Goal: Task Accomplishment & Management: Manage account settings

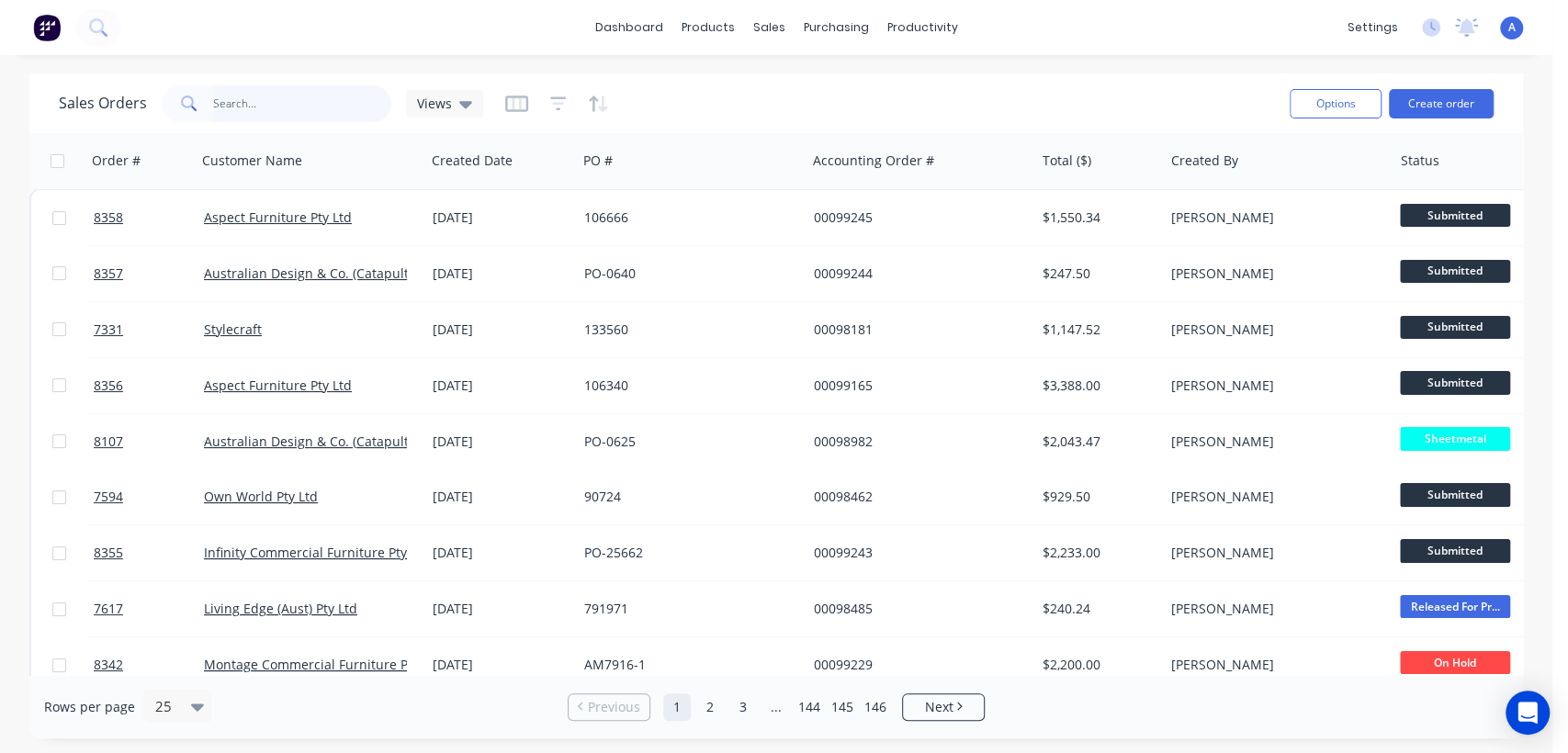
click at [239, 104] on input "text" at bounding box center [302, 104] width 179 height 37
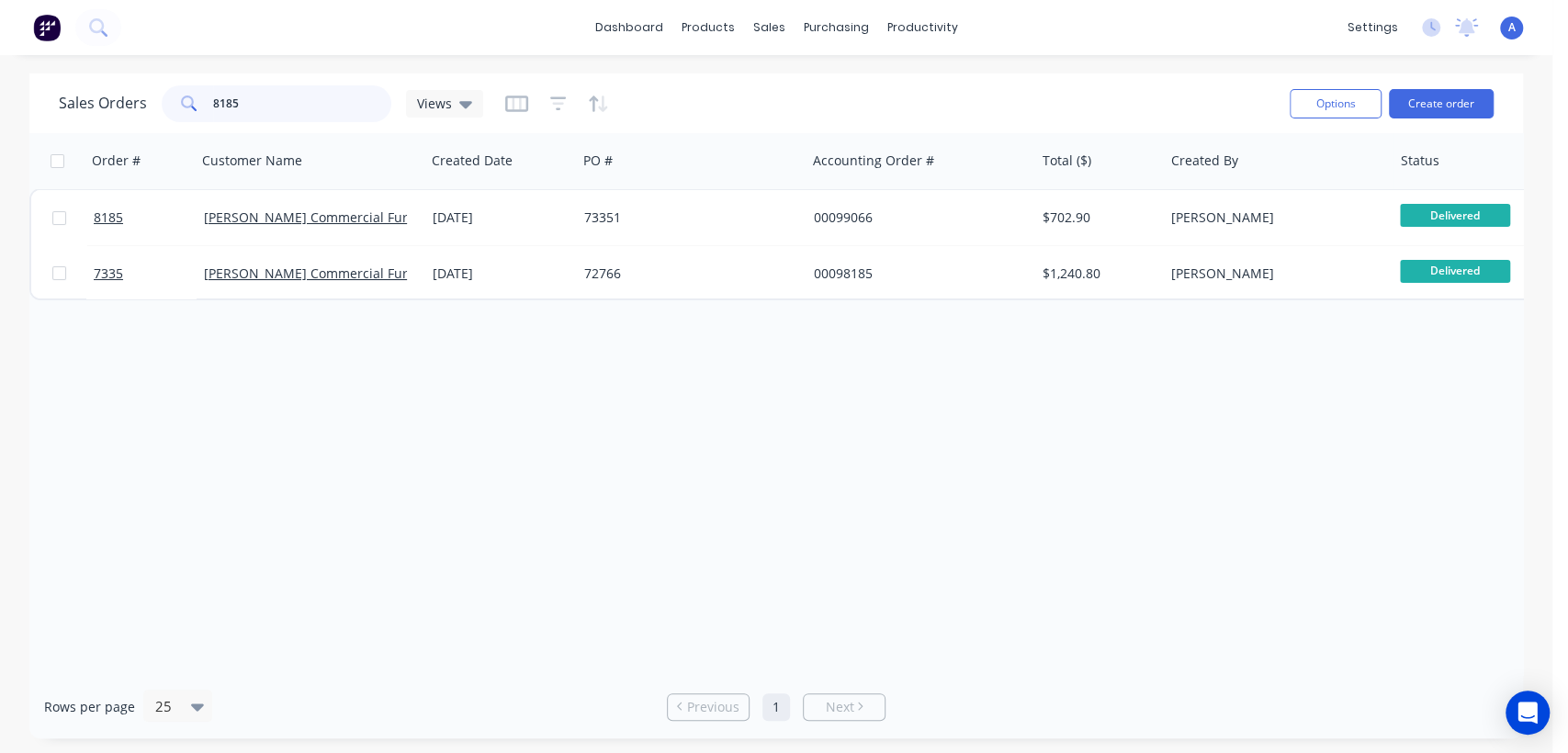
click at [255, 106] on input "8185" at bounding box center [302, 104] width 179 height 37
drag, startPoint x: 242, startPoint y: 103, endPoint x: 192, endPoint y: 95, distance: 50.6
click at [192, 95] on div "8186" at bounding box center [276, 104] width 230 height 37
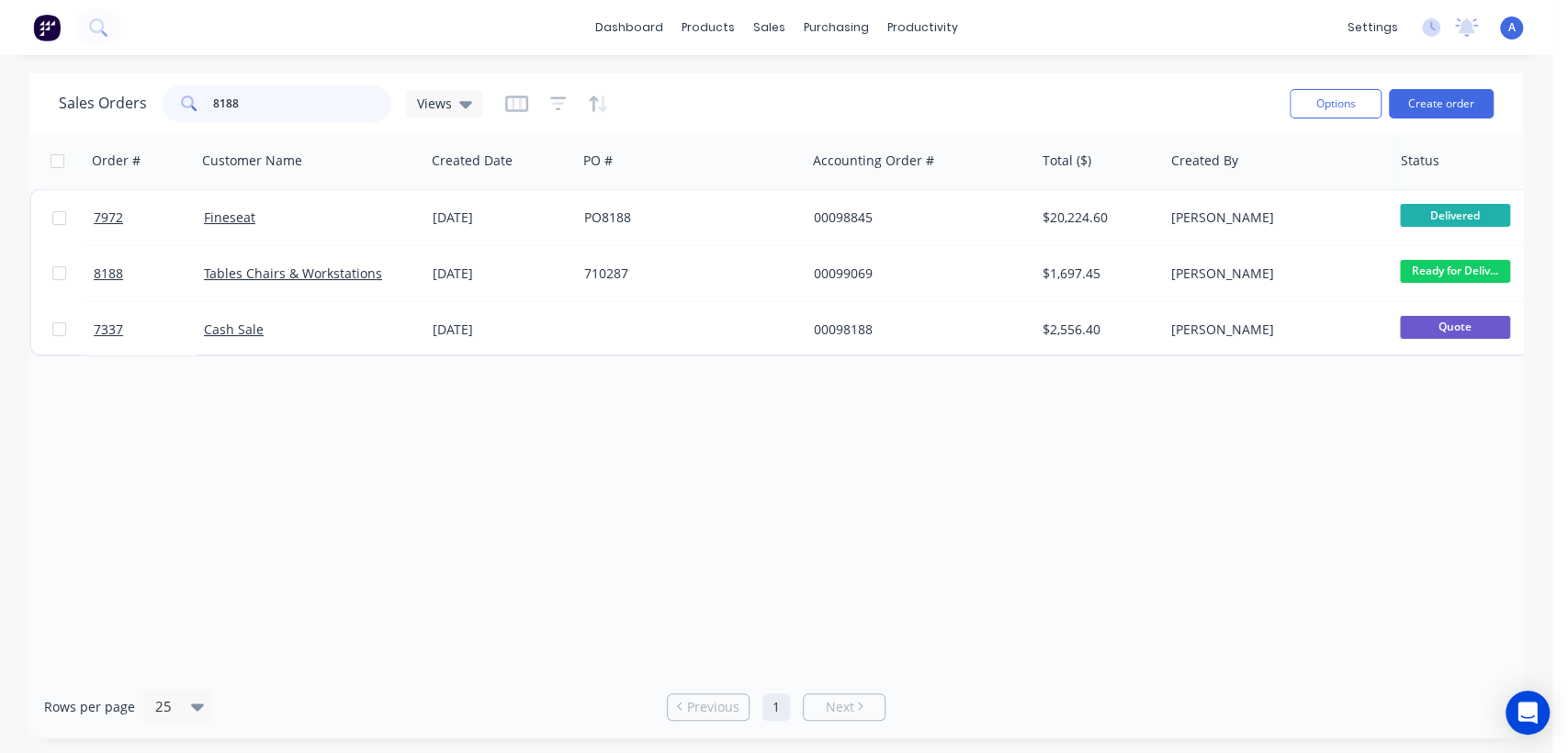
drag, startPoint x: 272, startPoint y: 107, endPoint x: 155, endPoint y: 91, distance: 118.1
click at [162, 90] on div "8188" at bounding box center [276, 104] width 230 height 37
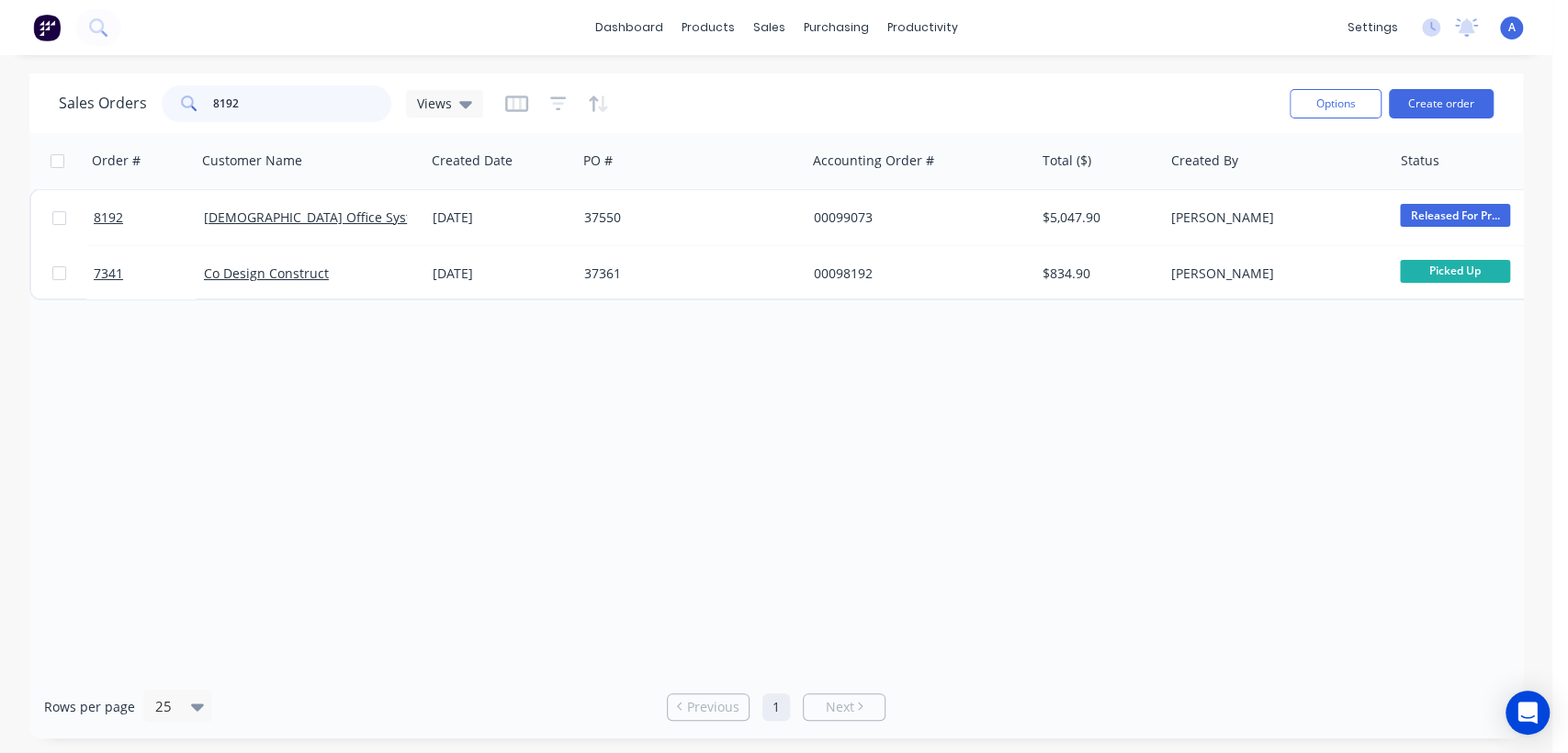
drag, startPoint x: 257, startPoint y: 108, endPoint x: 189, endPoint y: 106, distance: 68.0
click at [190, 105] on div "8192" at bounding box center [276, 104] width 230 height 37
type input "9"
drag, startPoint x: 258, startPoint y: 99, endPoint x: 186, endPoint y: 88, distance: 72.8
click at [186, 88] on div "8194" at bounding box center [276, 104] width 230 height 37
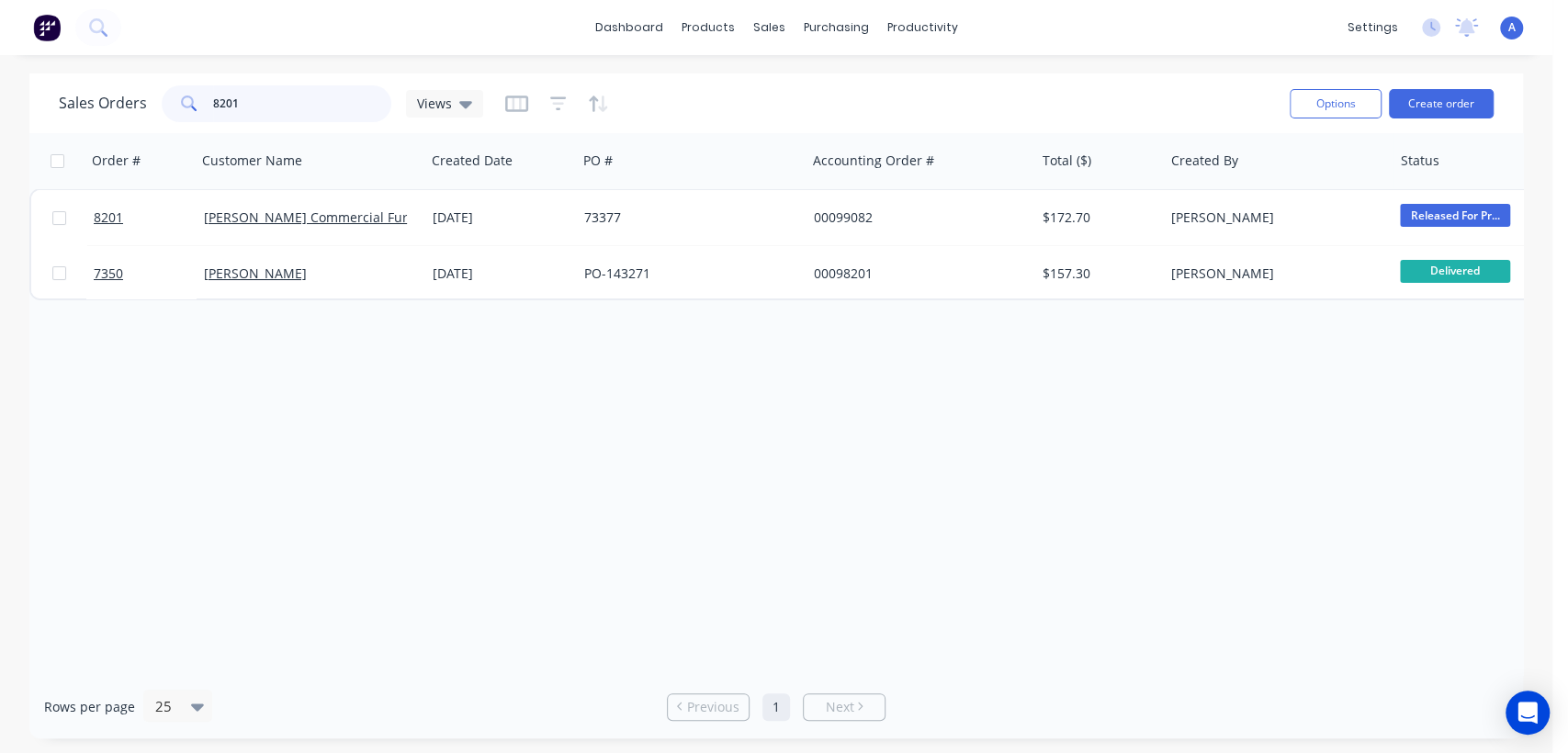
drag, startPoint x: 253, startPoint y: 102, endPoint x: 184, endPoint y: 101, distance: 69.0
click at [184, 101] on div "8201" at bounding box center [276, 104] width 230 height 37
drag, startPoint x: 249, startPoint y: 99, endPoint x: 200, endPoint y: 100, distance: 49.0
click at [200, 100] on div "8203" at bounding box center [276, 104] width 230 height 37
drag, startPoint x: 266, startPoint y: 101, endPoint x: 170, endPoint y: 97, distance: 96.1
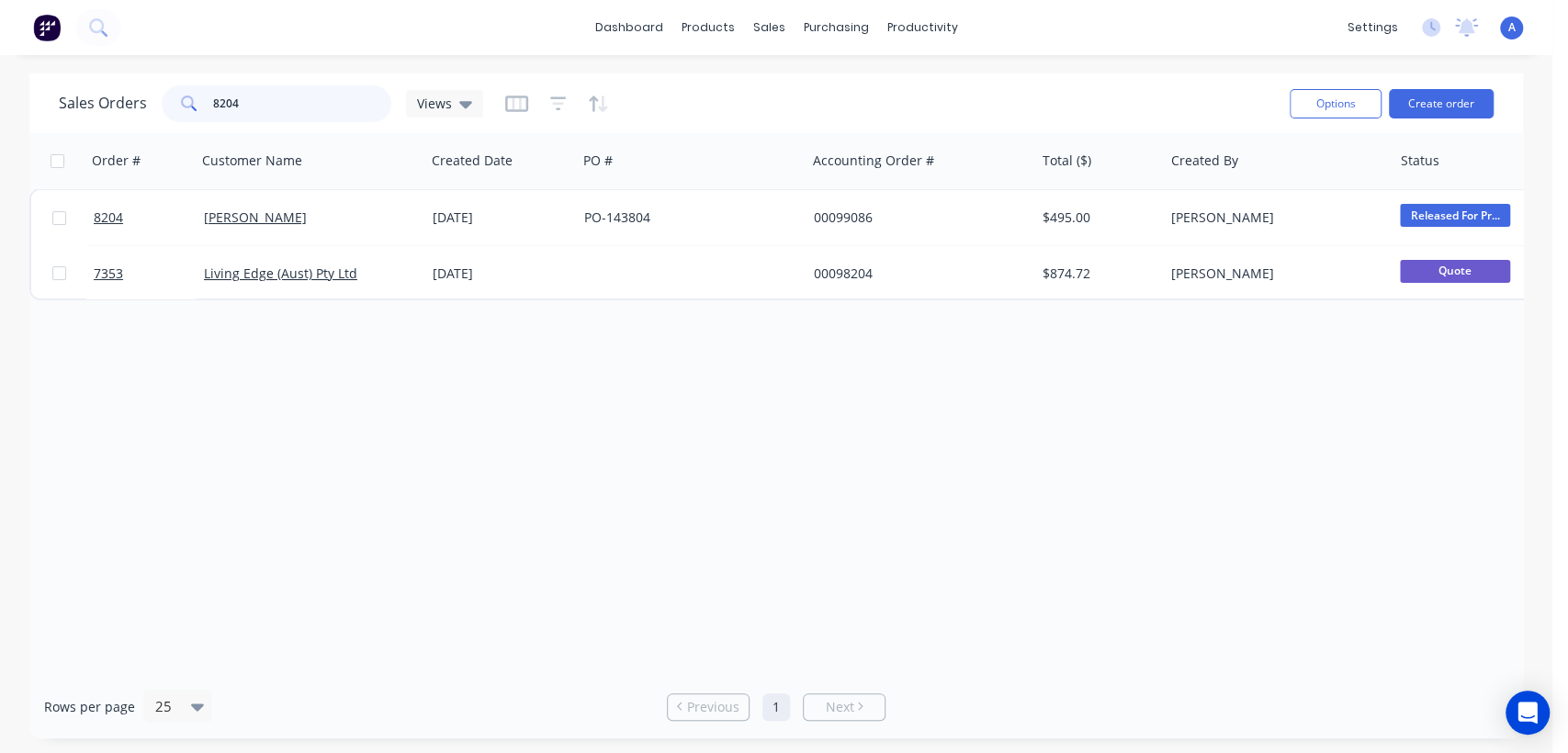
click at [173, 98] on div "8204" at bounding box center [276, 104] width 230 height 37
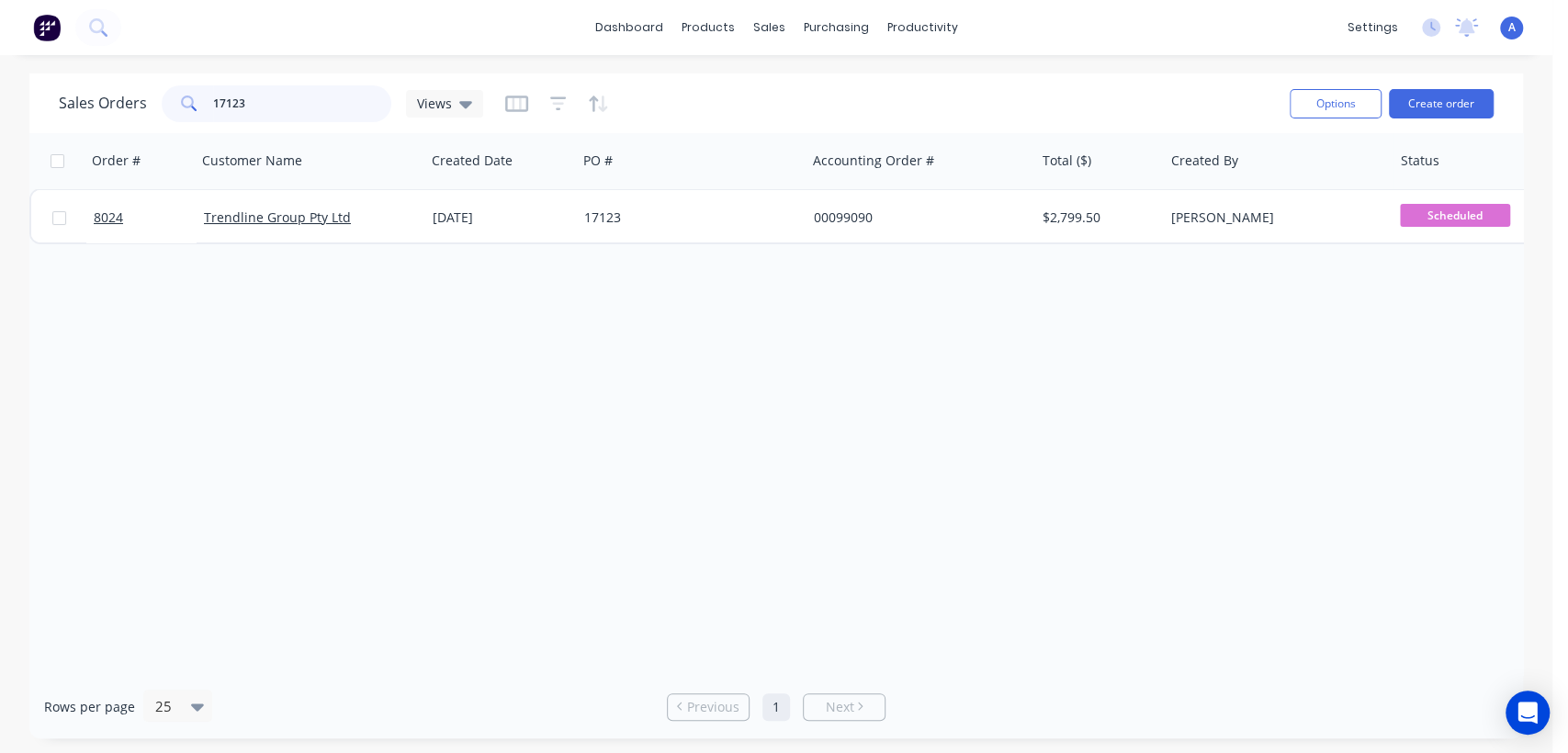
drag, startPoint x: 271, startPoint y: 110, endPoint x: 180, endPoint y: 94, distance: 92.4
click at [180, 94] on div "17123" at bounding box center [276, 104] width 230 height 37
drag, startPoint x: 266, startPoint y: 98, endPoint x: 180, endPoint y: 90, distance: 86.4
click at [180, 90] on div "679148" at bounding box center [276, 104] width 230 height 37
drag, startPoint x: 255, startPoint y: 104, endPoint x: 176, endPoint y: 105, distance: 79.0
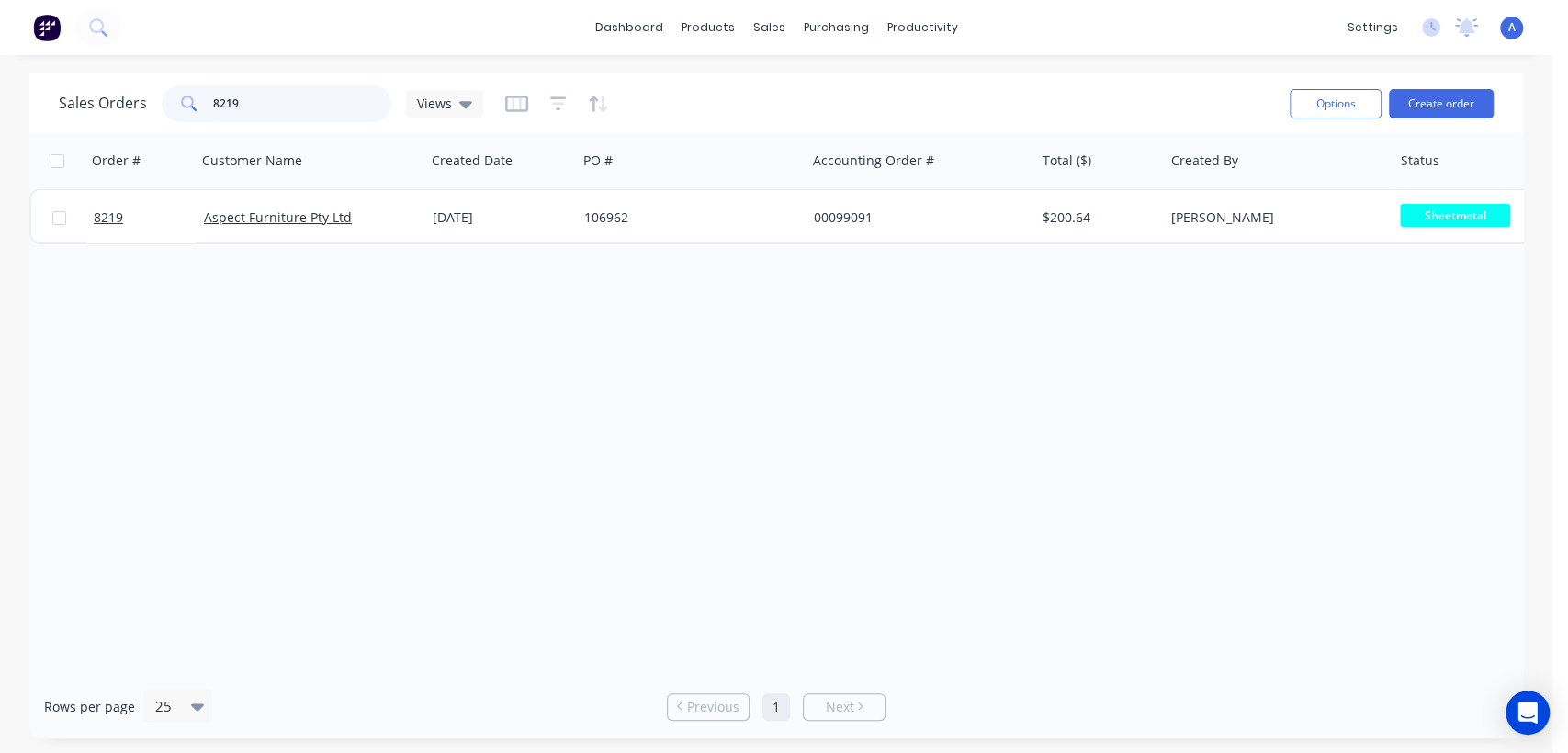
click at [176, 105] on div "8219" at bounding box center [276, 104] width 230 height 37
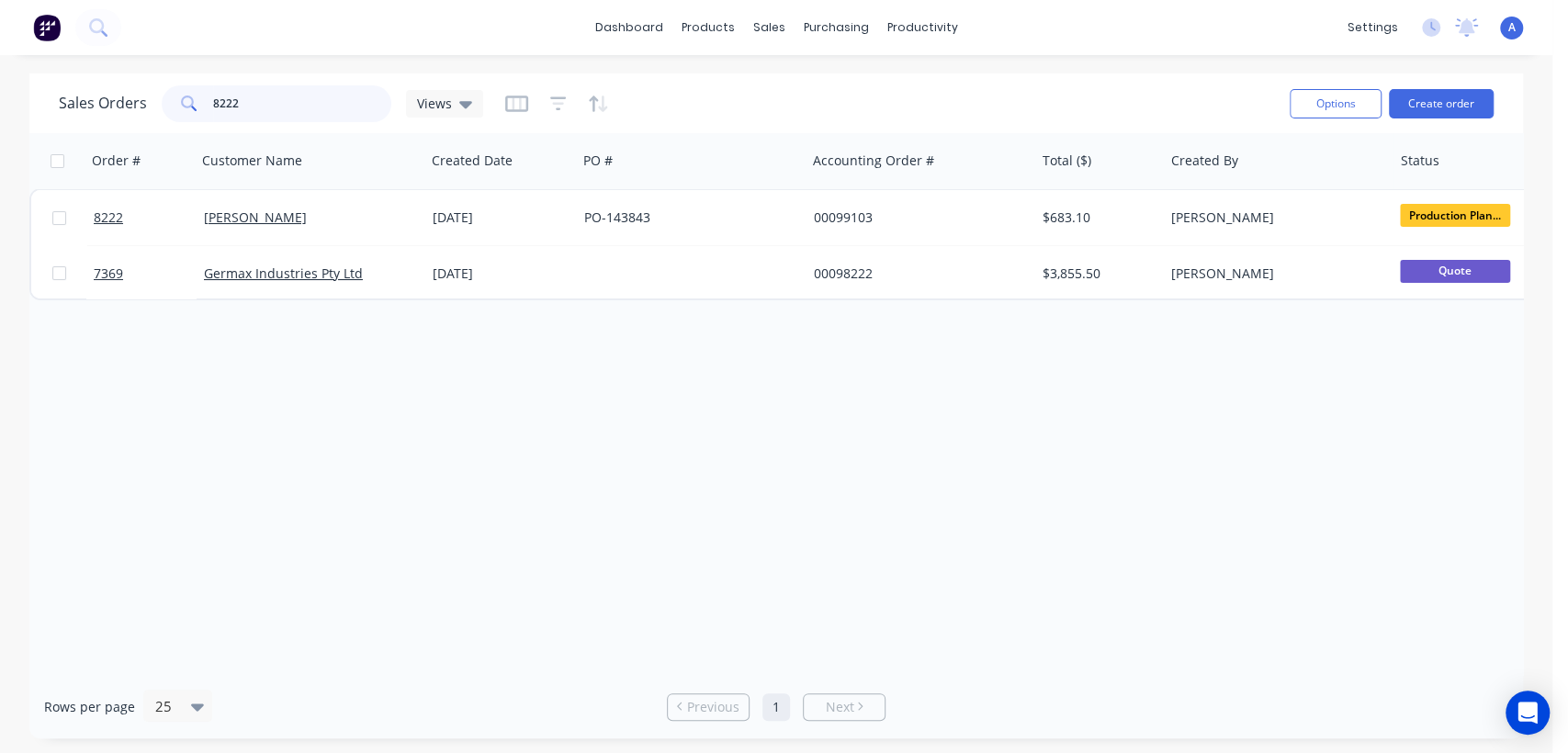
drag, startPoint x: 254, startPoint y: 102, endPoint x: 182, endPoint y: 105, distance: 72.1
click at [183, 105] on div "8222" at bounding box center [276, 104] width 230 height 37
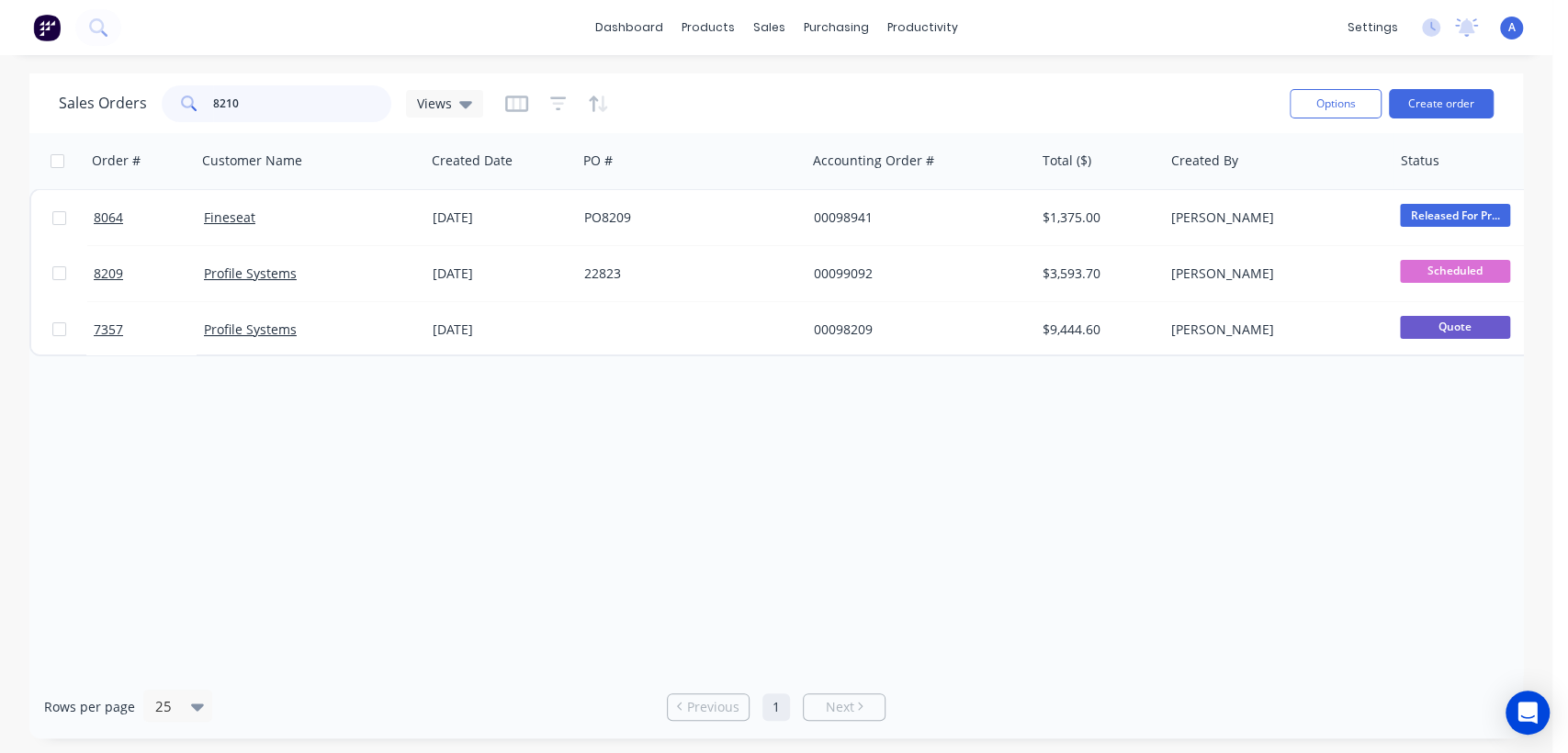
type input "8210"
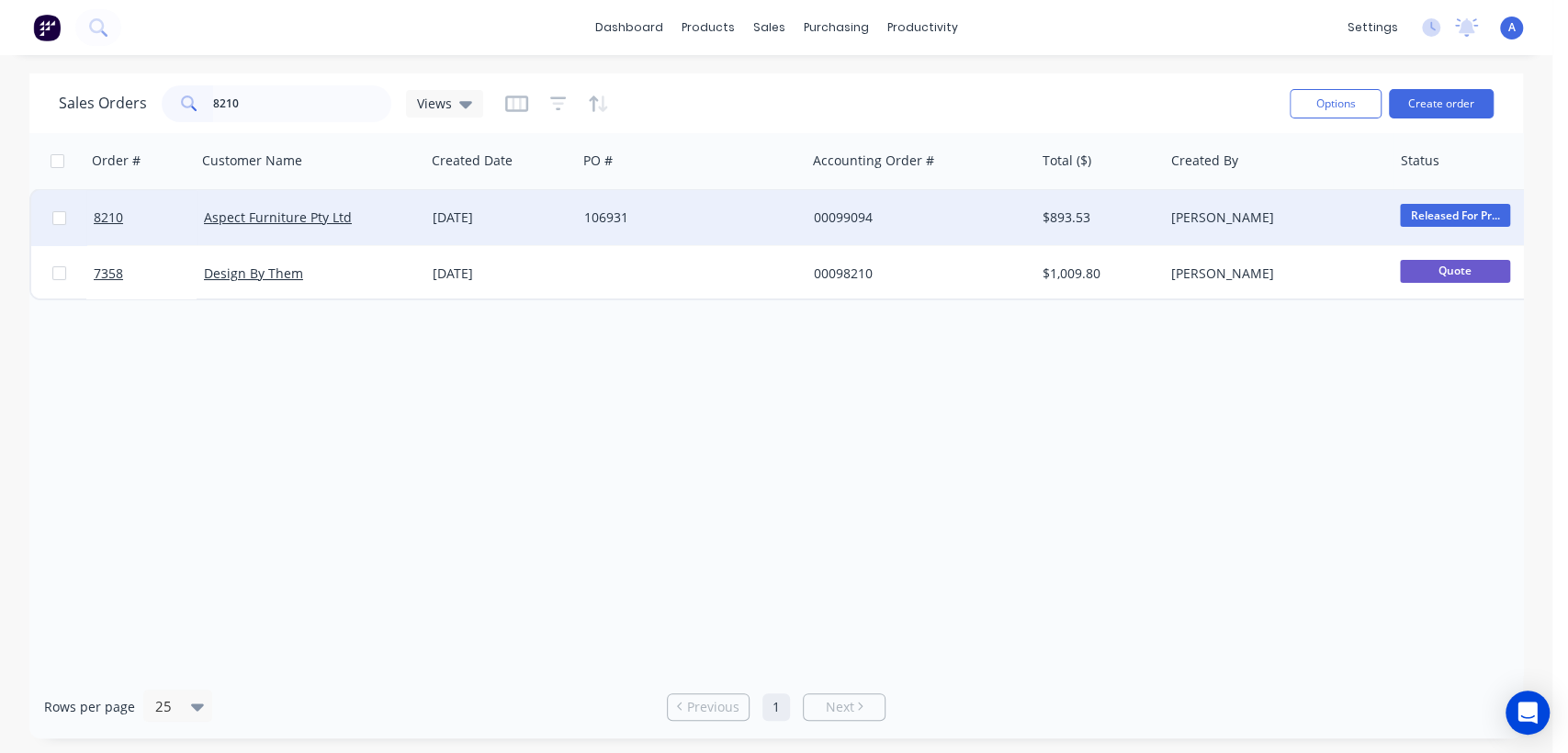
click at [730, 222] on div "106931" at bounding box center [686, 217] width 204 height 18
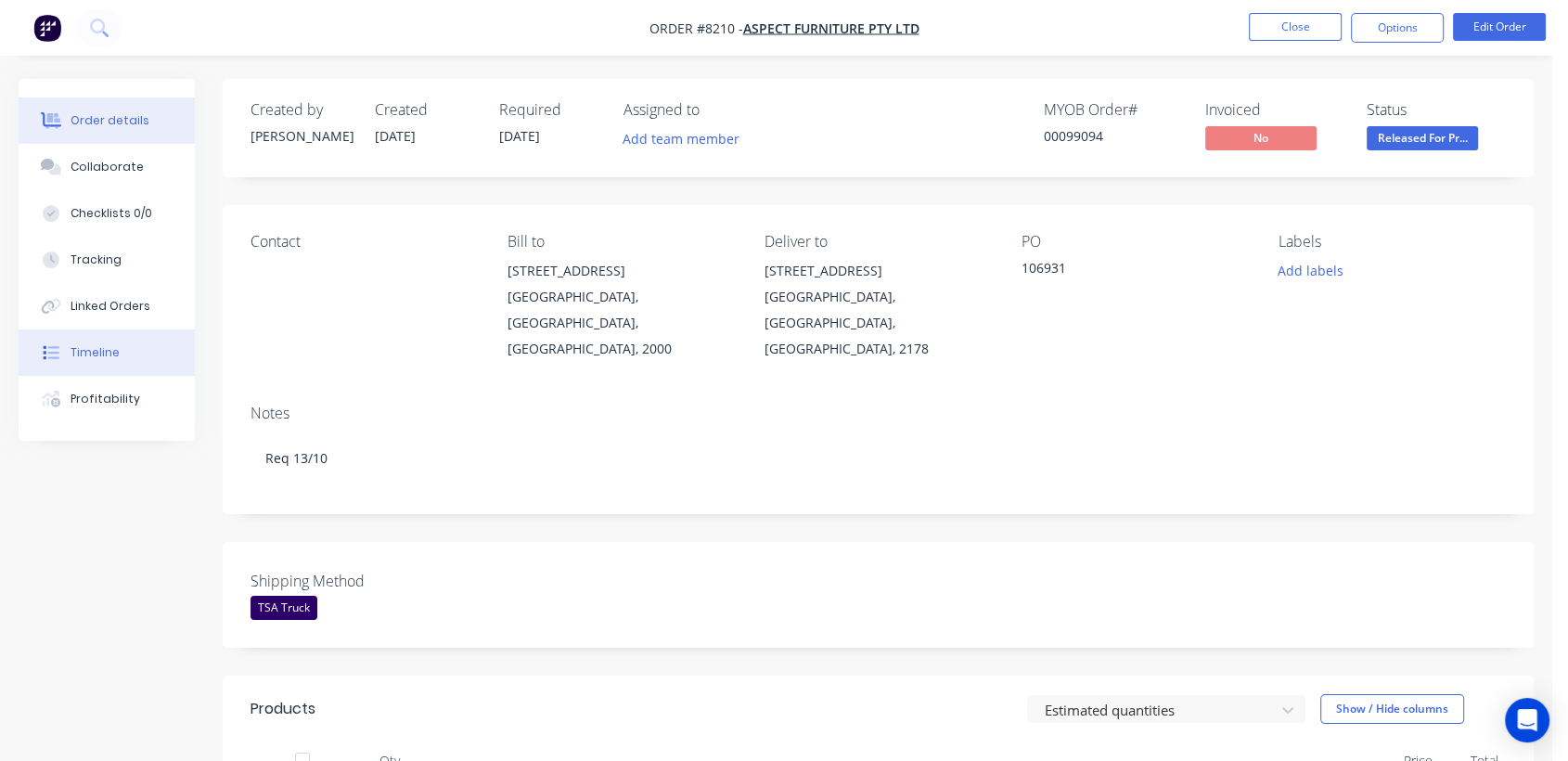
click at [123, 343] on button "Timeline" at bounding box center [106, 353] width 176 height 47
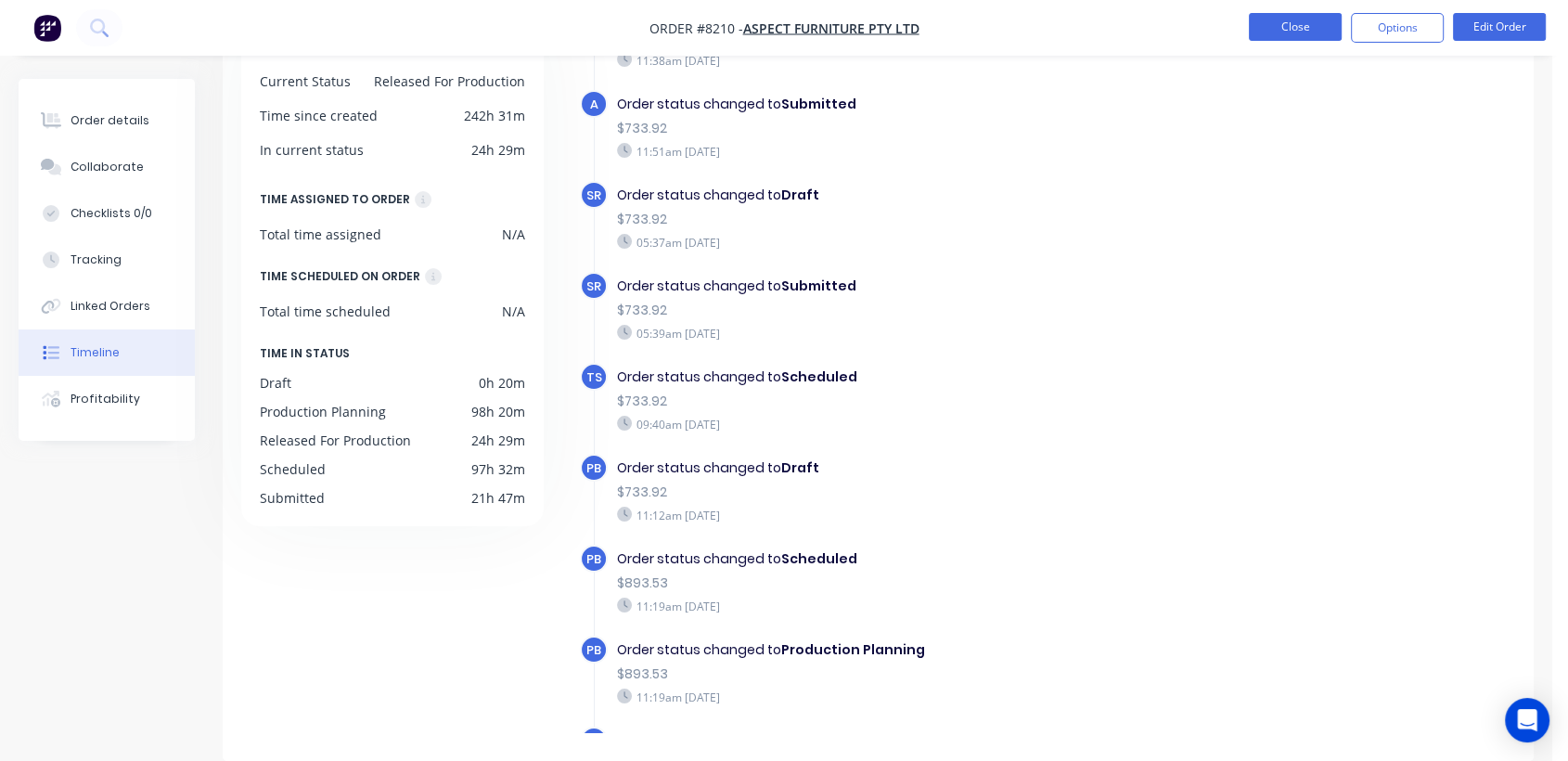
click at [1301, 24] on button "Close" at bounding box center [1295, 26] width 92 height 28
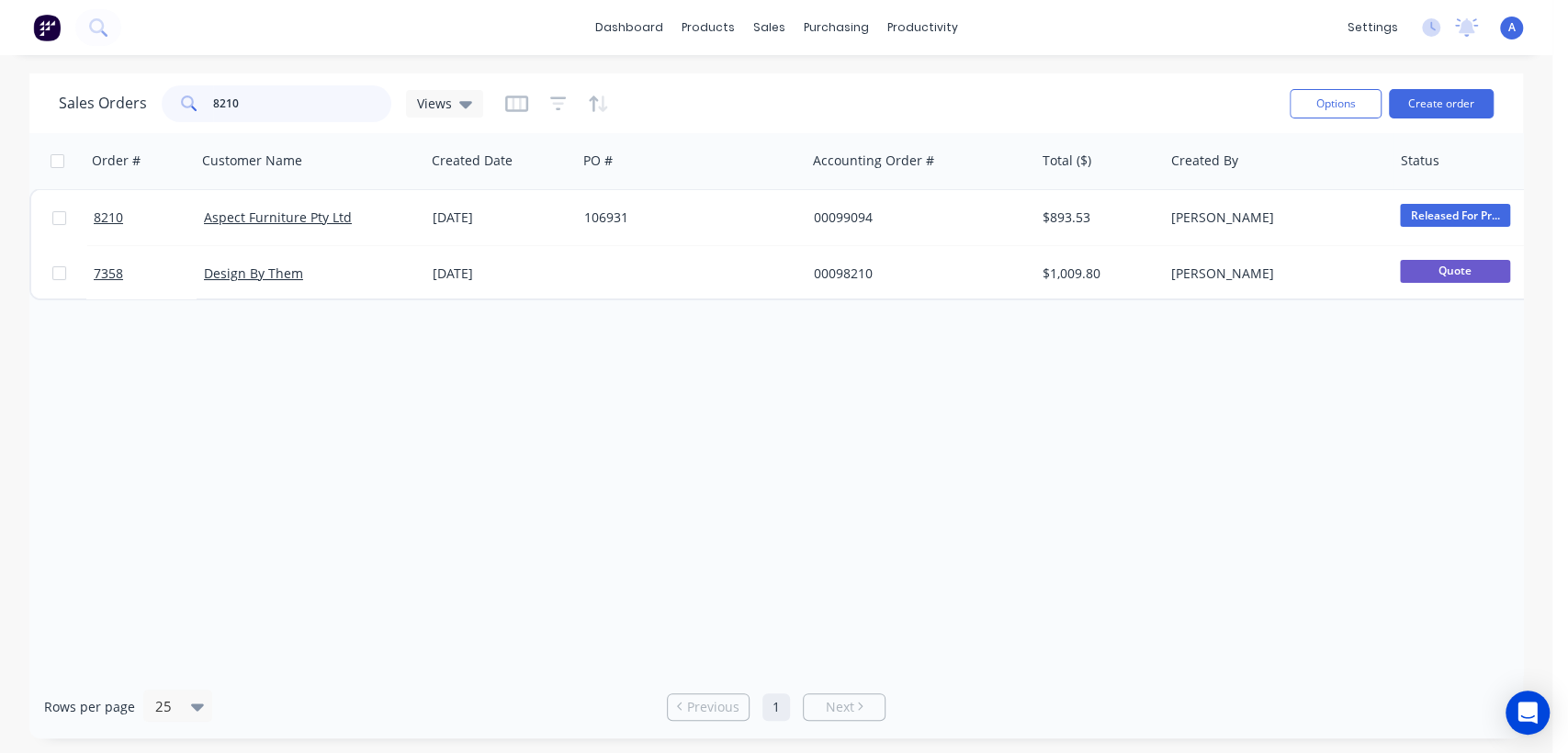
click at [254, 101] on input "8210" at bounding box center [302, 104] width 179 height 37
drag, startPoint x: 254, startPoint y: 101, endPoint x: 191, endPoint y: 94, distance: 63.4
click at [194, 94] on div "8210" at bounding box center [276, 104] width 230 height 37
drag, startPoint x: 252, startPoint y: 93, endPoint x: 184, endPoint y: 91, distance: 68.0
click at [185, 90] on div "7297" at bounding box center [276, 104] width 230 height 37
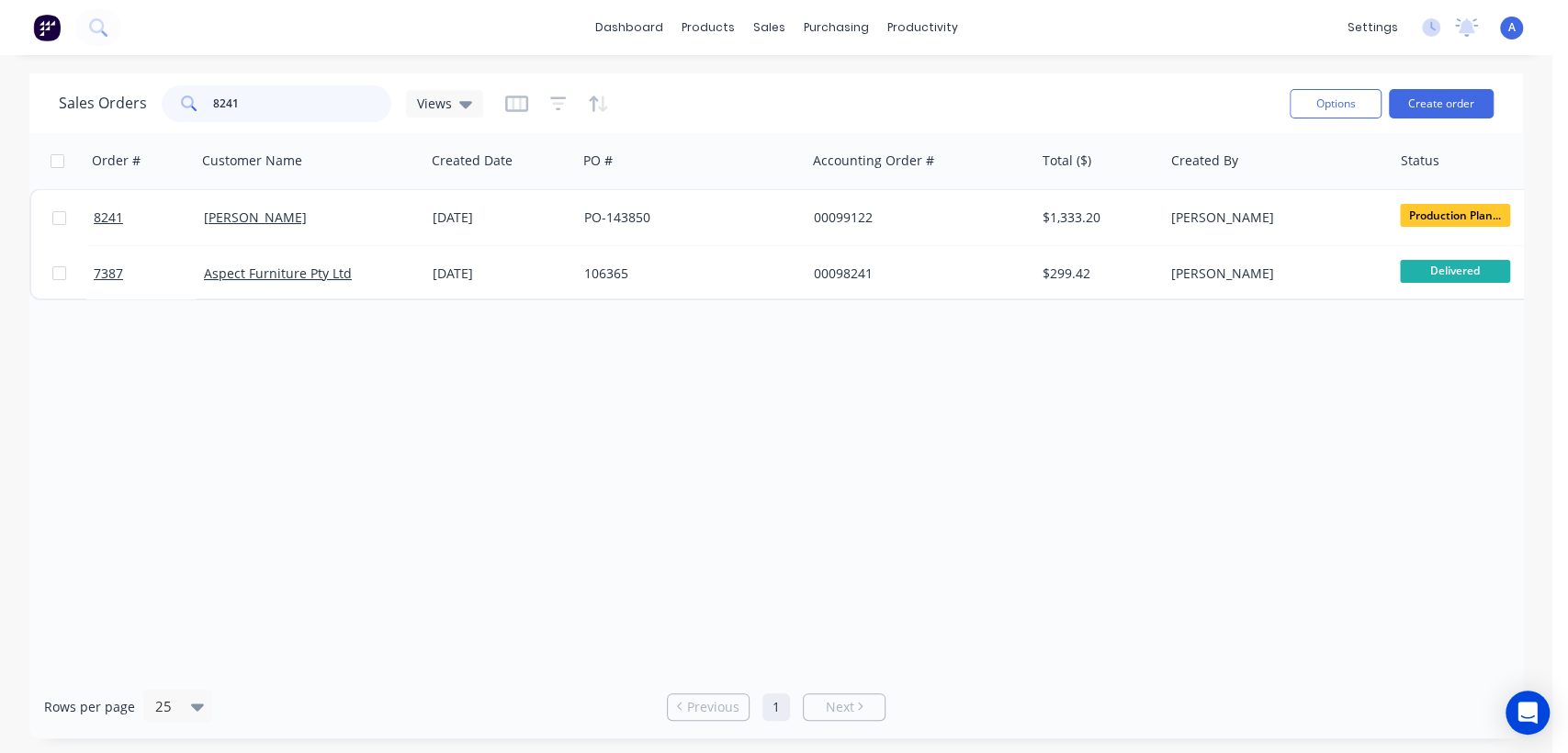
click at [247, 96] on input "8241" at bounding box center [302, 104] width 179 height 37
click at [273, 108] on input "8245" at bounding box center [302, 104] width 179 height 37
type input "8"
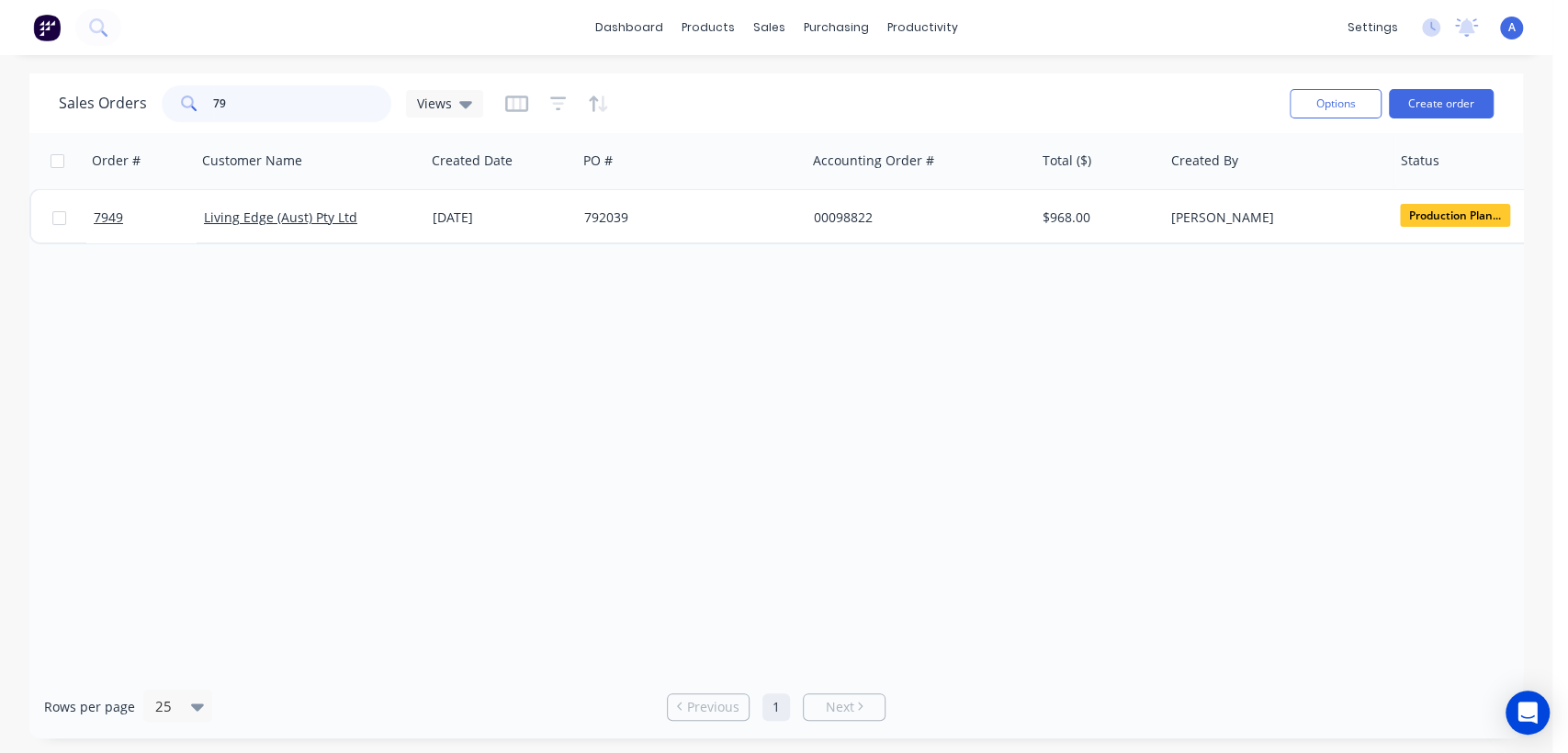
type input "7"
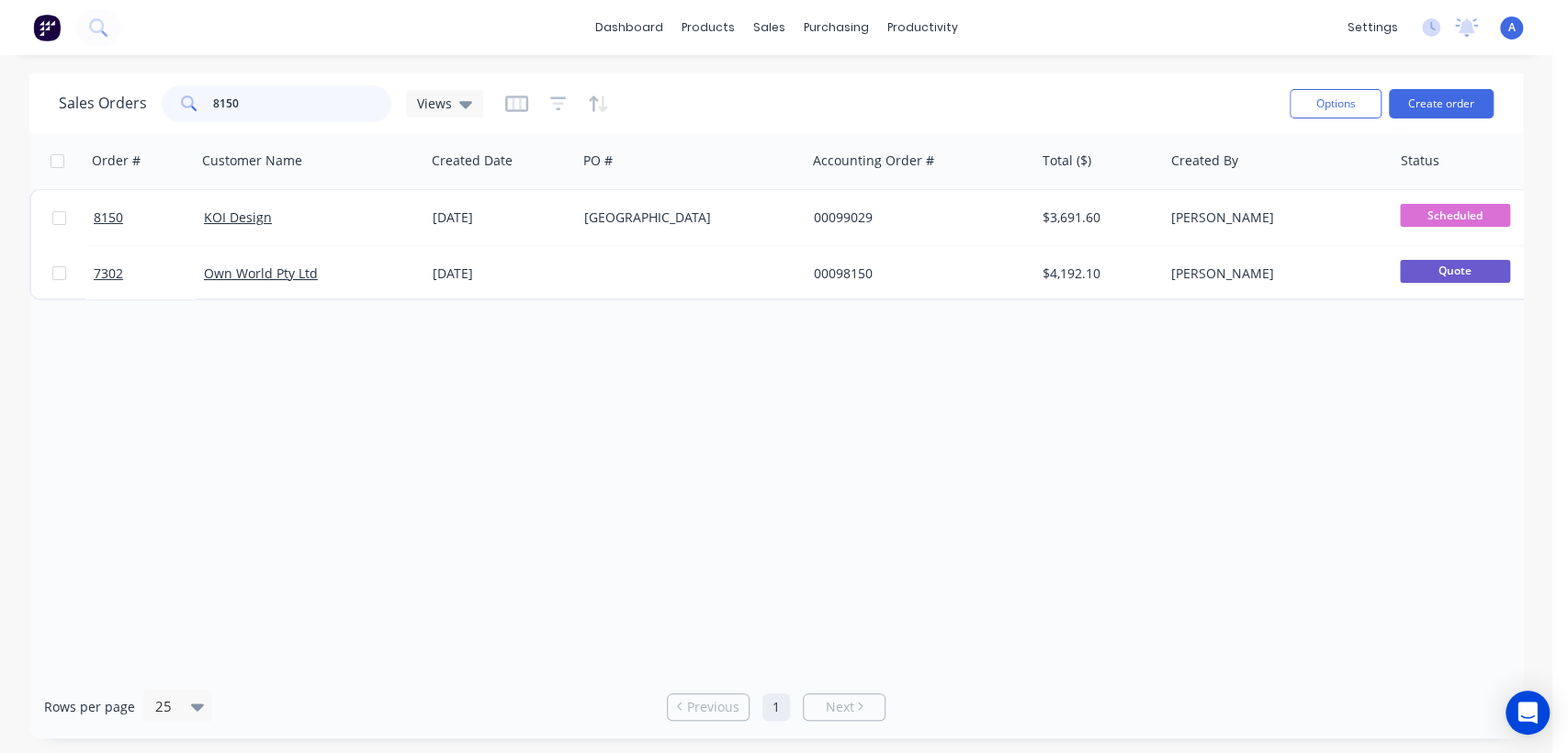
drag, startPoint x: 253, startPoint y: 108, endPoint x: 157, endPoint y: 92, distance: 97.3
click at [157, 92] on div "Sales Orders 8150 Views" at bounding box center [270, 104] width 424 height 37
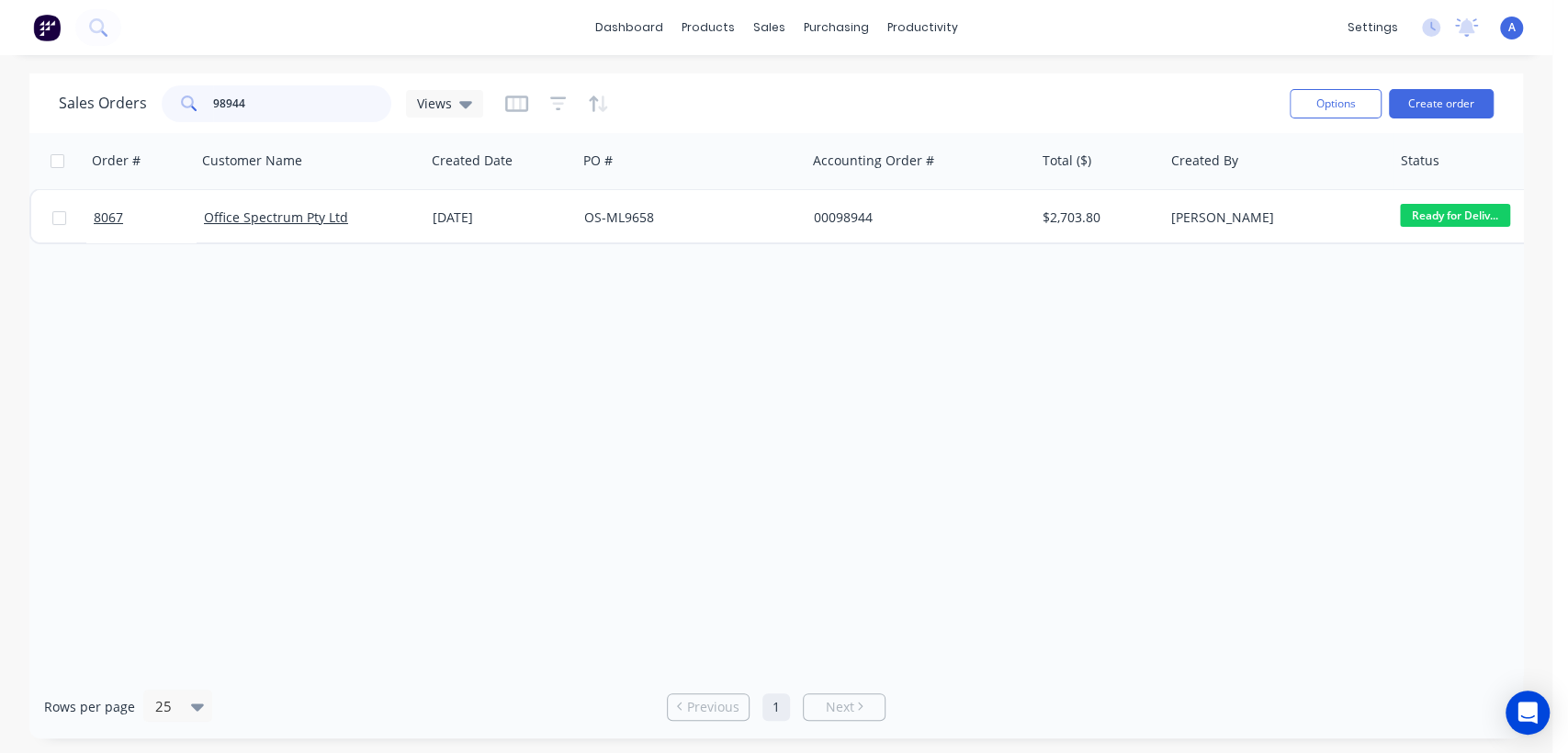
drag, startPoint x: 263, startPoint y: 106, endPoint x: 169, endPoint y: 102, distance: 94.1
click at [169, 102] on div "98944" at bounding box center [276, 104] width 230 height 37
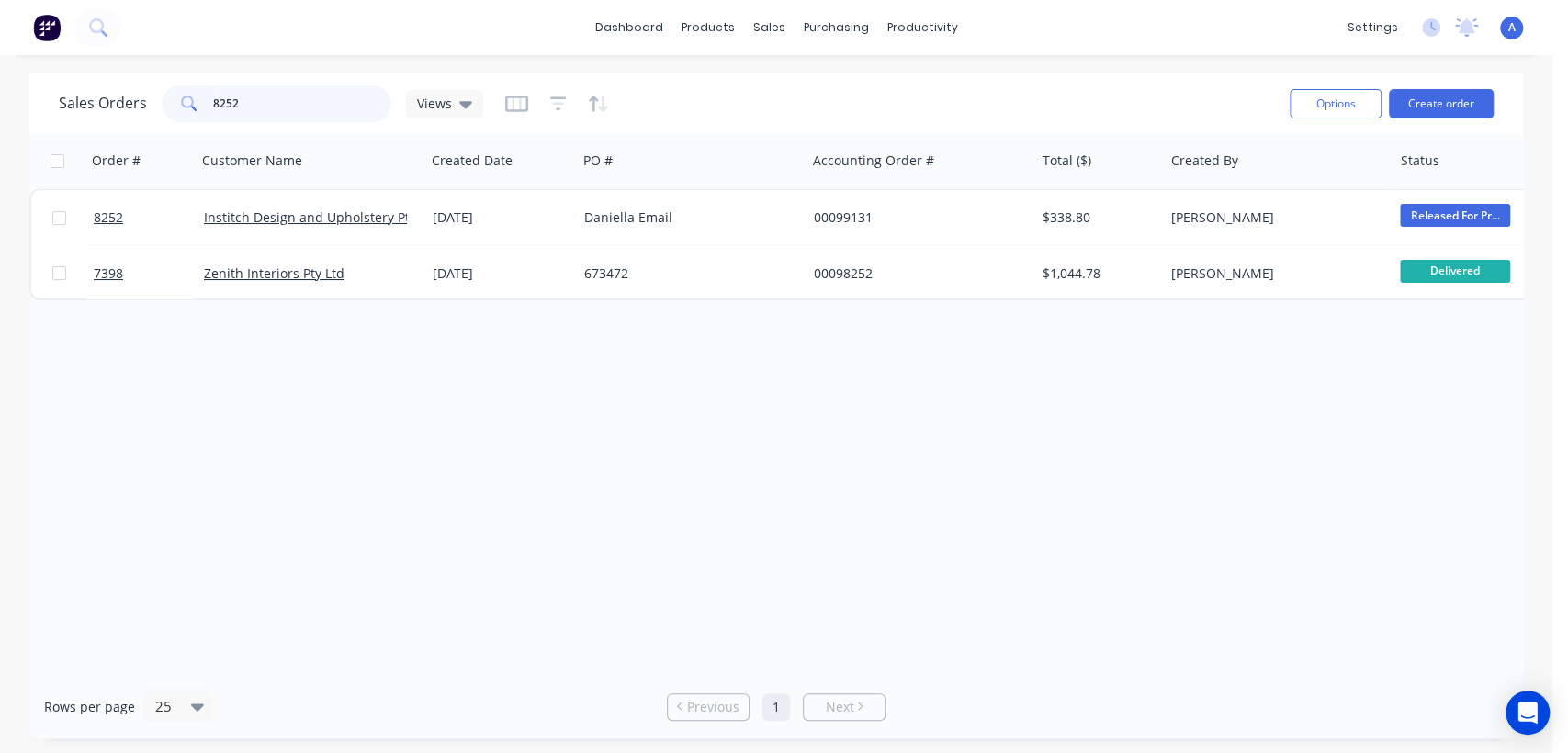
drag, startPoint x: 254, startPoint y: 106, endPoint x: 128, endPoint y: 97, distance: 126.3
click at [128, 97] on div "Sales Orders 8252 Views" at bounding box center [270, 104] width 424 height 37
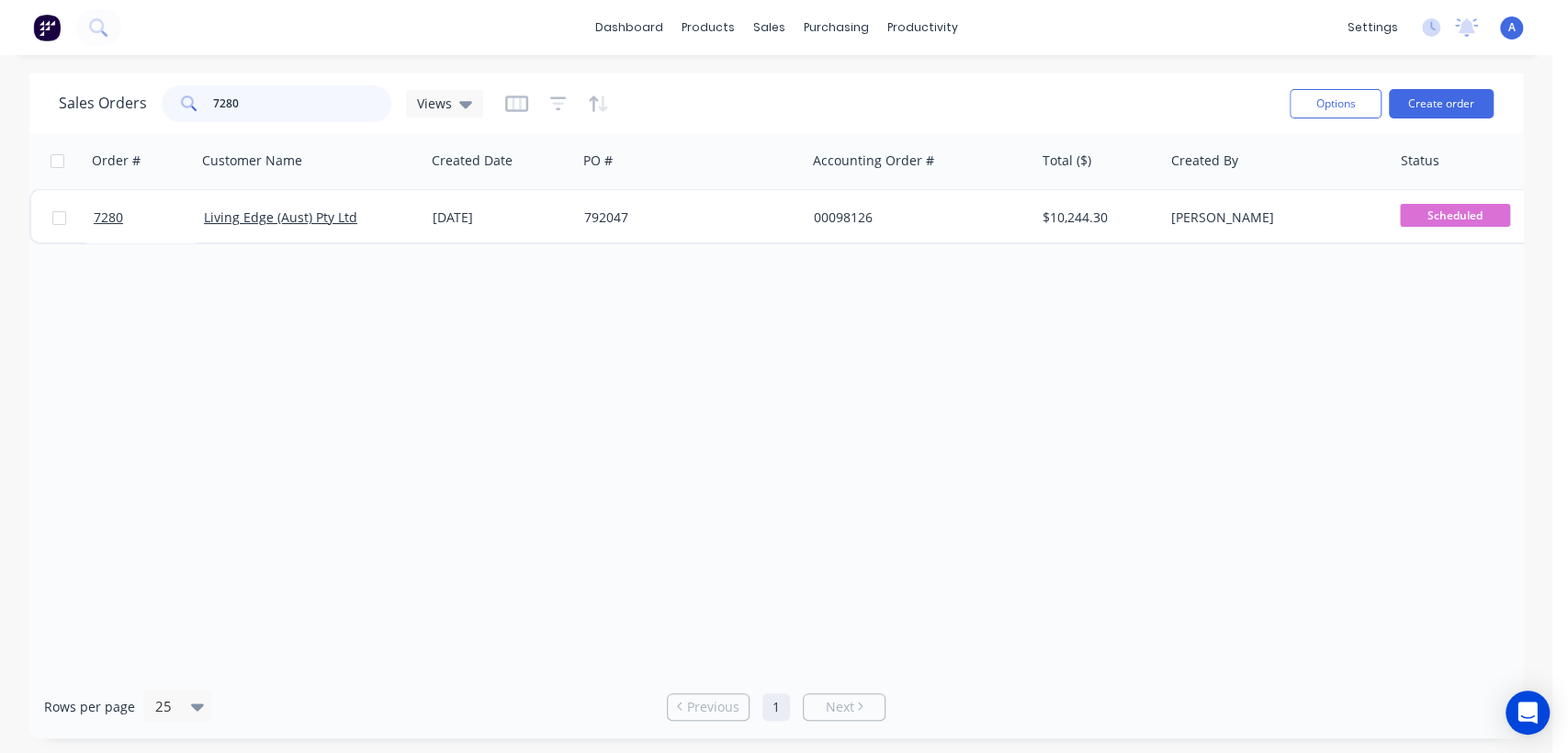
drag, startPoint x: 253, startPoint y: 102, endPoint x: 177, endPoint y: 93, distance: 76.5
click at [179, 94] on div "7280" at bounding box center [276, 104] width 230 height 37
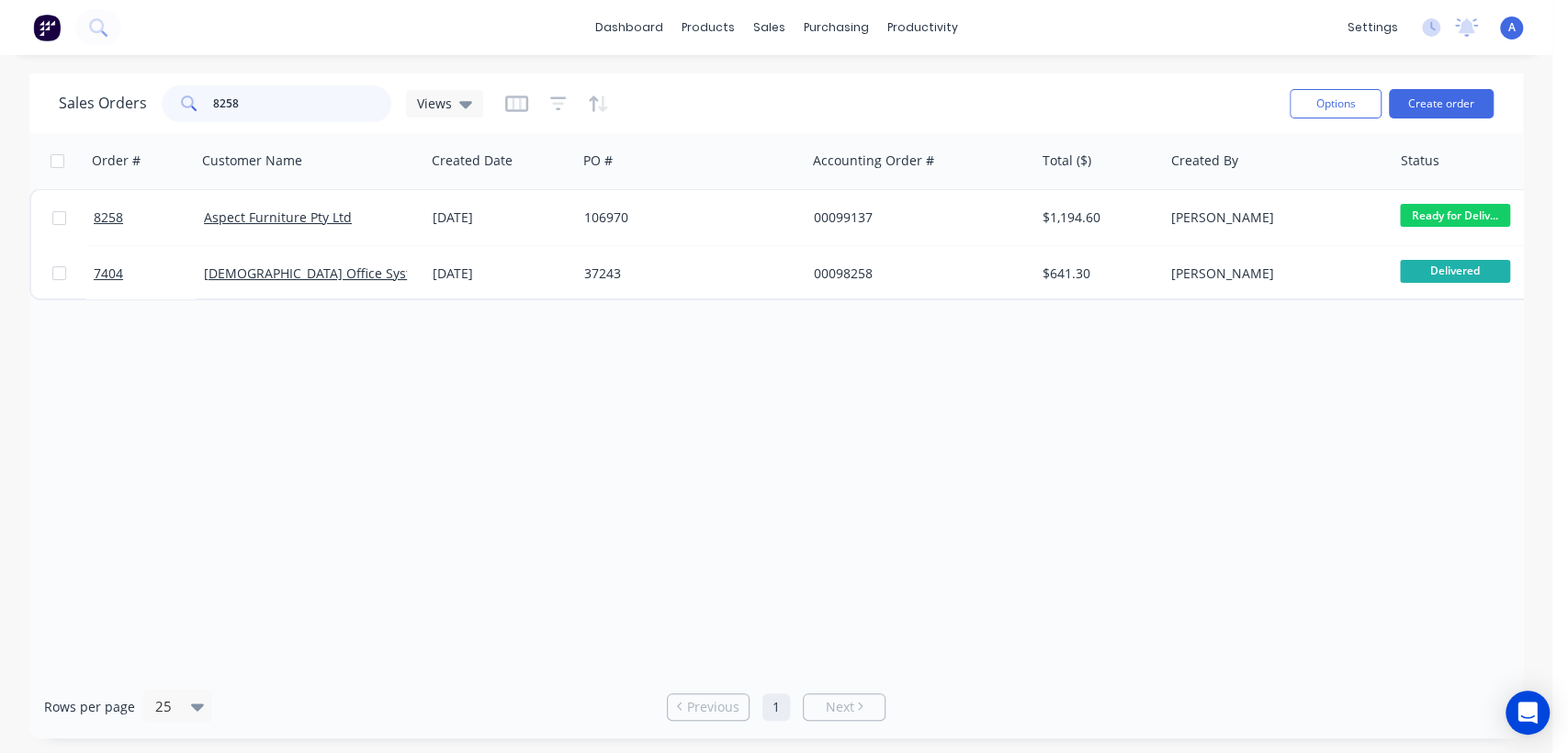
drag, startPoint x: 284, startPoint y: 105, endPoint x: 192, endPoint y: 99, distance: 92.2
click at [192, 99] on div "8258" at bounding box center [276, 104] width 230 height 37
click at [258, 102] on input "8258" at bounding box center [302, 104] width 179 height 37
drag, startPoint x: 250, startPoint y: 105, endPoint x: 185, endPoint y: 105, distance: 65.0
click at [185, 105] on div "8266" at bounding box center [276, 104] width 230 height 37
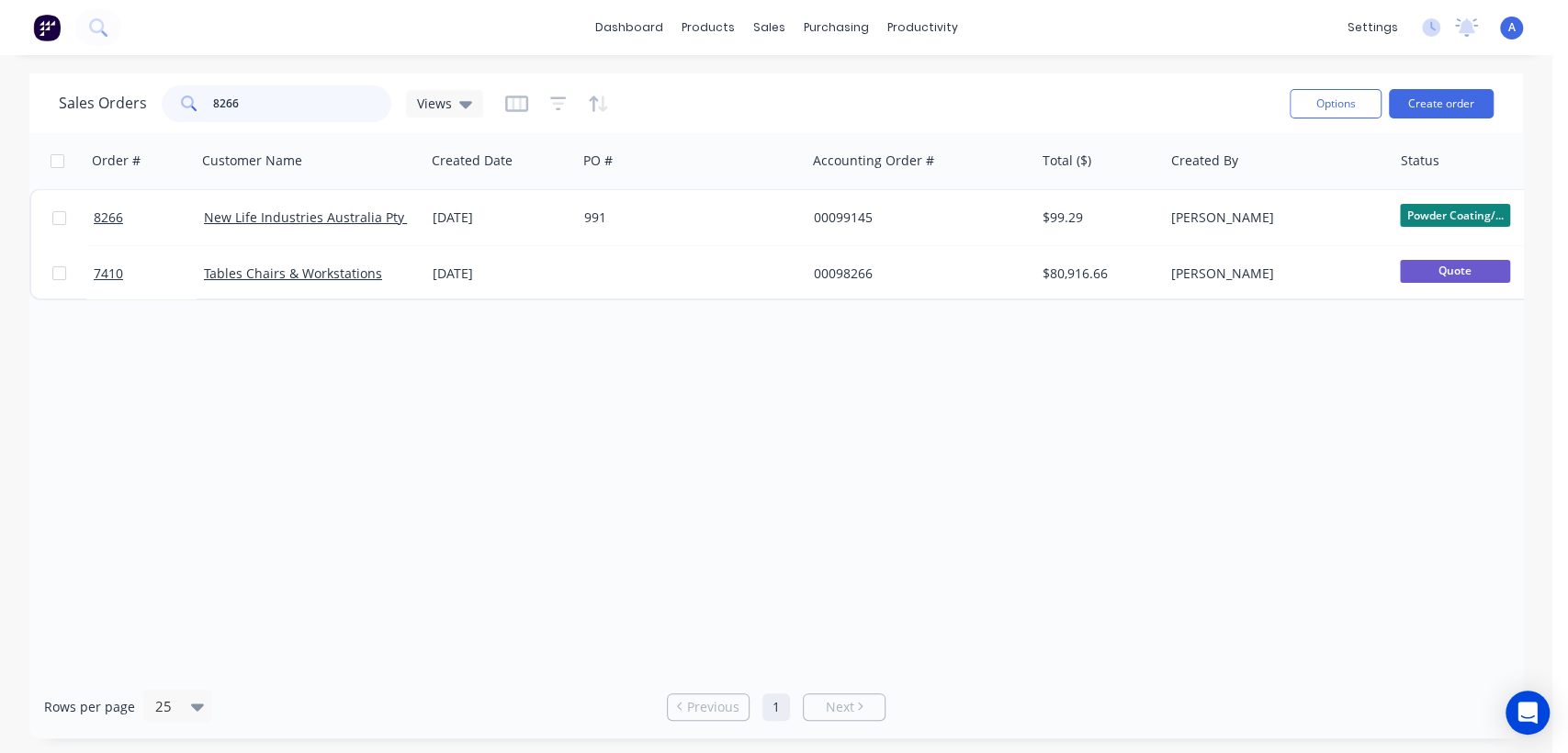
click at [271, 108] on input "8266" at bounding box center [302, 104] width 179 height 37
drag, startPoint x: 259, startPoint y: 112, endPoint x: 183, endPoint y: 76, distance: 84.1
click at [185, 78] on div "Sales Orders 8267 Views Options Create order" at bounding box center [776, 103] width 1493 height 60
drag, startPoint x: 244, startPoint y: 106, endPoint x: 176, endPoint y: 86, distance: 70.9
click at [178, 86] on div "7924" at bounding box center [276, 104] width 230 height 37
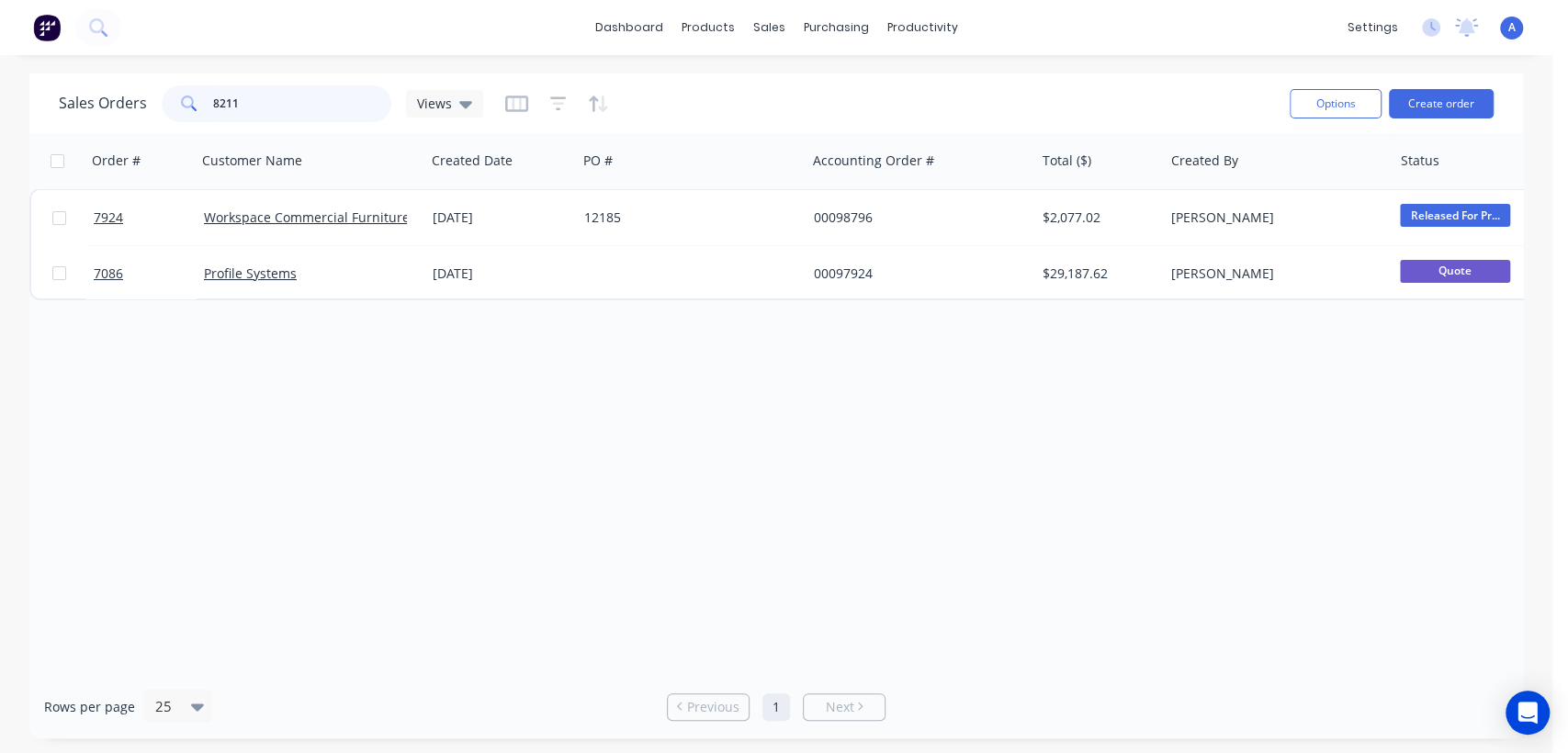
type input "8211"
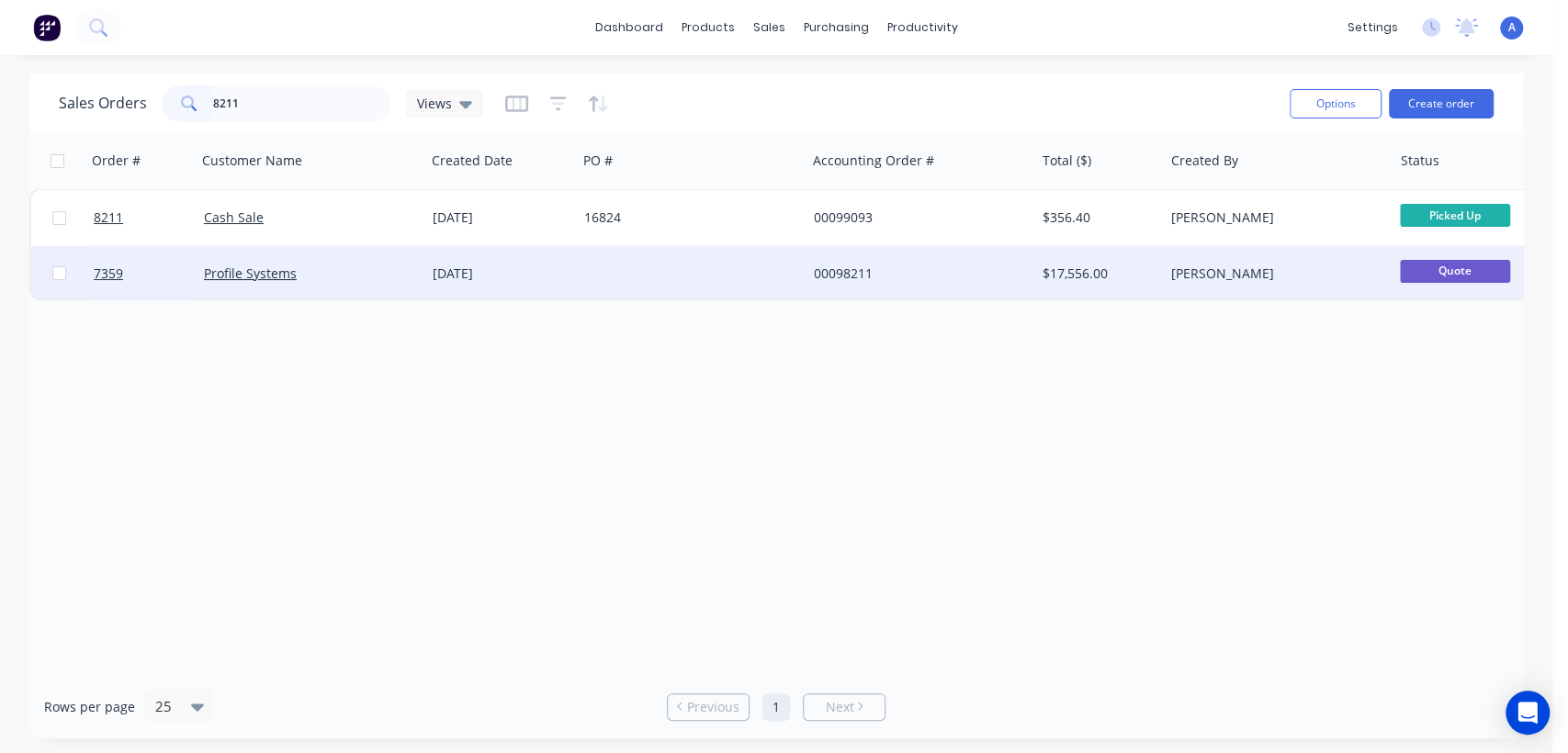
click at [499, 259] on div "[DATE]" at bounding box center [501, 273] width 152 height 55
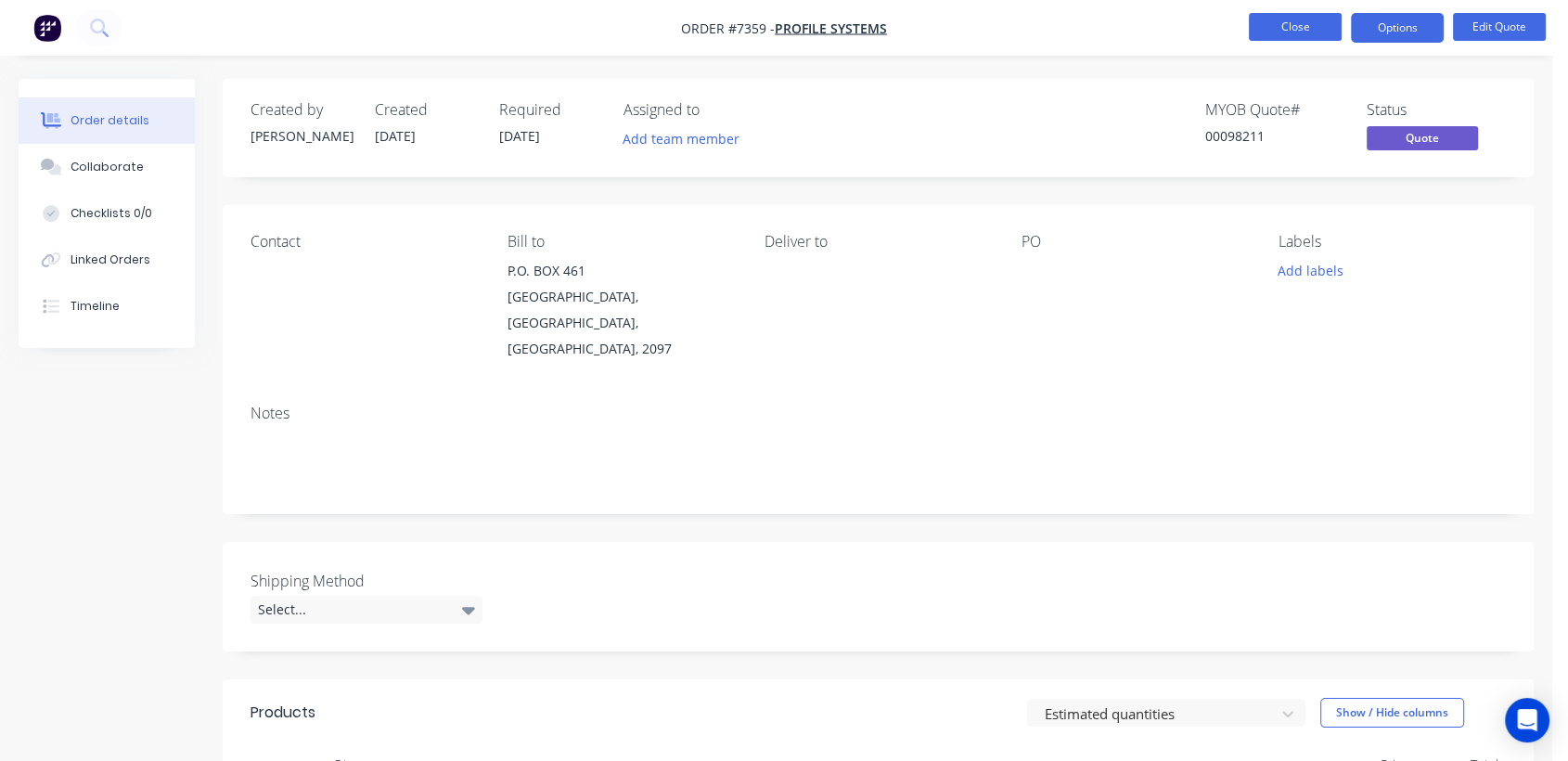
click at [1291, 21] on button "Close" at bounding box center [1295, 26] width 92 height 28
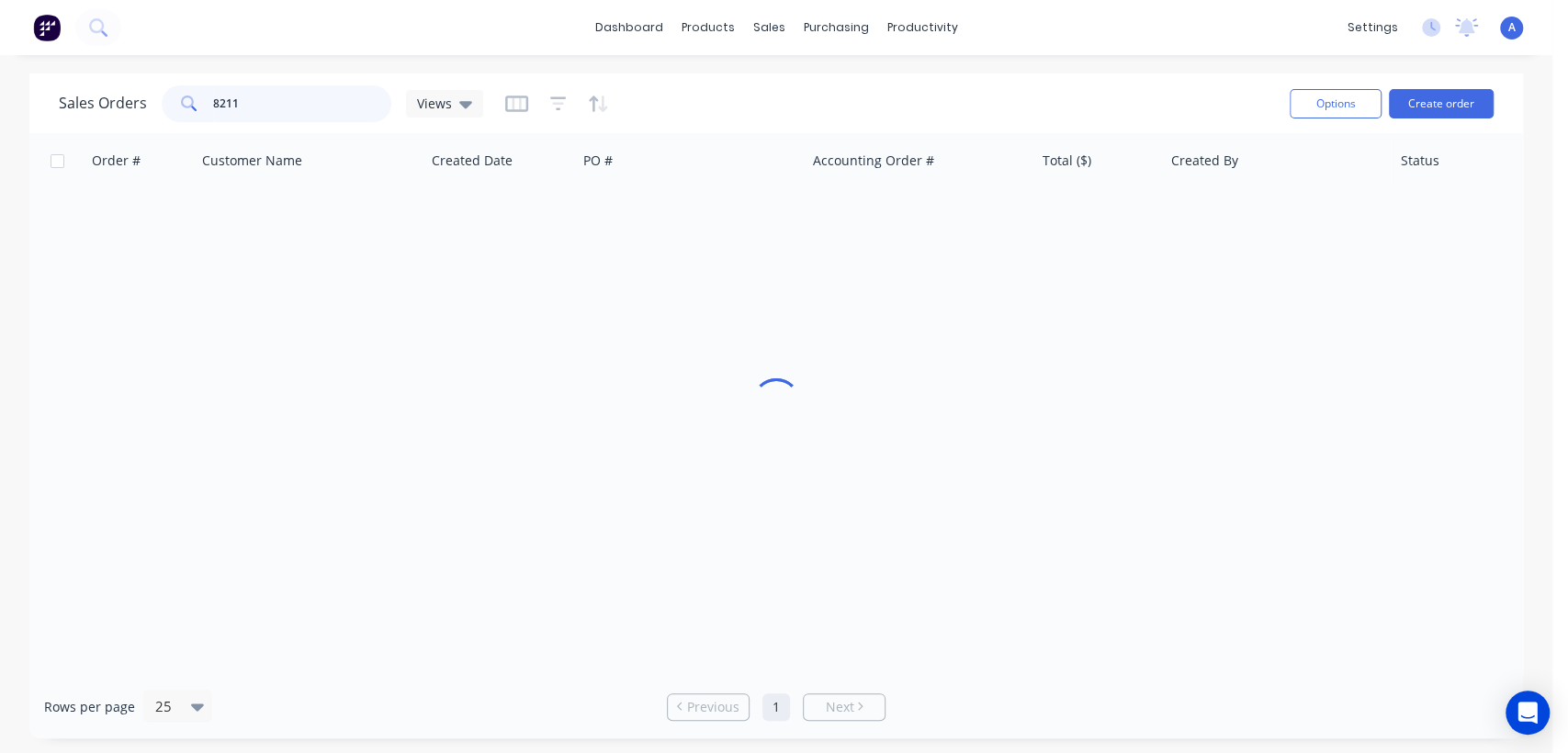
click at [257, 95] on input "8211" at bounding box center [302, 104] width 179 height 37
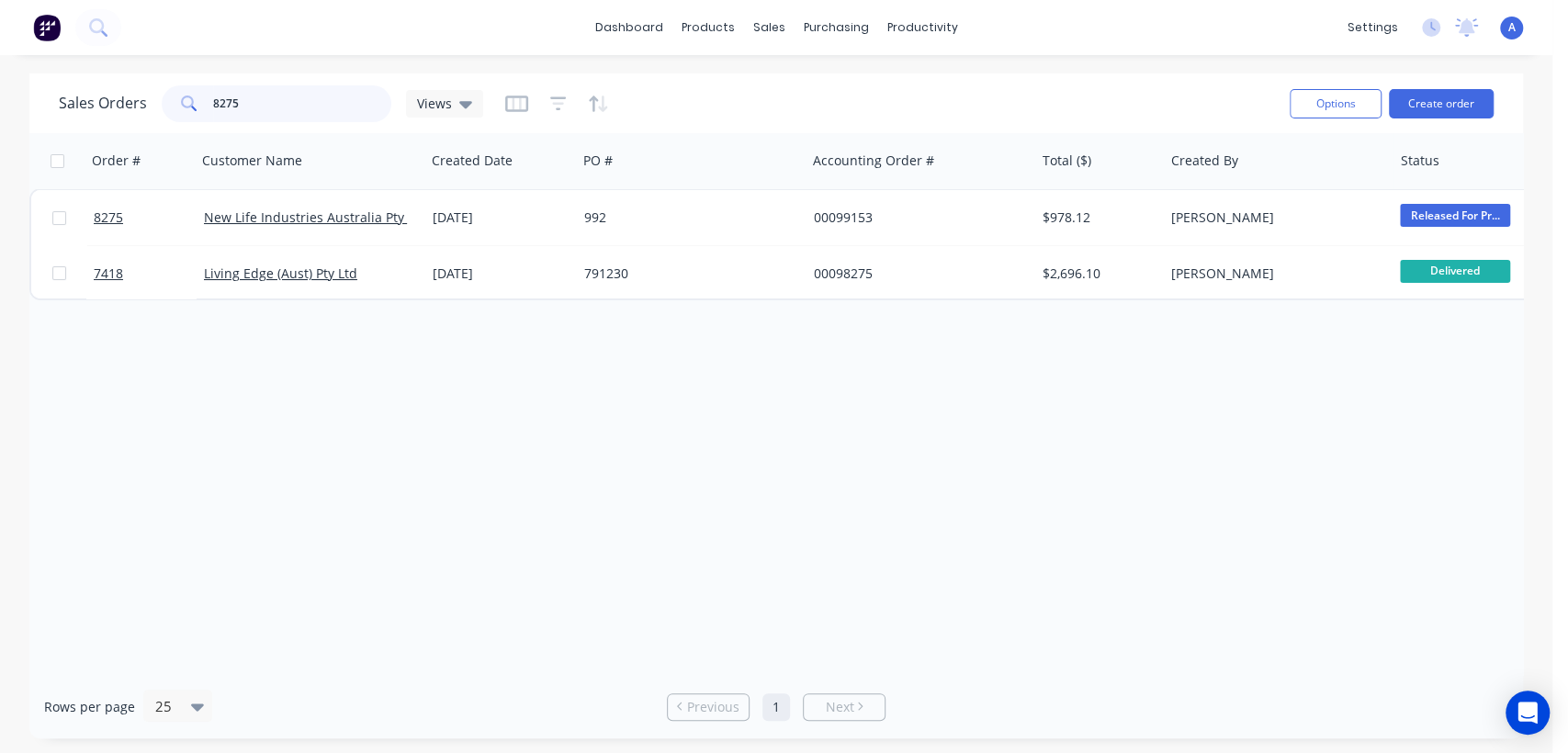
drag, startPoint x: 241, startPoint y: 98, endPoint x: 190, endPoint y: 95, distance: 51.1
click at [190, 95] on div "8275" at bounding box center [276, 104] width 230 height 37
type input "8283"
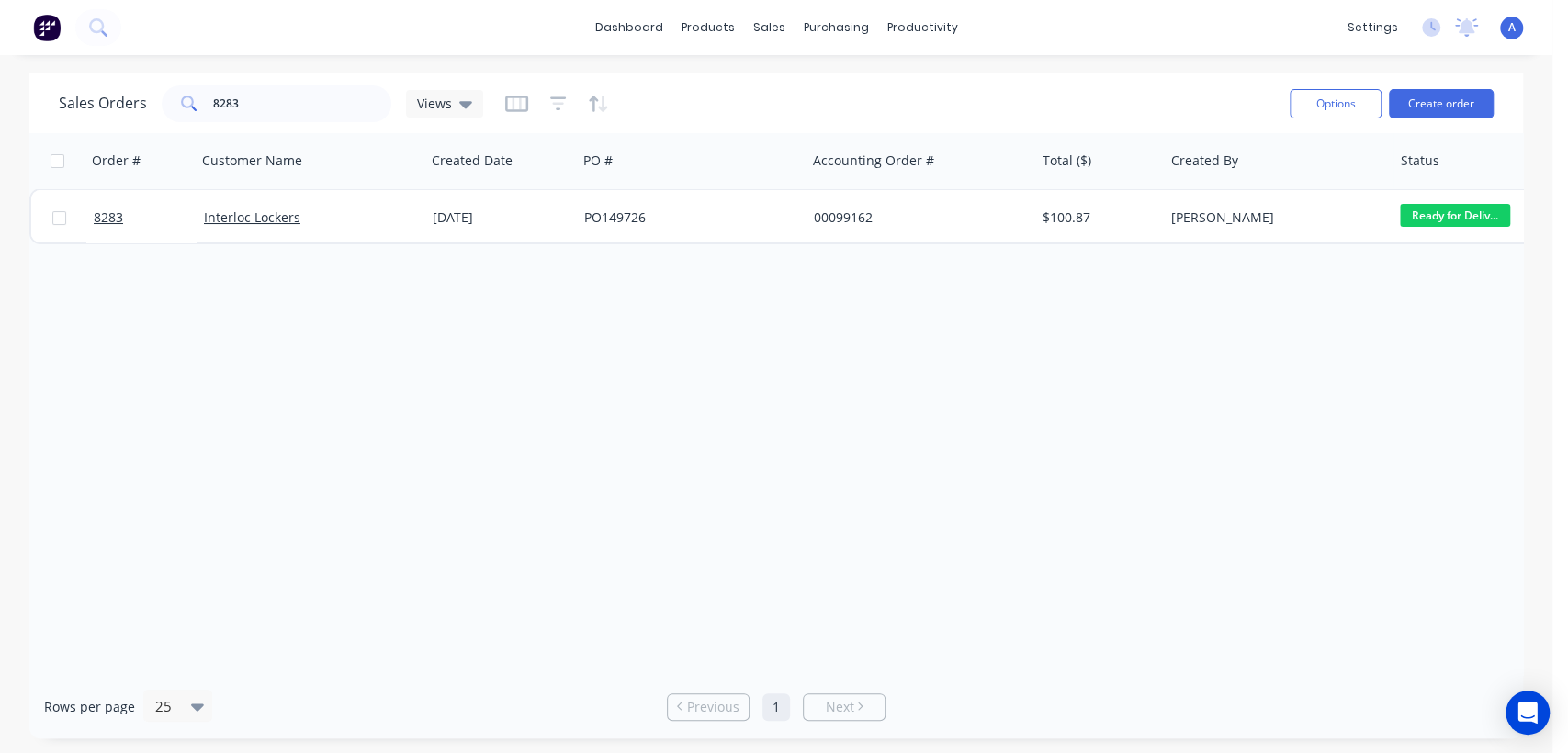
click at [442, 197] on div "[DATE]" at bounding box center [501, 217] width 152 height 55
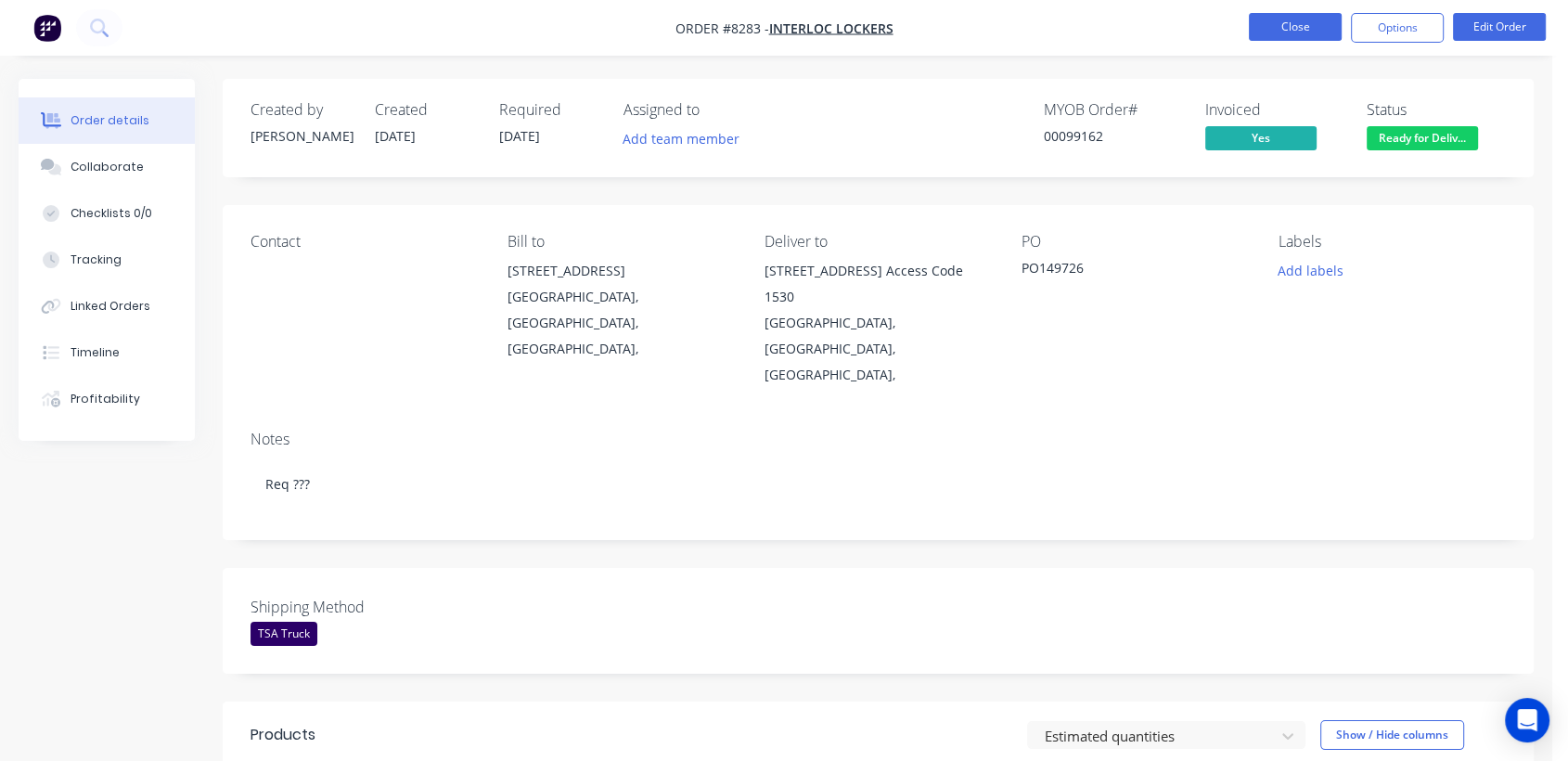
click at [1274, 30] on button "Close" at bounding box center [1295, 26] width 92 height 28
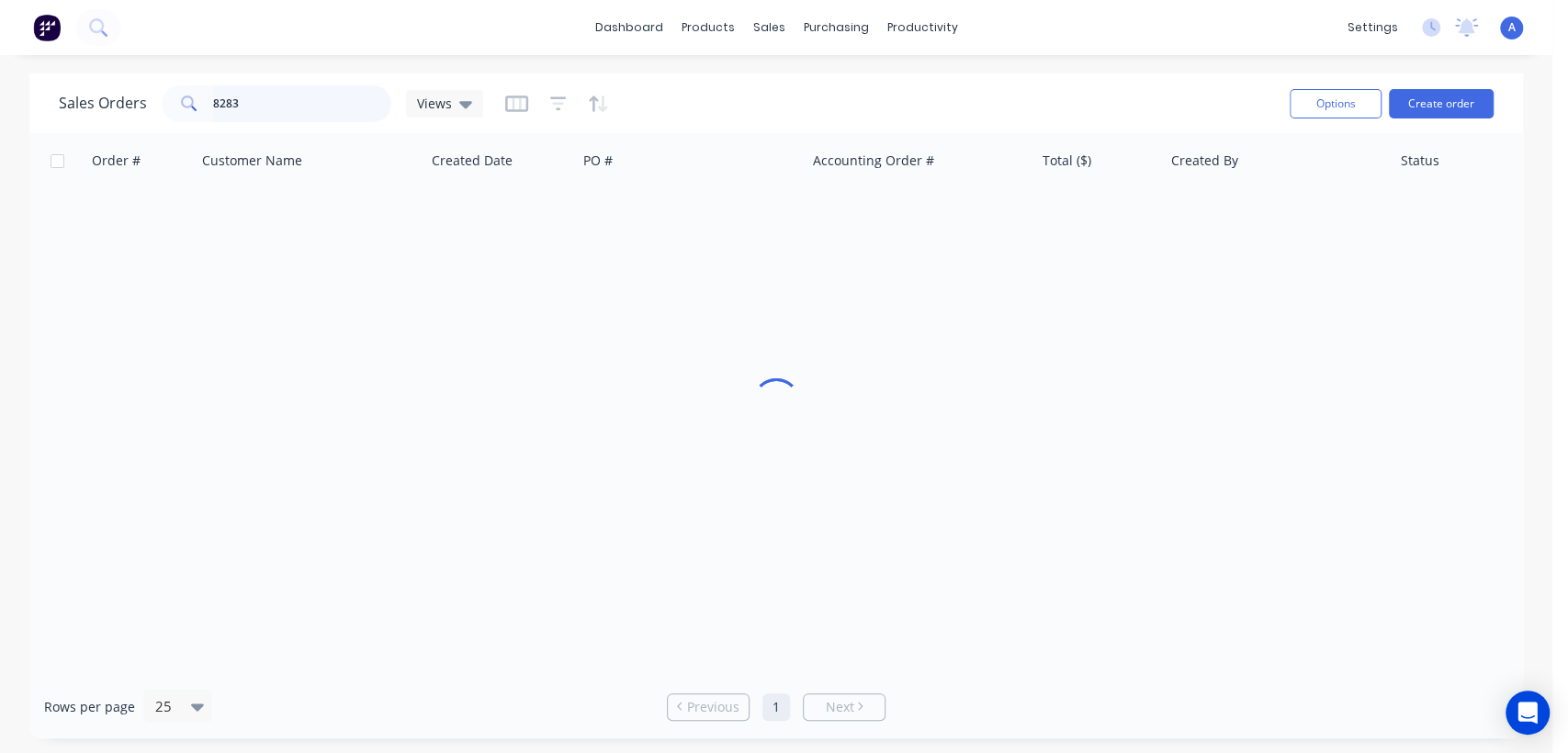
click at [293, 104] on input "8283" at bounding box center [302, 104] width 179 height 37
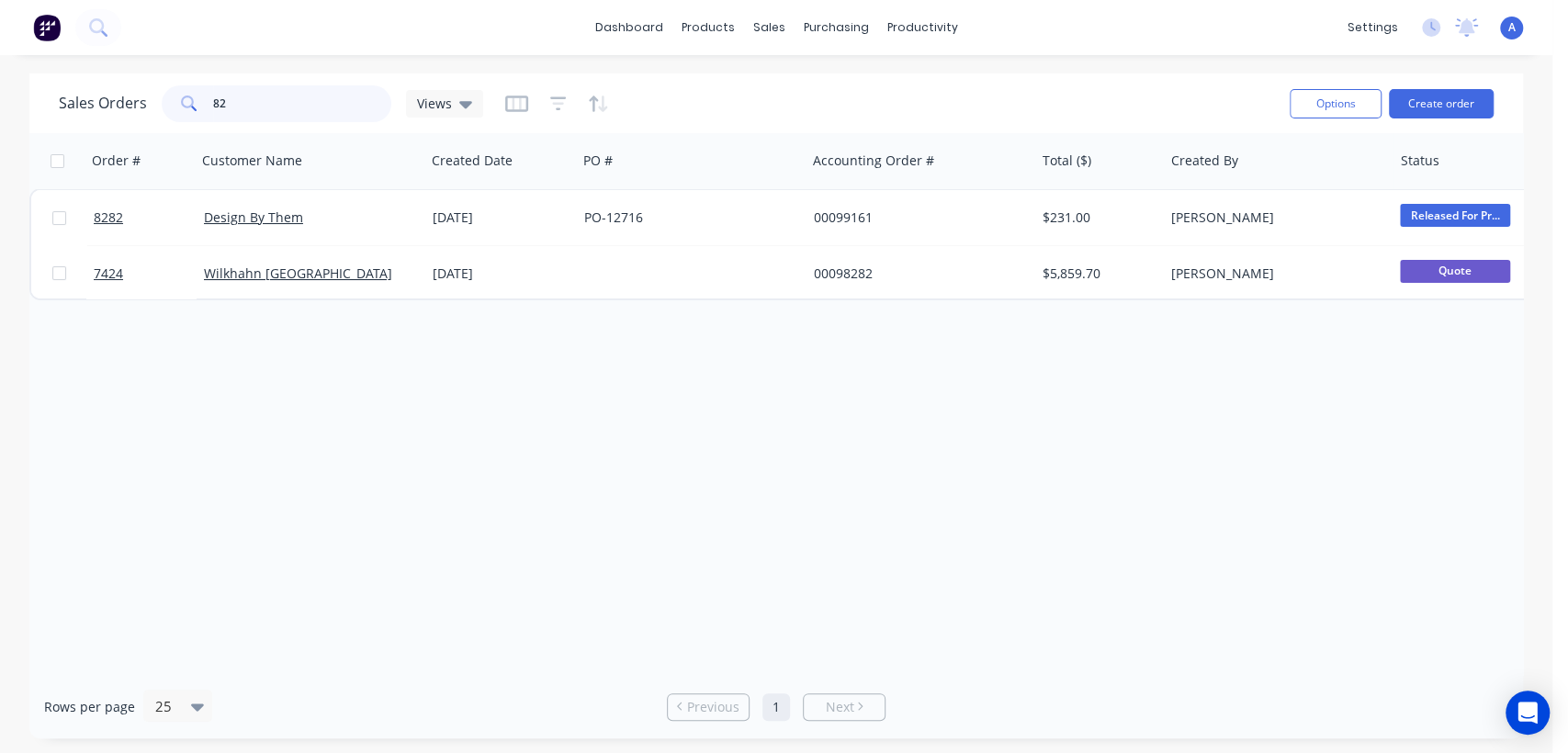
type input "8"
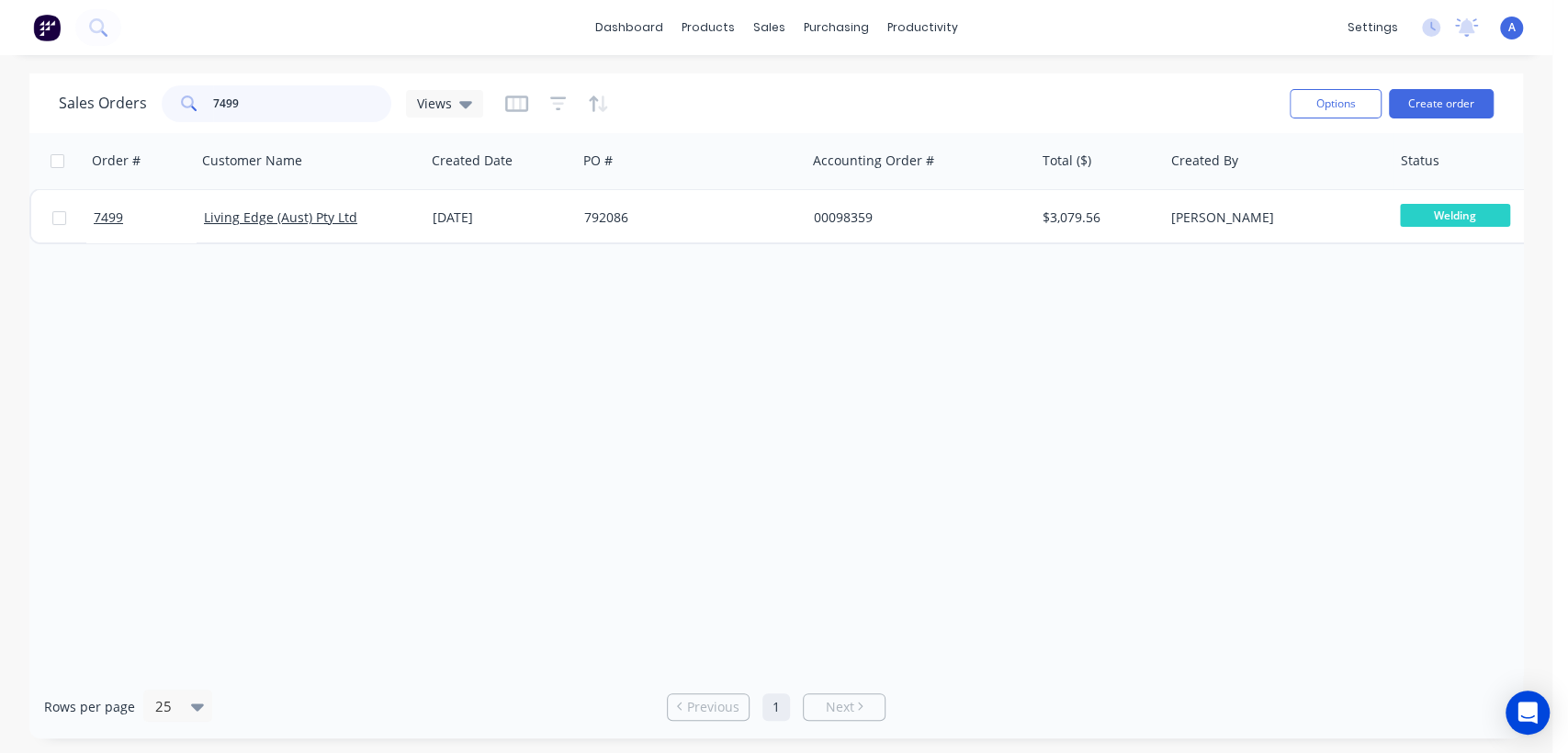
drag, startPoint x: 283, startPoint y: 107, endPoint x: 164, endPoint y: 97, distance: 119.4
click at [178, 89] on div "7499" at bounding box center [276, 104] width 230 height 37
drag, startPoint x: 237, startPoint y: 101, endPoint x: 191, endPoint y: 92, distance: 46.9
click at [191, 92] on div "8073" at bounding box center [276, 104] width 230 height 37
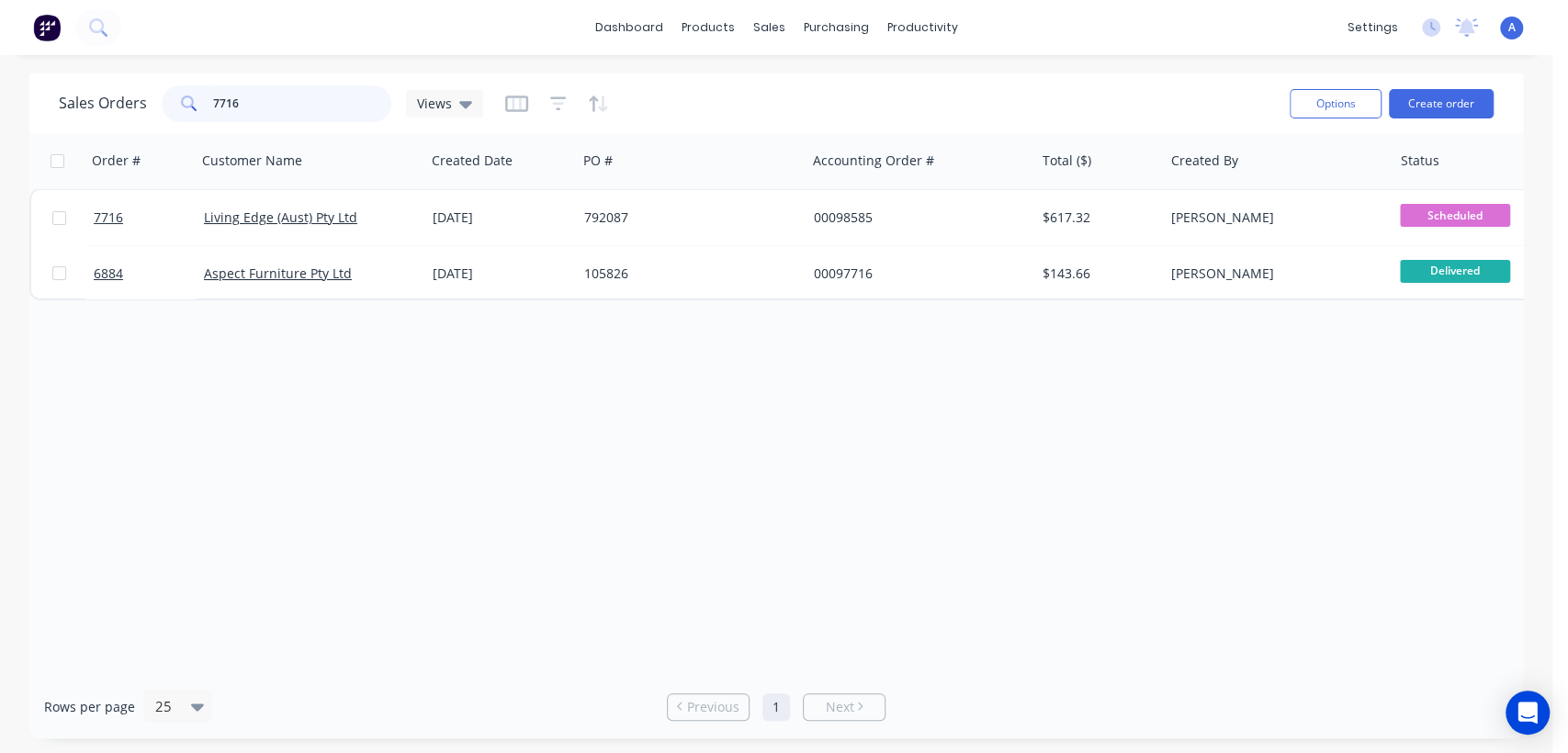
drag, startPoint x: 252, startPoint y: 105, endPoint x: 183, endPoint y: 93, distance: 70.0
click at [183, 93] on div "7716" at bounding box center [276, 104] width 230 height 37
drag, startPoint x: 243, startPoint y: 102, endPoint x: 154, endPoint y: 88, distance: 90.1
click at [154, 88] on div "Sales Orders 8288 Views" at bounding box center [270, 104] width 424 height 37
drag, startPoint x: 248, startPoint y: 99, endPoint x: 132, endPoint y: 88, distance: 116.5
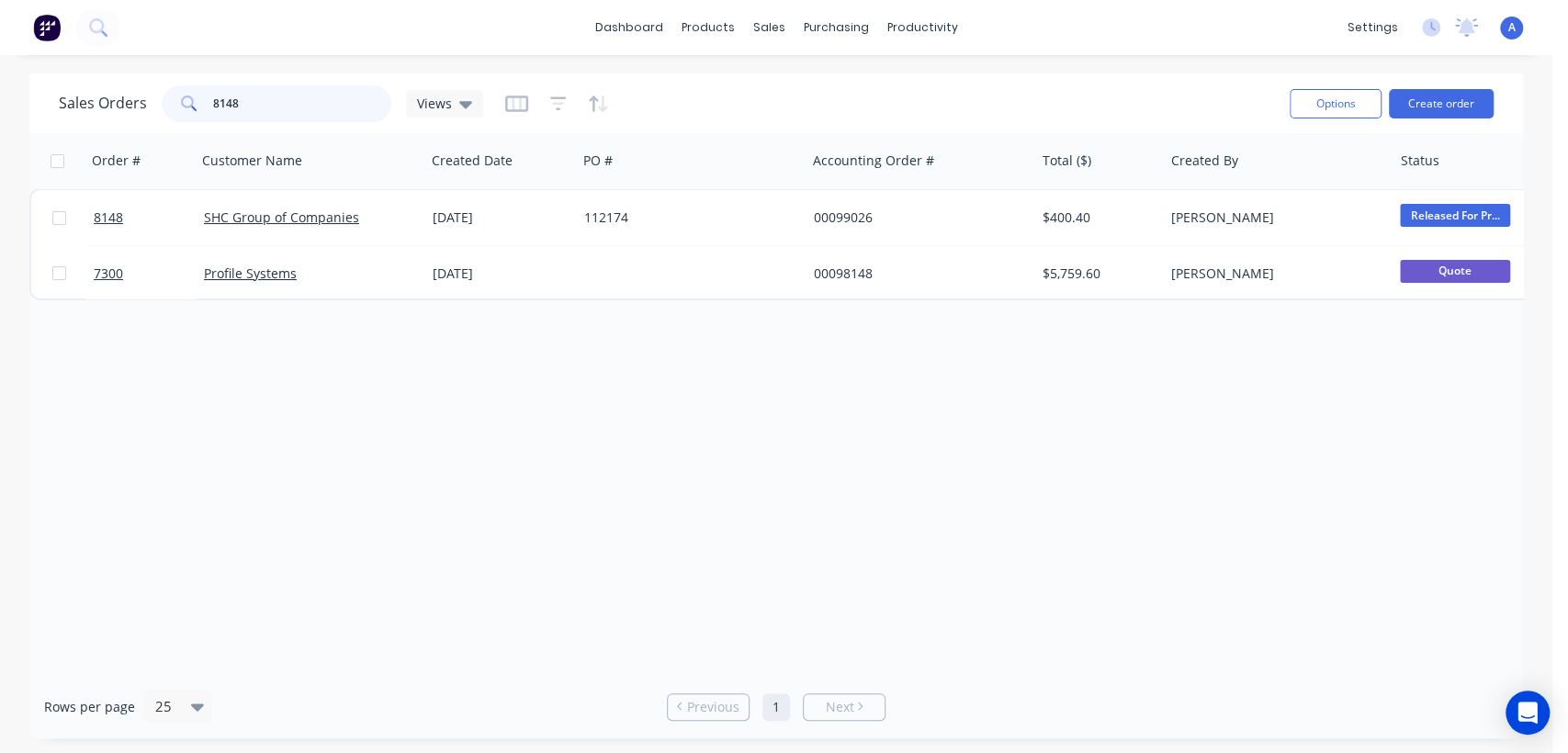
click at [132, 88] on div "Sales Orders 8148 Views" at bounding box center [270, 104] width 424 height 37
drag, startPoint x: 253, startPoint y: 96, endPoint x: 181, endPoint y: 91, distance: 72.2
click at [183, 91] on div "8287" at bounding box center [276, 104] width 230 height 37
type input "9"
drag, startPoint x: 228, startPoint y: 103, endPoint x: 190, endPoint y: 99, distance: 38.2
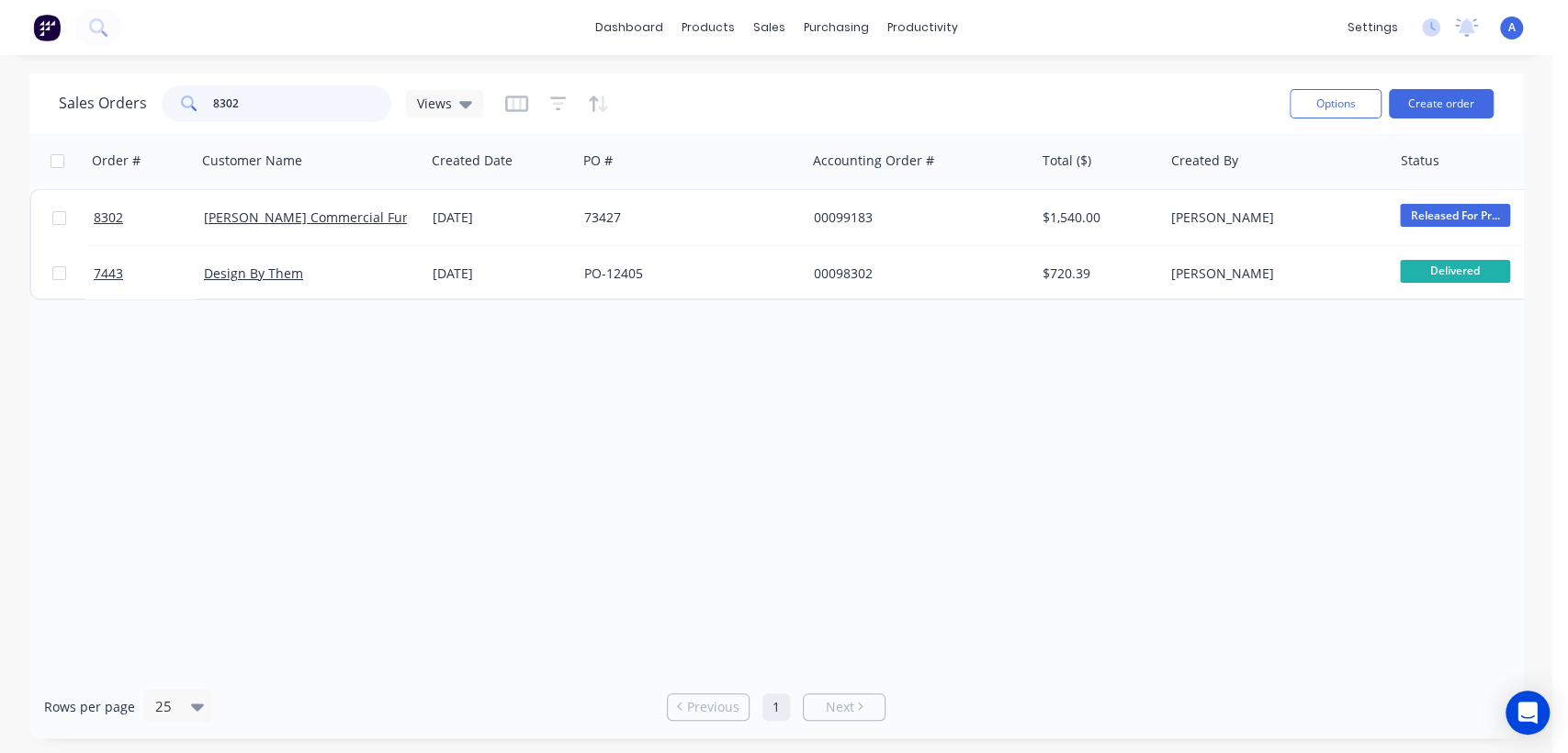
click at [190, 99] on div "8302" at bounding box center [276, 104] width 230 height 37
drag, startPoint x: 240, startPoint y: 96, endPoint x: 189, endPoint y: 91, distance: 51.2
click at [189, 91] on div "8296" at bounding box center [276, 104] width 230 height 37
drag, startPoint x: 250, startPoint y: 97, endPoint x: 190, endPoint y: 91, distance: 60.3
click at [192, 92] on div "8304" at bounding box center [276, 104] width 230 height 37
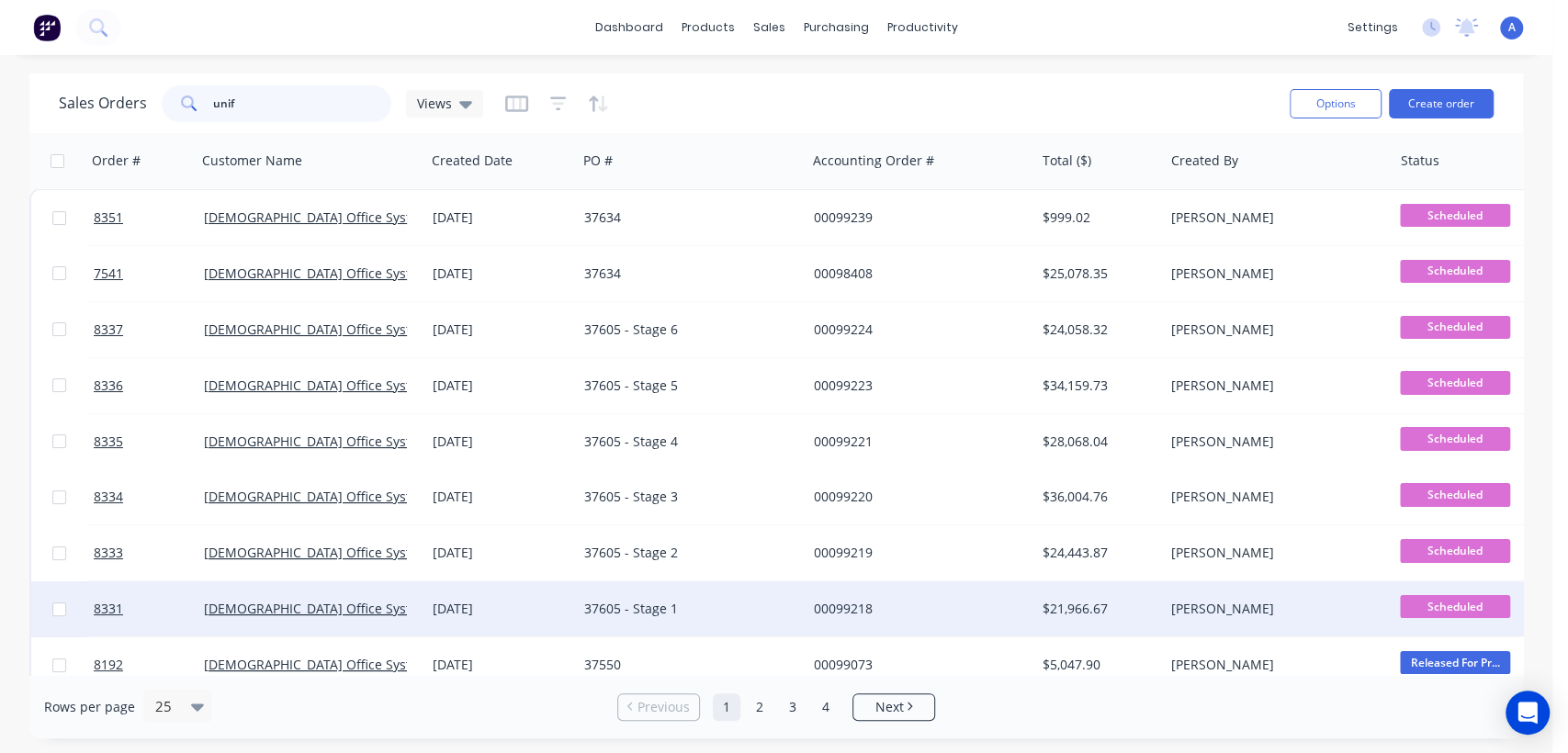
type input "unif"
click at [632, 608] on div "37605 - Stage 1" at bounding box center [686, 608] width 204 height 18
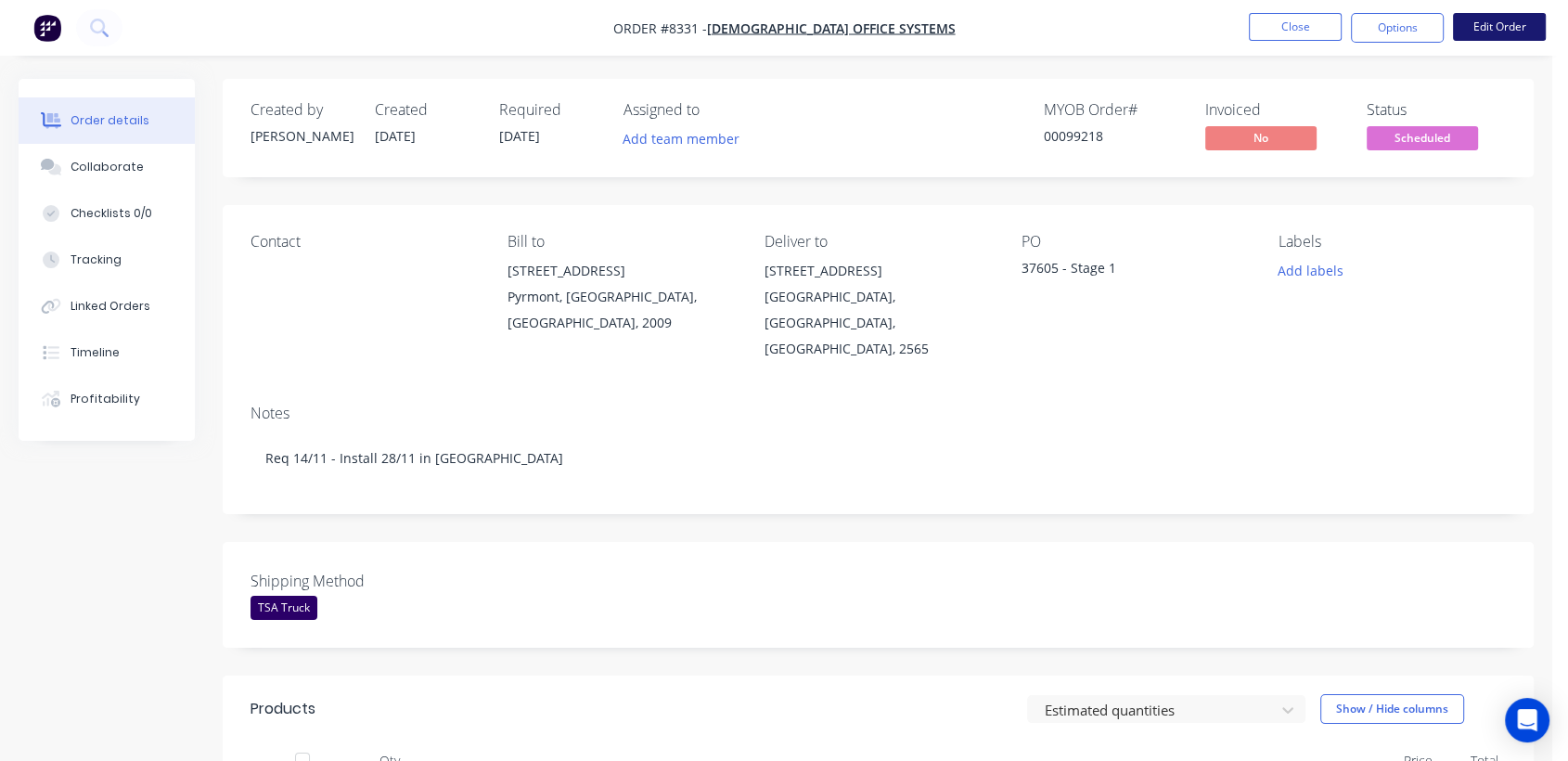
click at [1525, 20] on button "Edit Order" at bounding box center [1499, 26] width 92 height 28
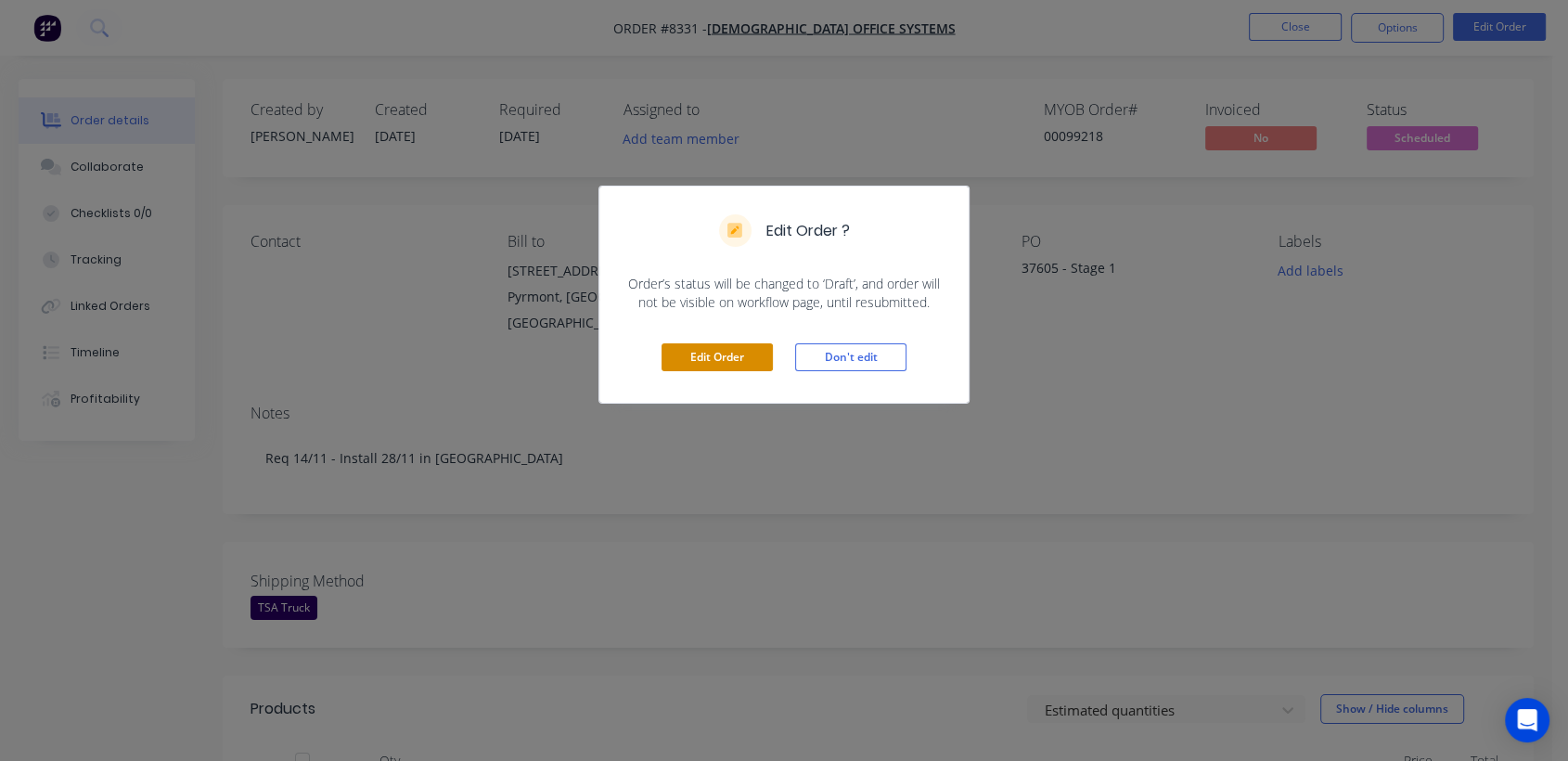
click at [708, 348] on button "Edit Order" at bounding box center [717, 357] width 112 height 28
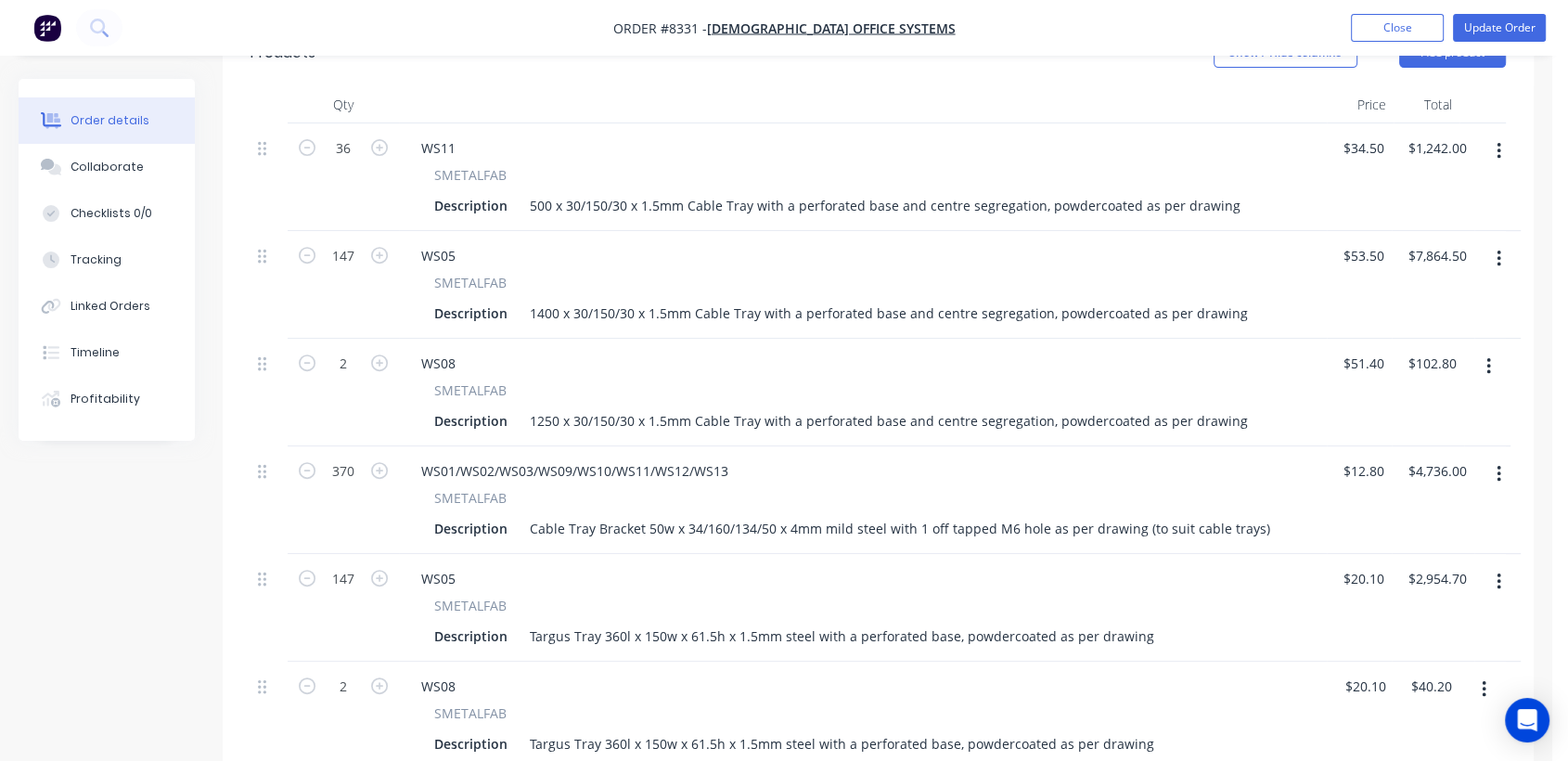
scroll to position [721, 0]
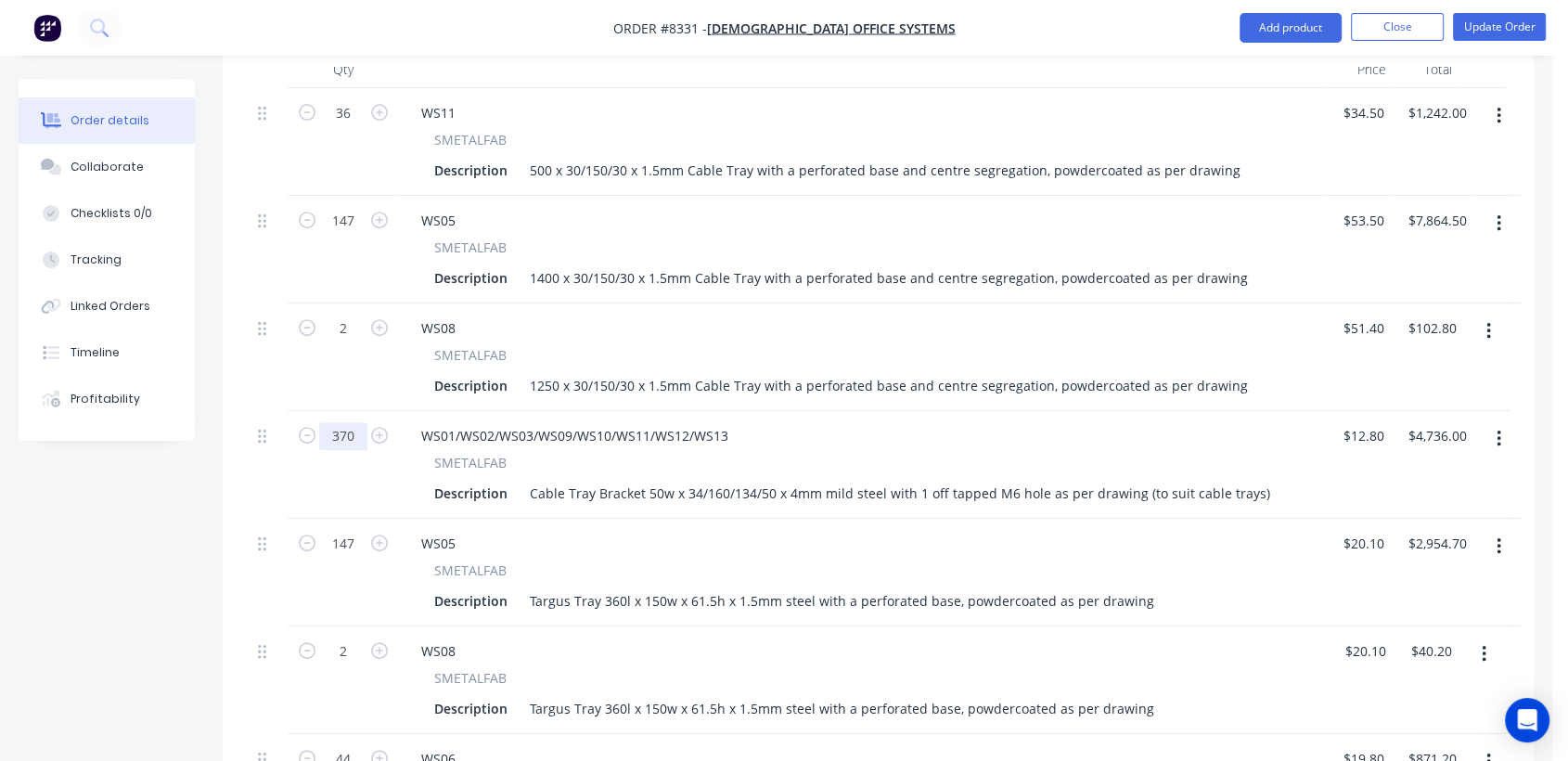
click at [355, 422] on input "370" at bounding box center [343, 435] width 49 height 28
type input "72"
type input "$921.60"
click at [1484, 20] on button "Update Order" at bounding box center [1499, 26] width 92 height 28
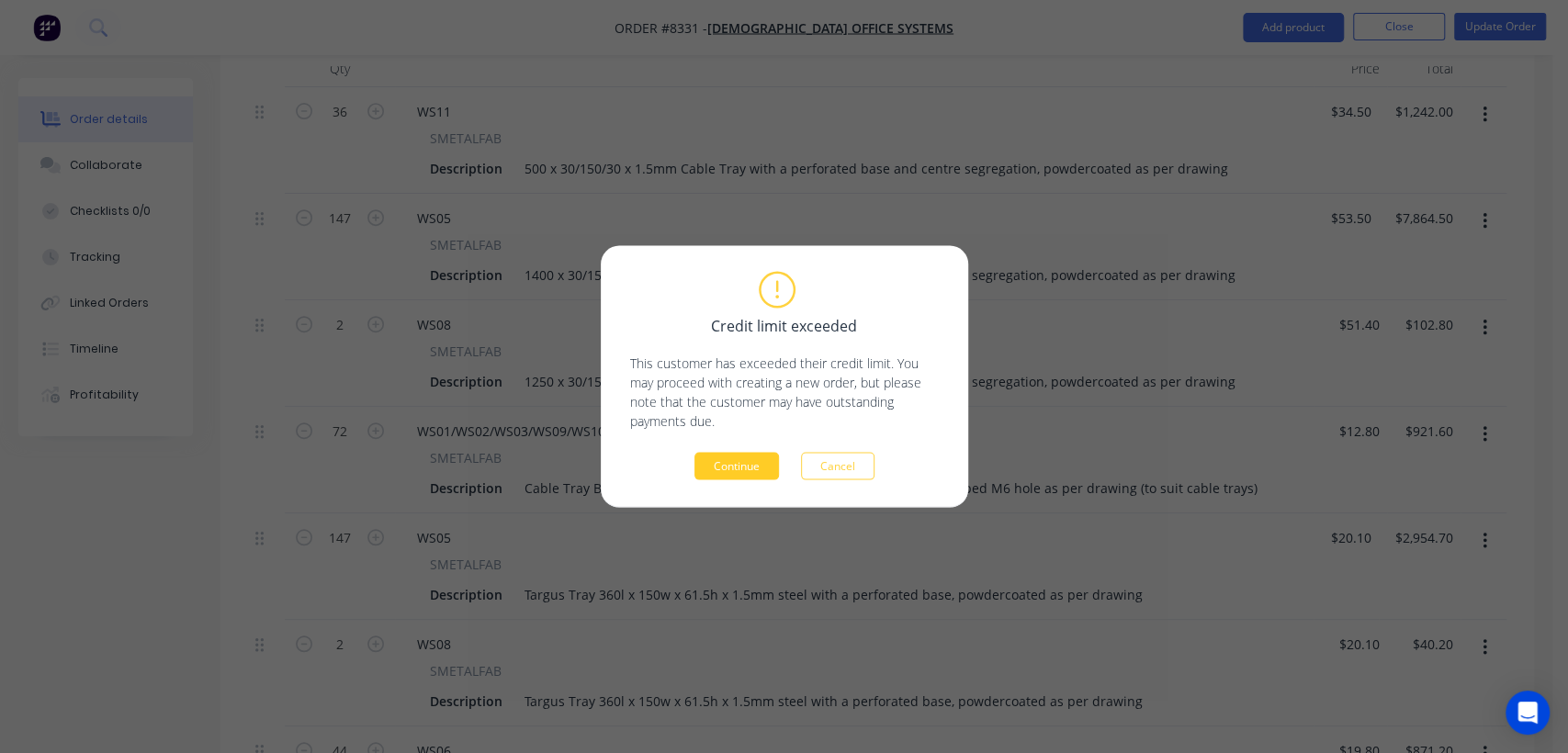
click at [742, 460] on button "Continue" at bounding box center [737, 466] width 85 height 28
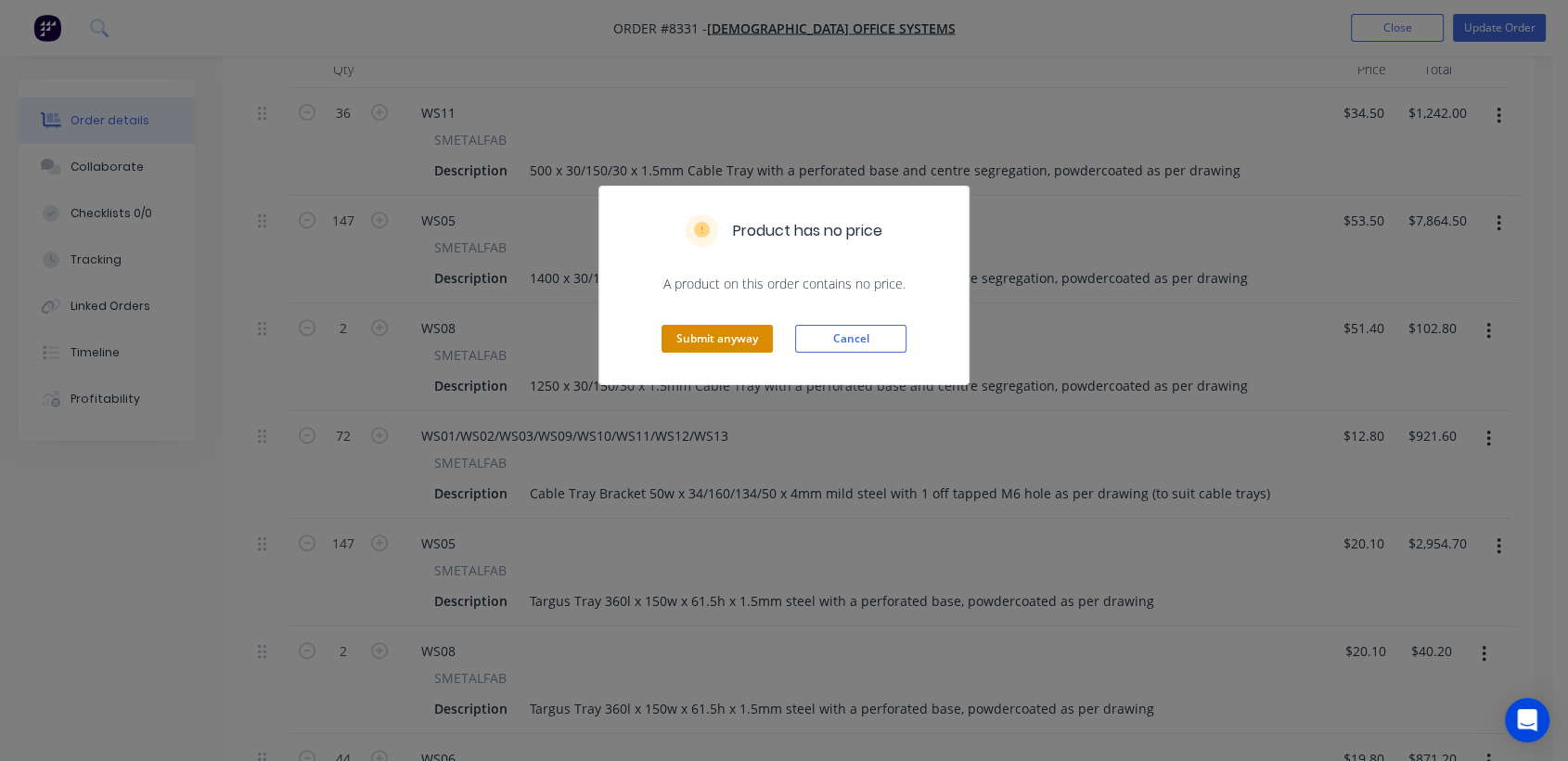
click at [743, 331] on button "Submit anyway" at bounding box center [717, 338] width 112 height 28
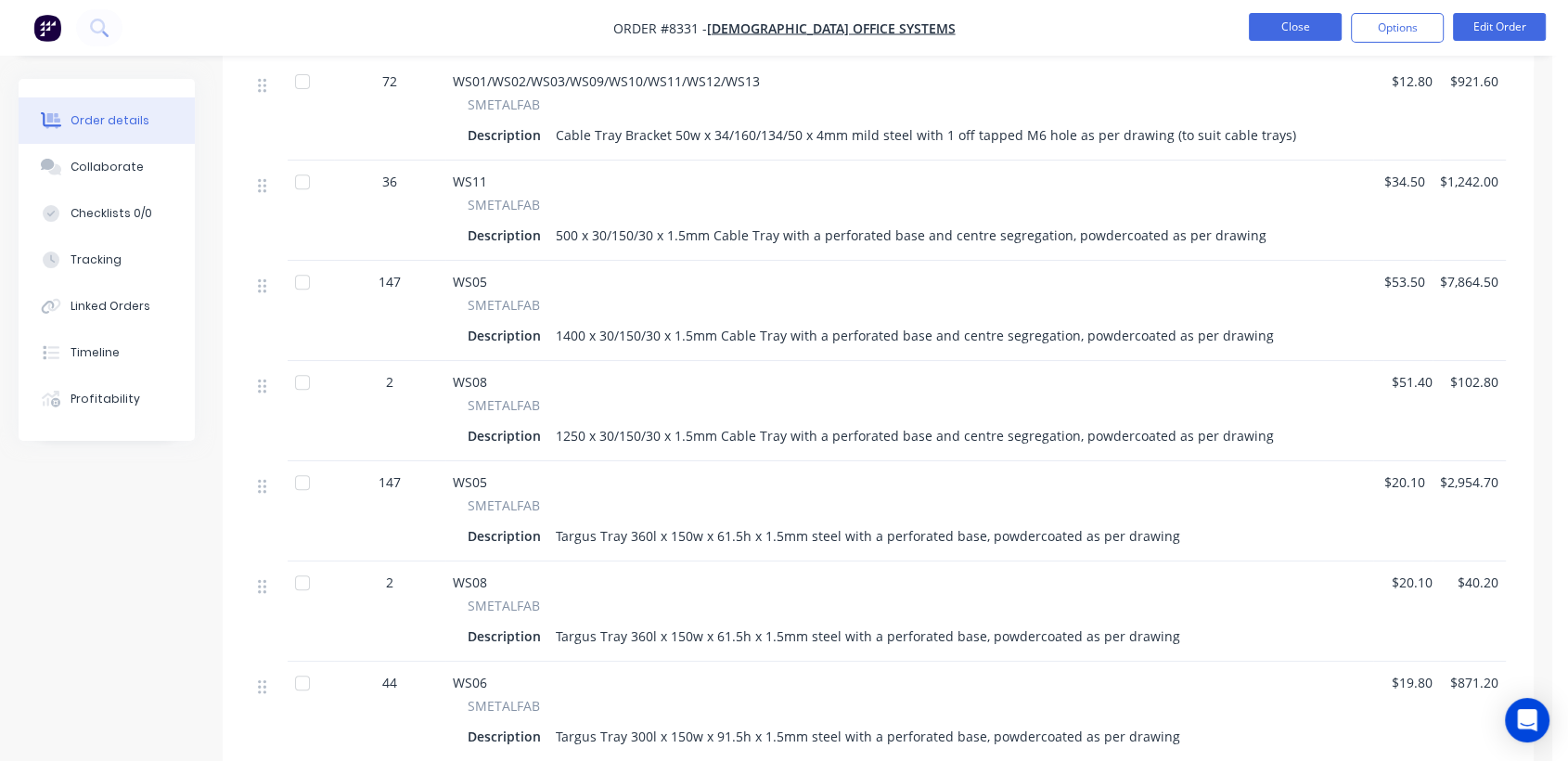
click at [1298, 24] on button "Close" at bounding box center [1295, 26] width 92 height 28
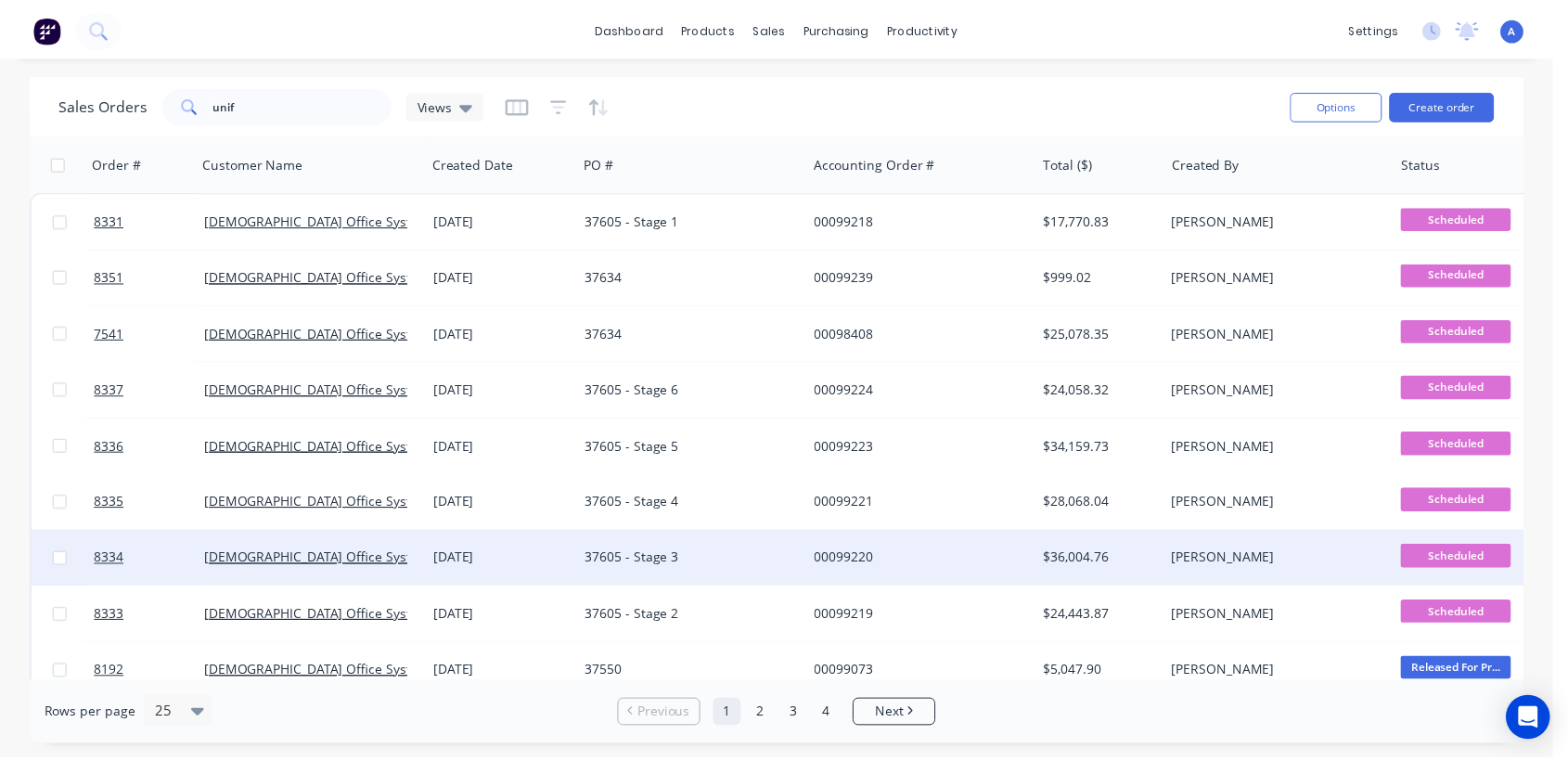
scroll to position [103, 0]
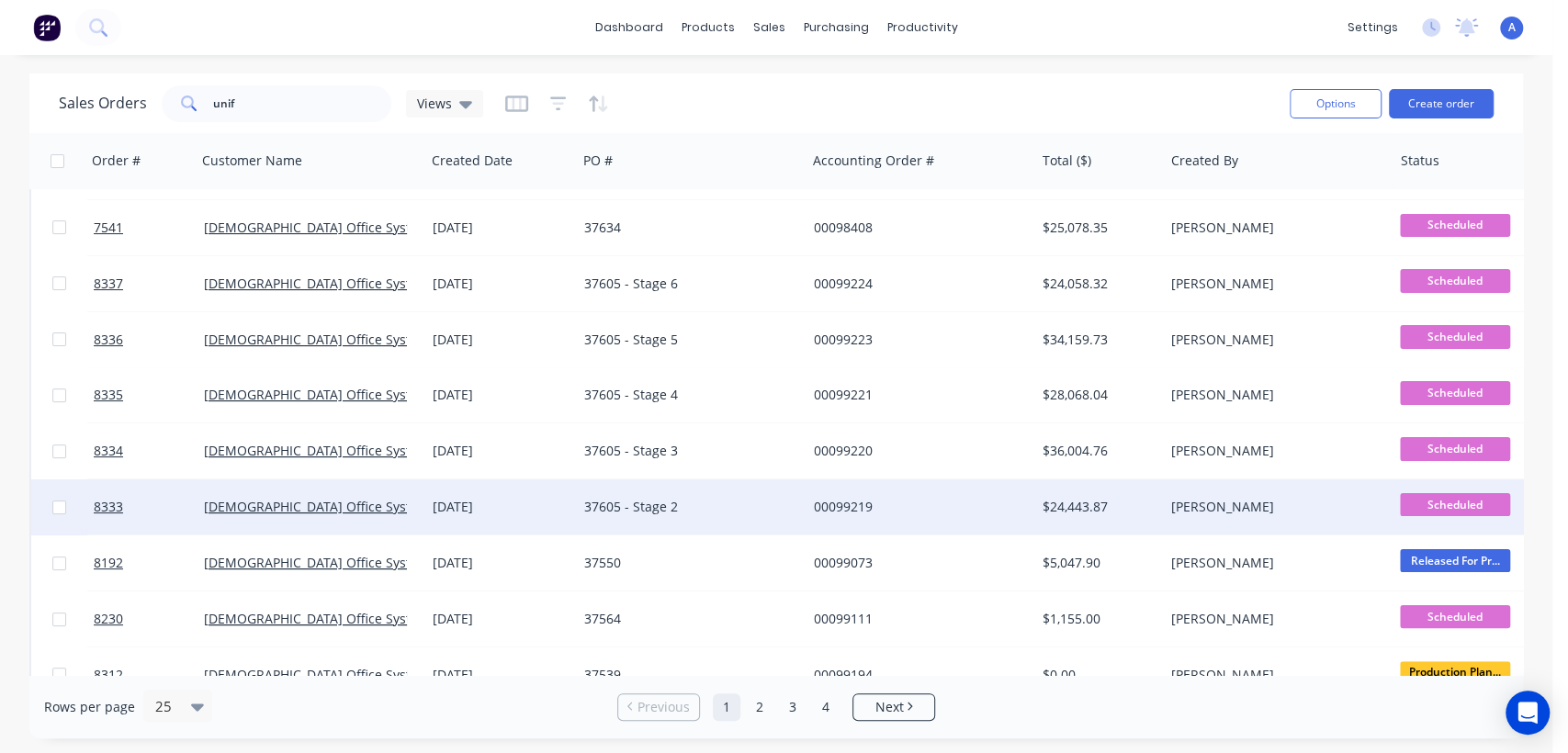
click at [538, 501] on div "[DATE]" at bounding box center [501, 506] width 137 height 18
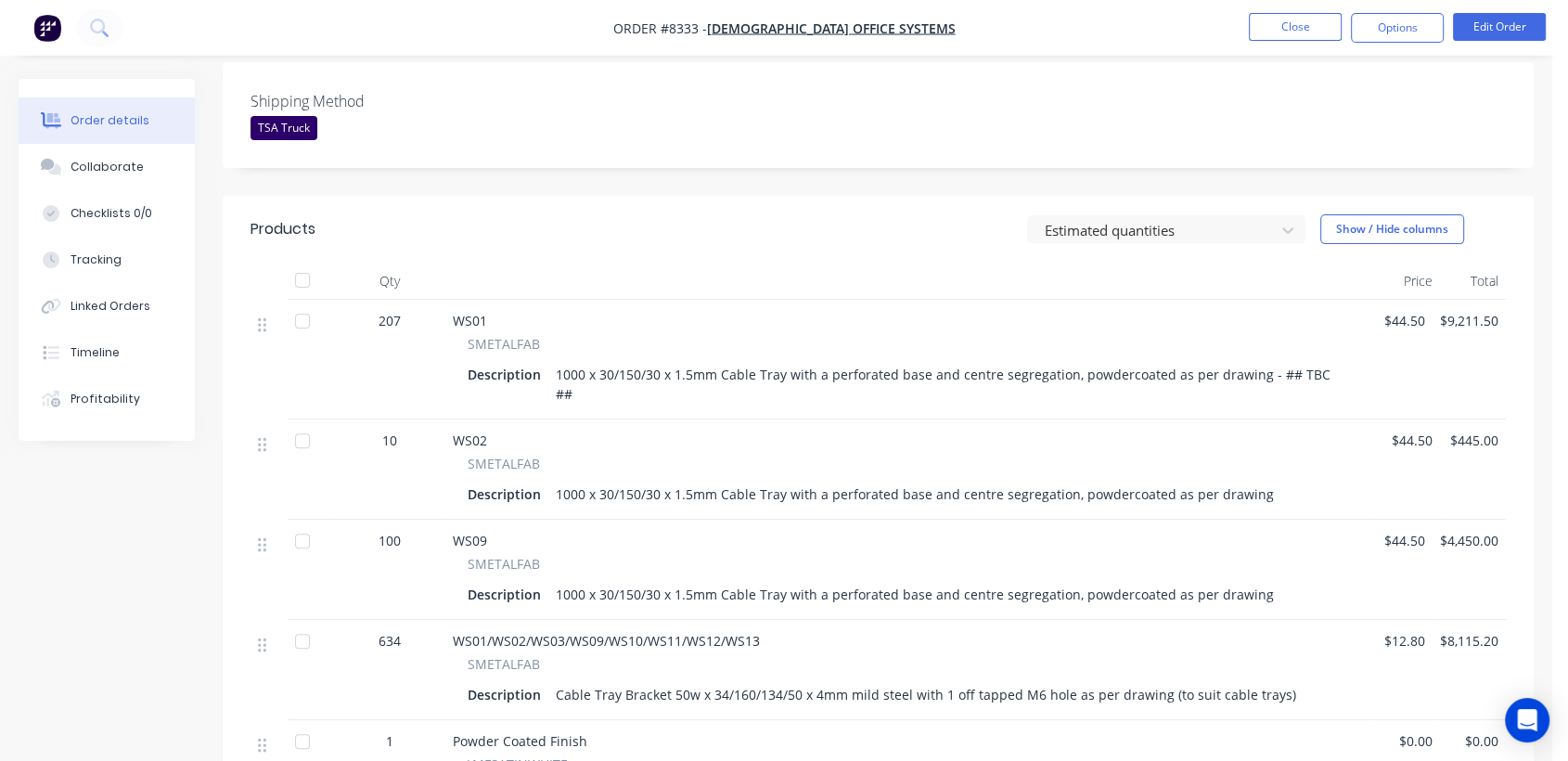
scroll to position [618, 0]
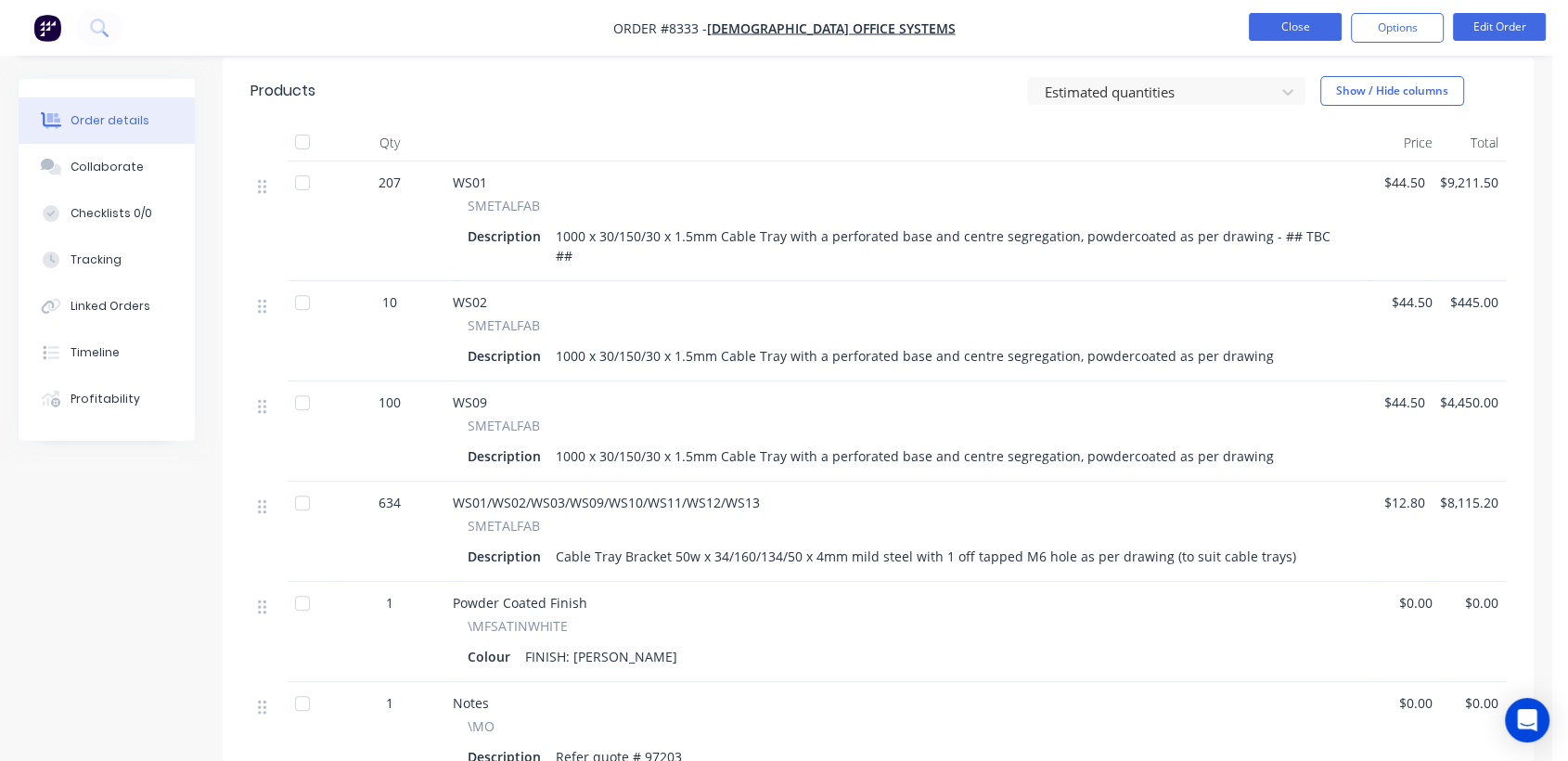
click at [1271, 19] on button "Close" at bounding box center [1295, 26] width 92 height 28
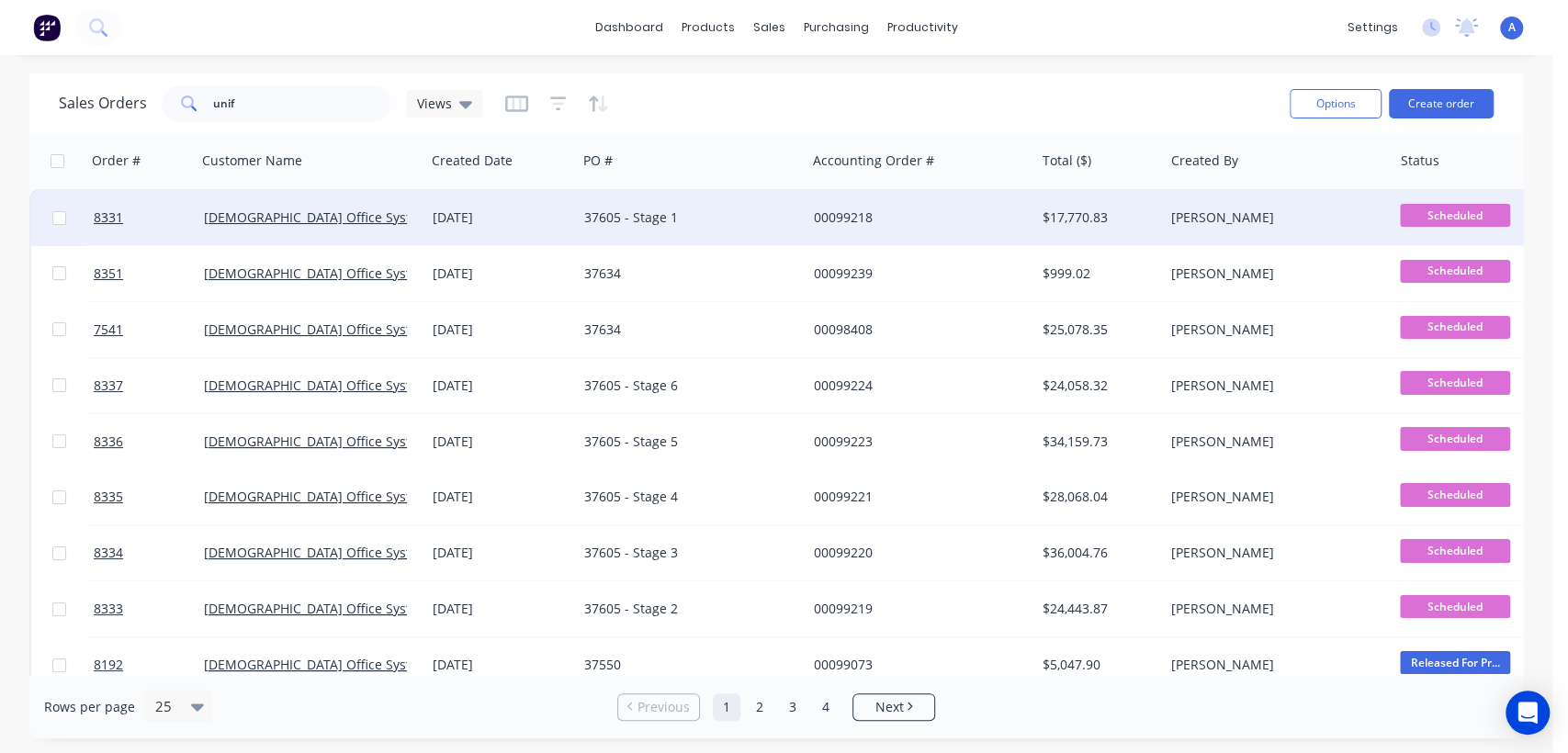
click at [630, 204] on div "37605 - Stage 1" at bounding box center [691, 217] width 229 height 55
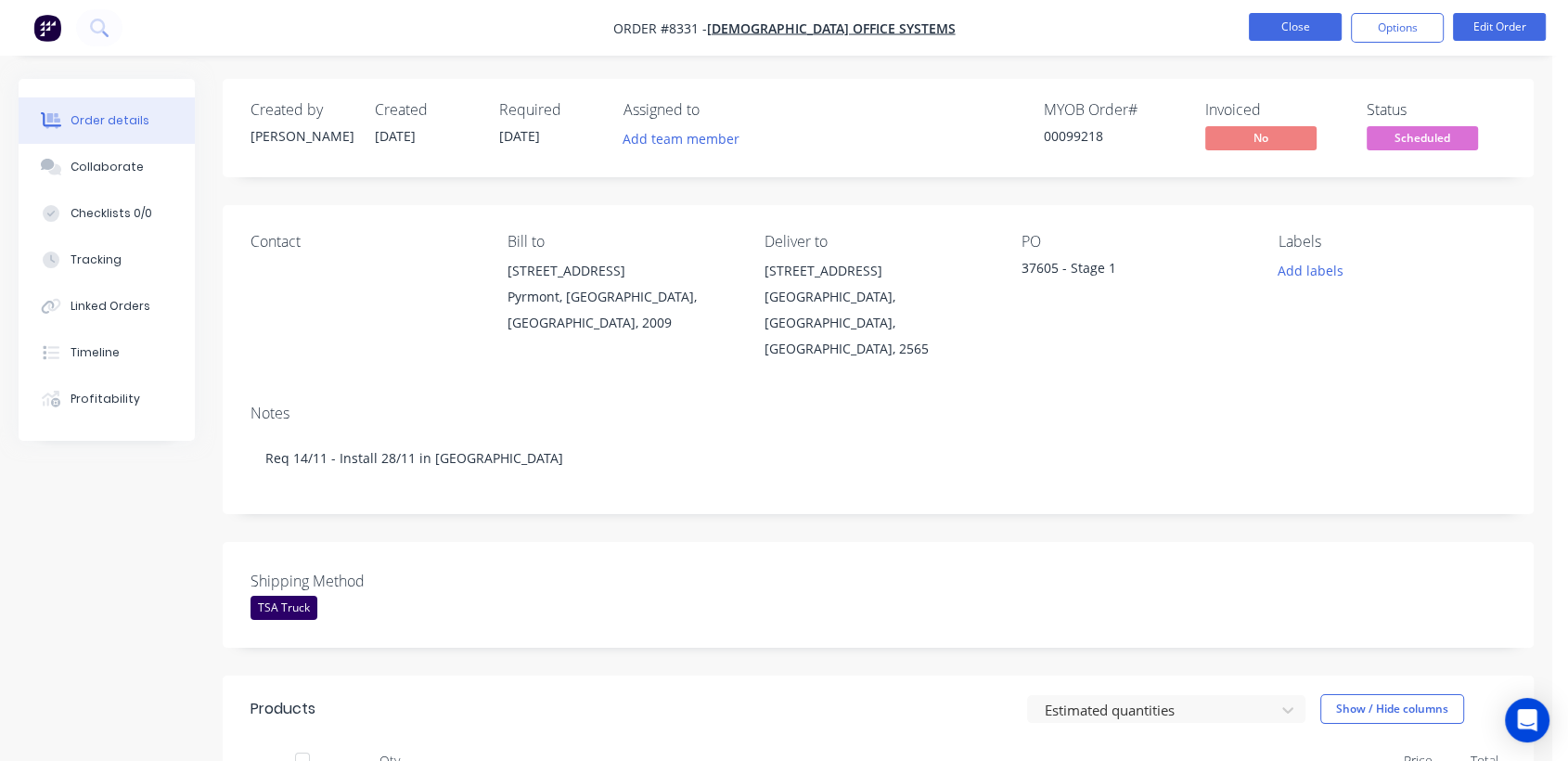
click at [1289, 20] on button "Close" at bounding box center [1295, 26] width 92 height 28
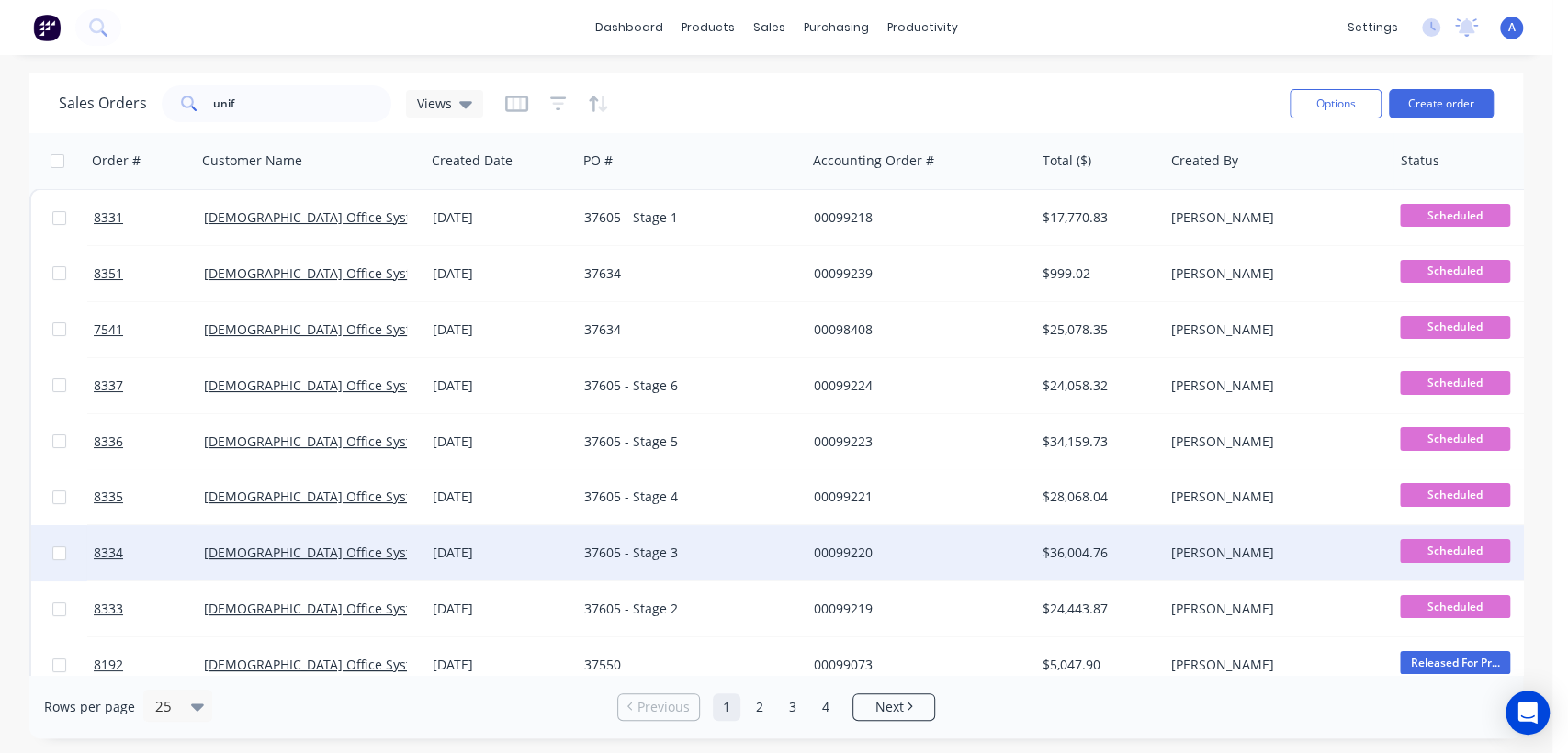
click at [709, 545] on div "37605 - Stage 3" at bounding box center [686, 552] width 204 height 18
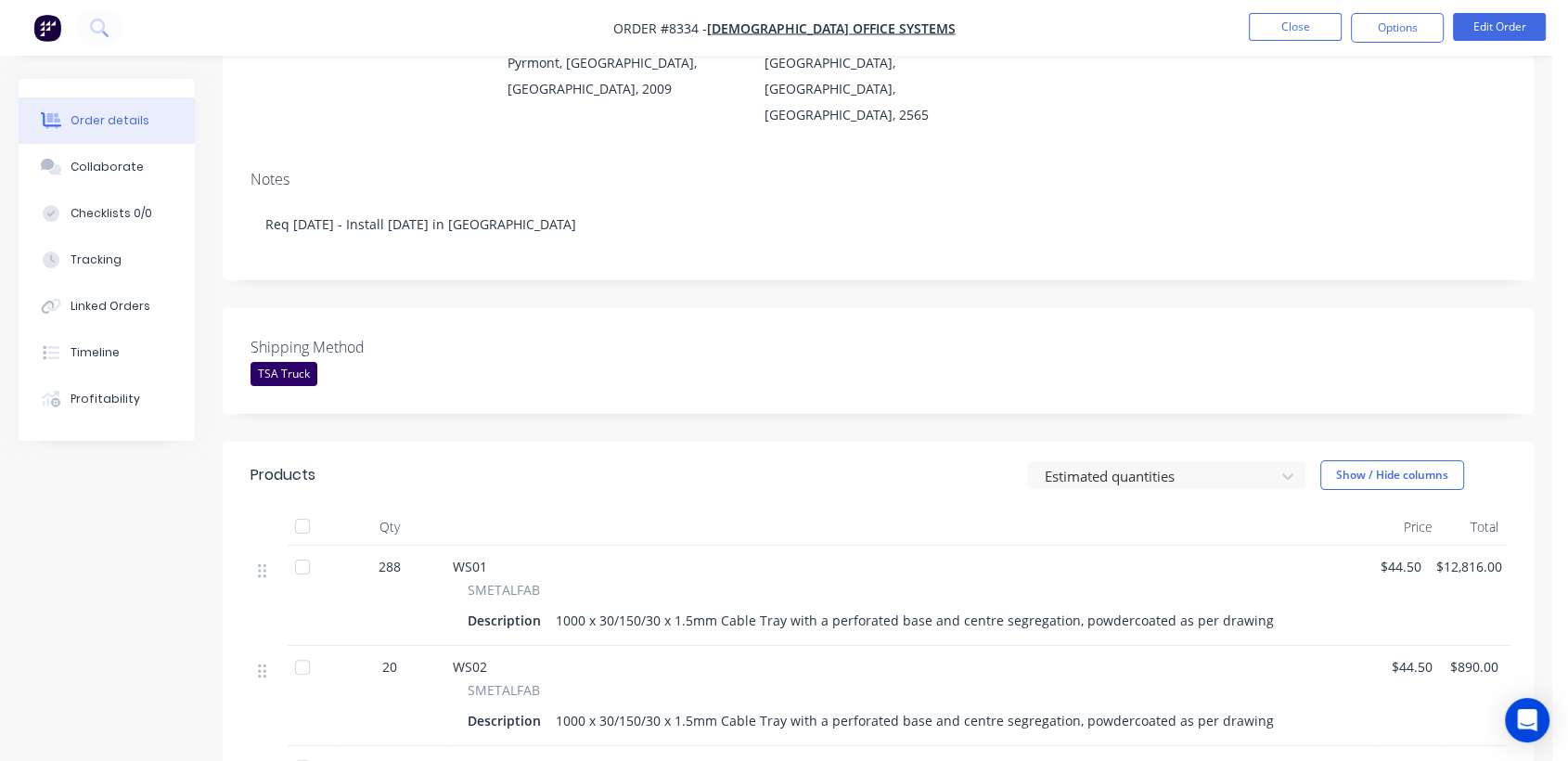
scroll to position [206, 0]
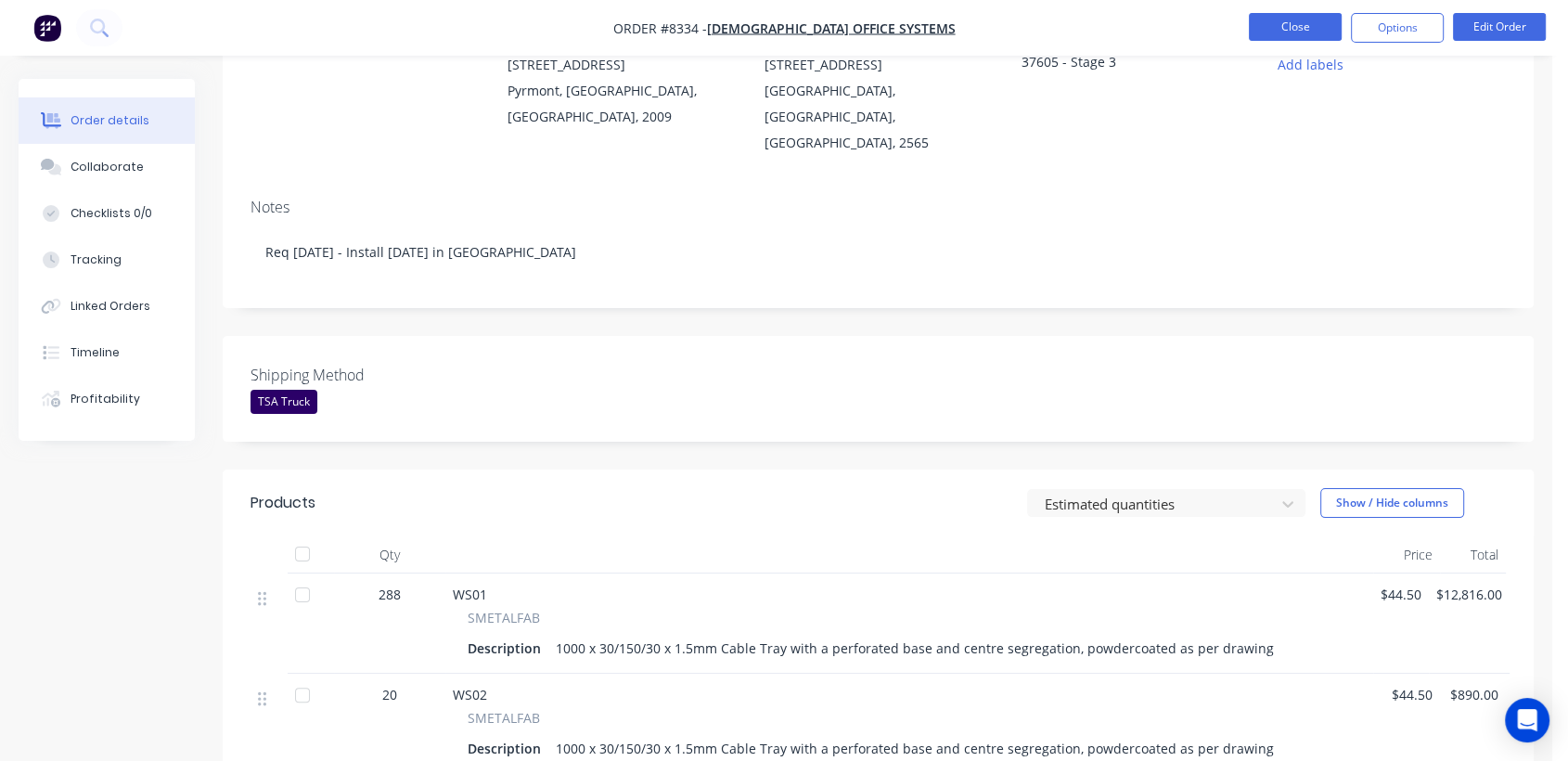
click at [1280, 17] on button "Close" at bounding box center [1295, 26] width 92 height 28
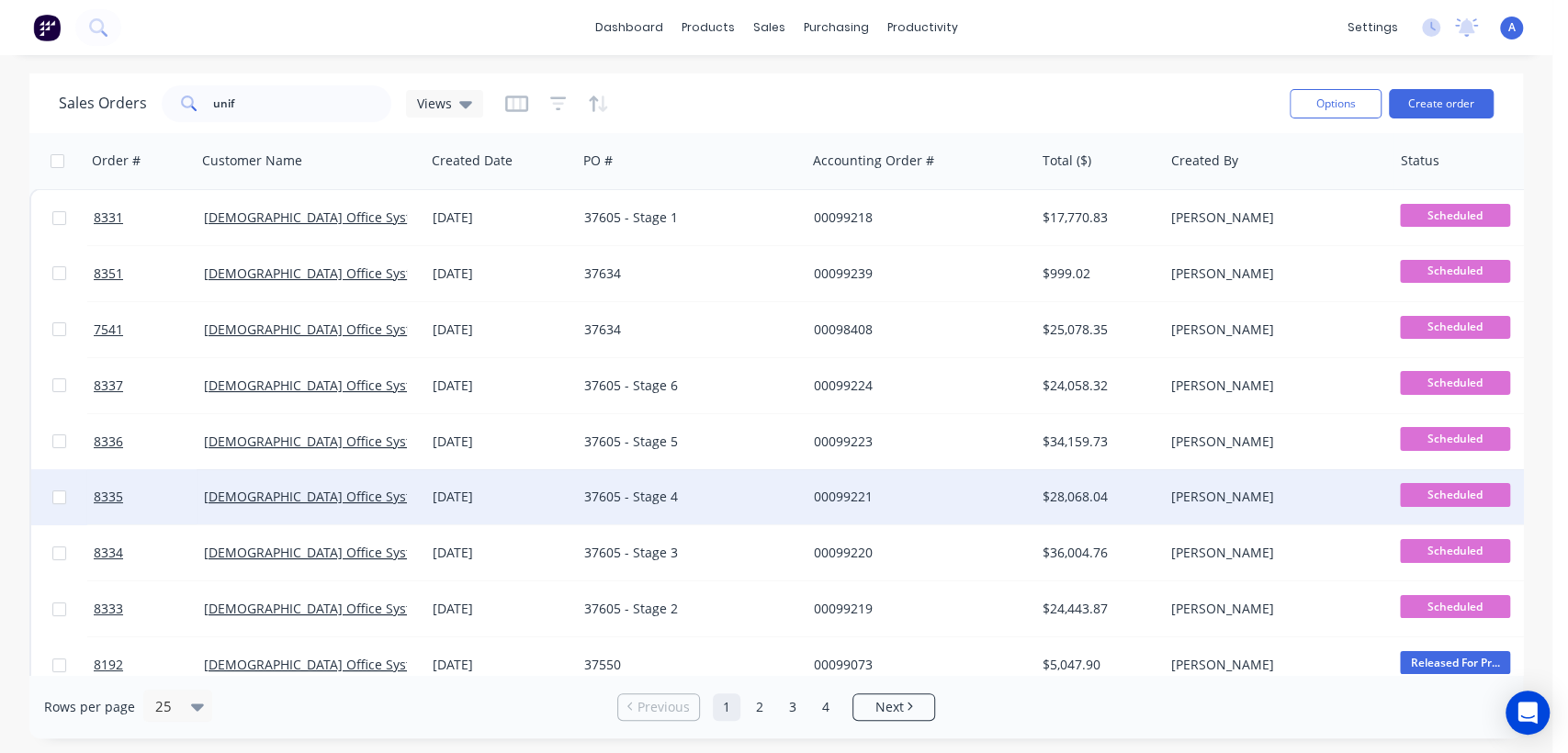
click at [689, 489] on div "37605 - Stage 4" at bounding box center [686, 496] width 204 height 18
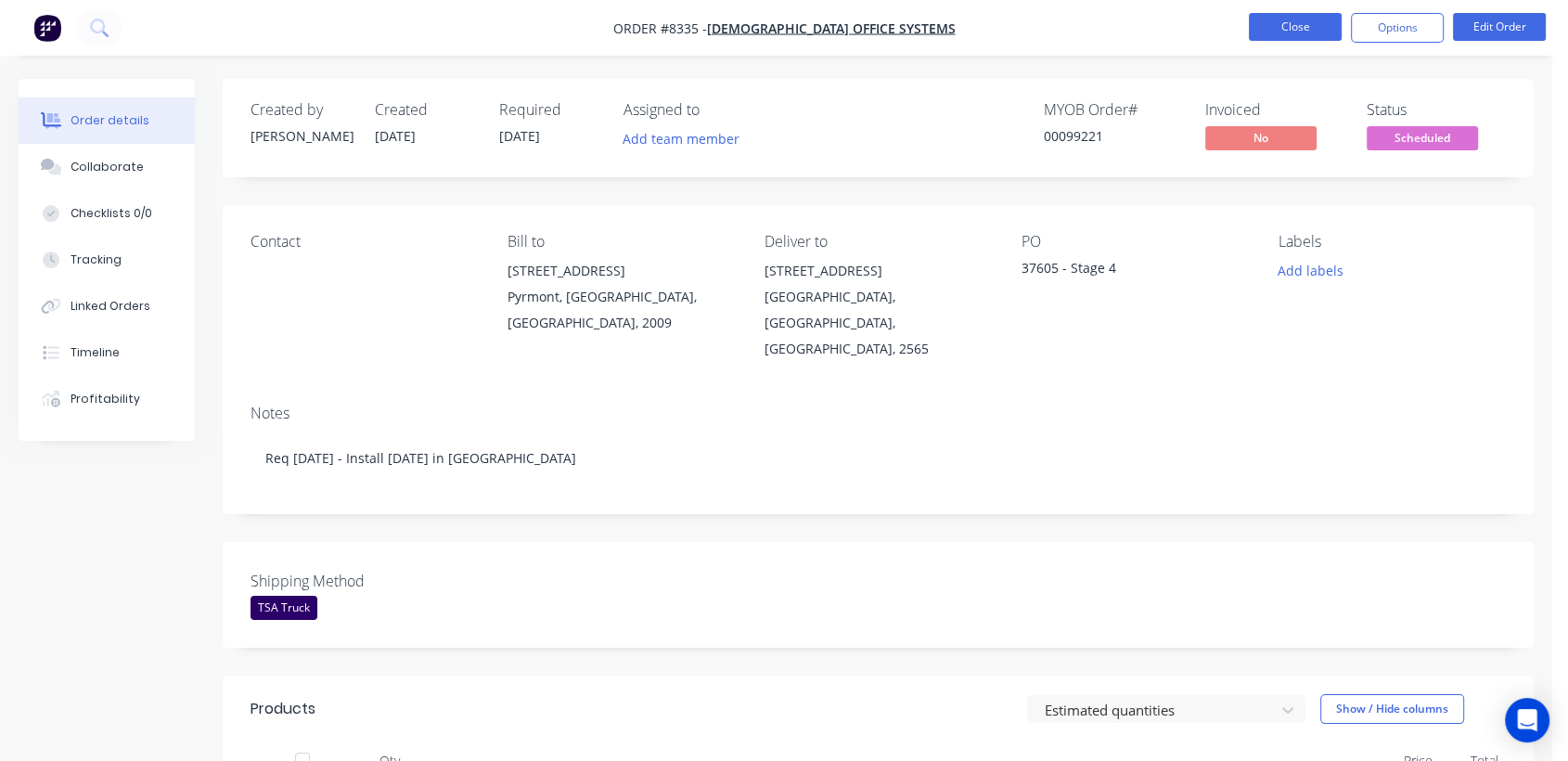
click at [1297, 18] on button "Close" at bounding box center [1295, 26] width 92 height 28
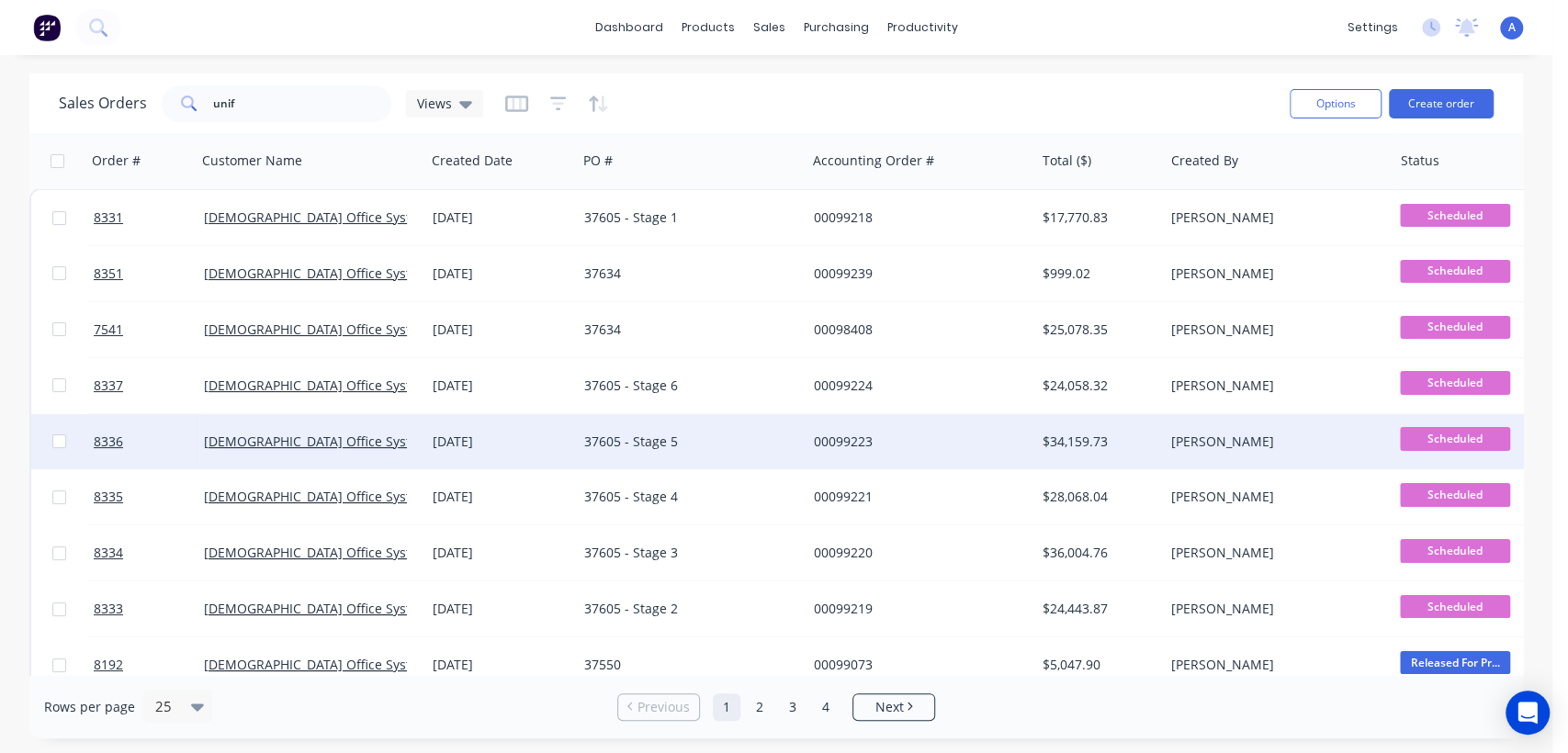
click at [694, 435] on div "37605 - Stage 5" at bounding box center [686, 441] width 204 height 18
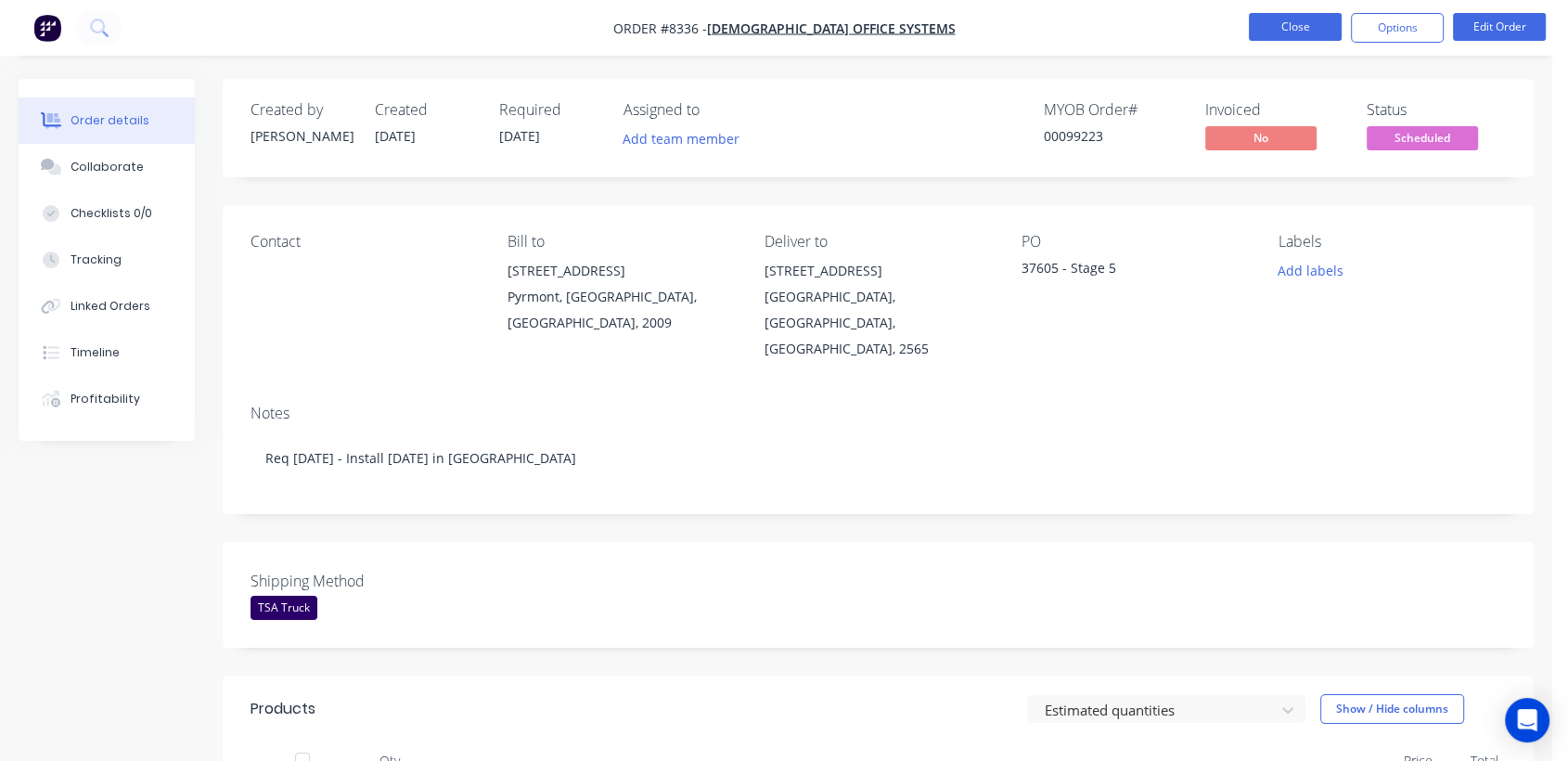
click at [1278, 18] on button "Close" at bounding box center [1295, 26] width 92 height 28
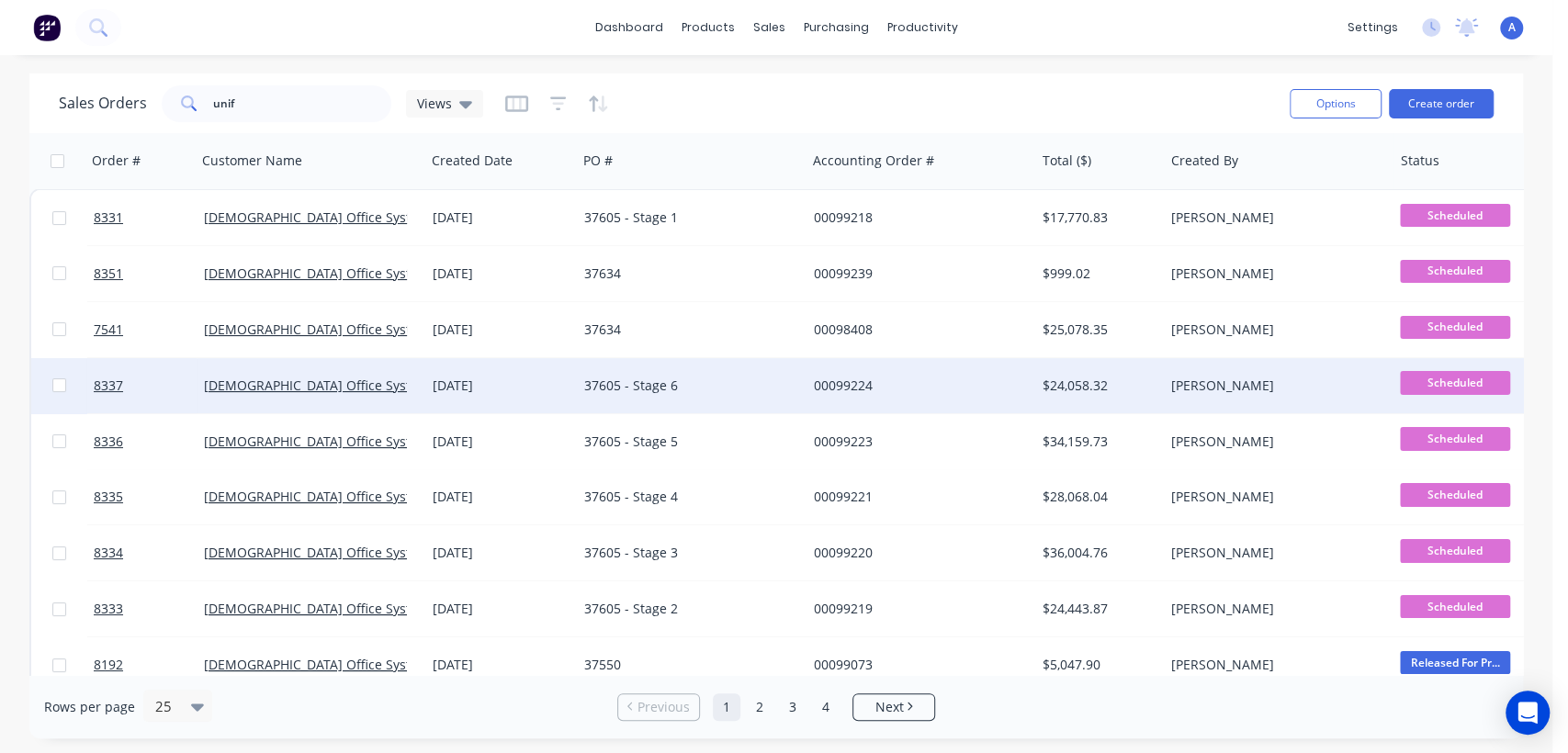
click at [704, 389] on div "37605 - Stage 6" at bounding box center [686, 385] width 204 height 18
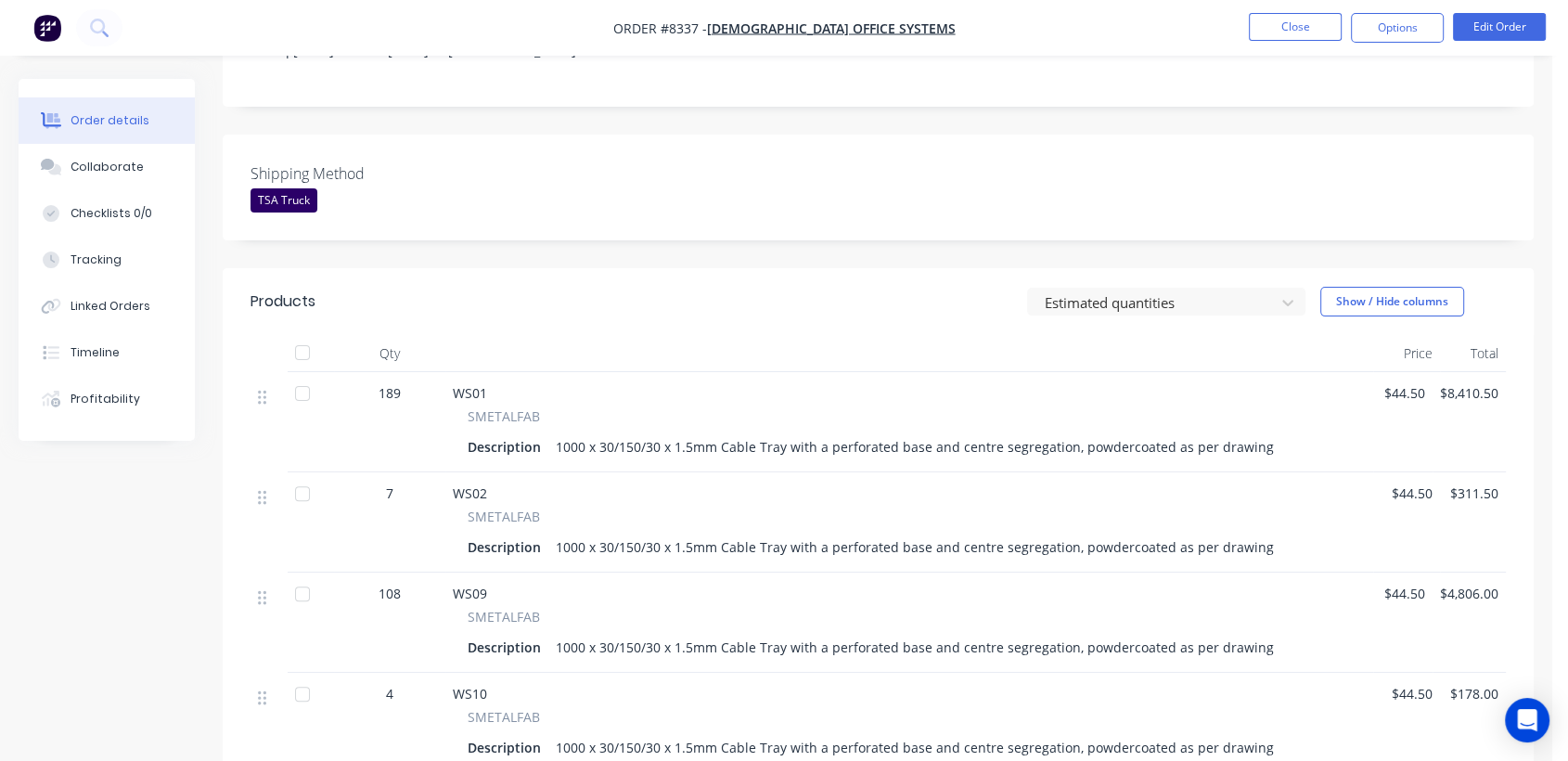
scroll to position [206, 0]
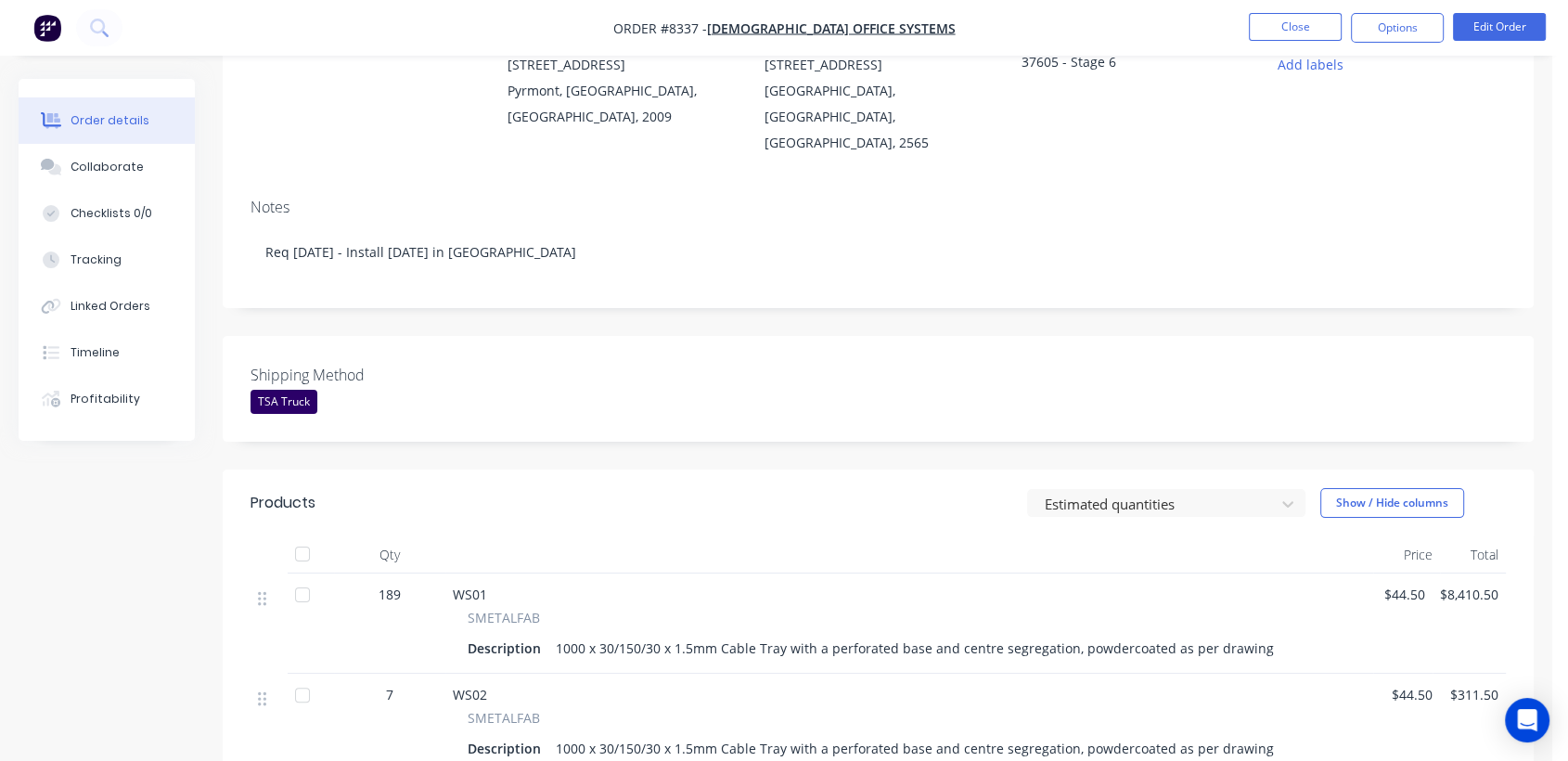
click at [1309, 11] on nav "Order #8337 - [DEMOGRAPHIC_DATA] Office Systems Close Options Edit Order" at bounding box center [784, 27] width 1568 height 55
click at [1273, 25] on button "Close" at bounding box center [1295, 26] width 92 height 28
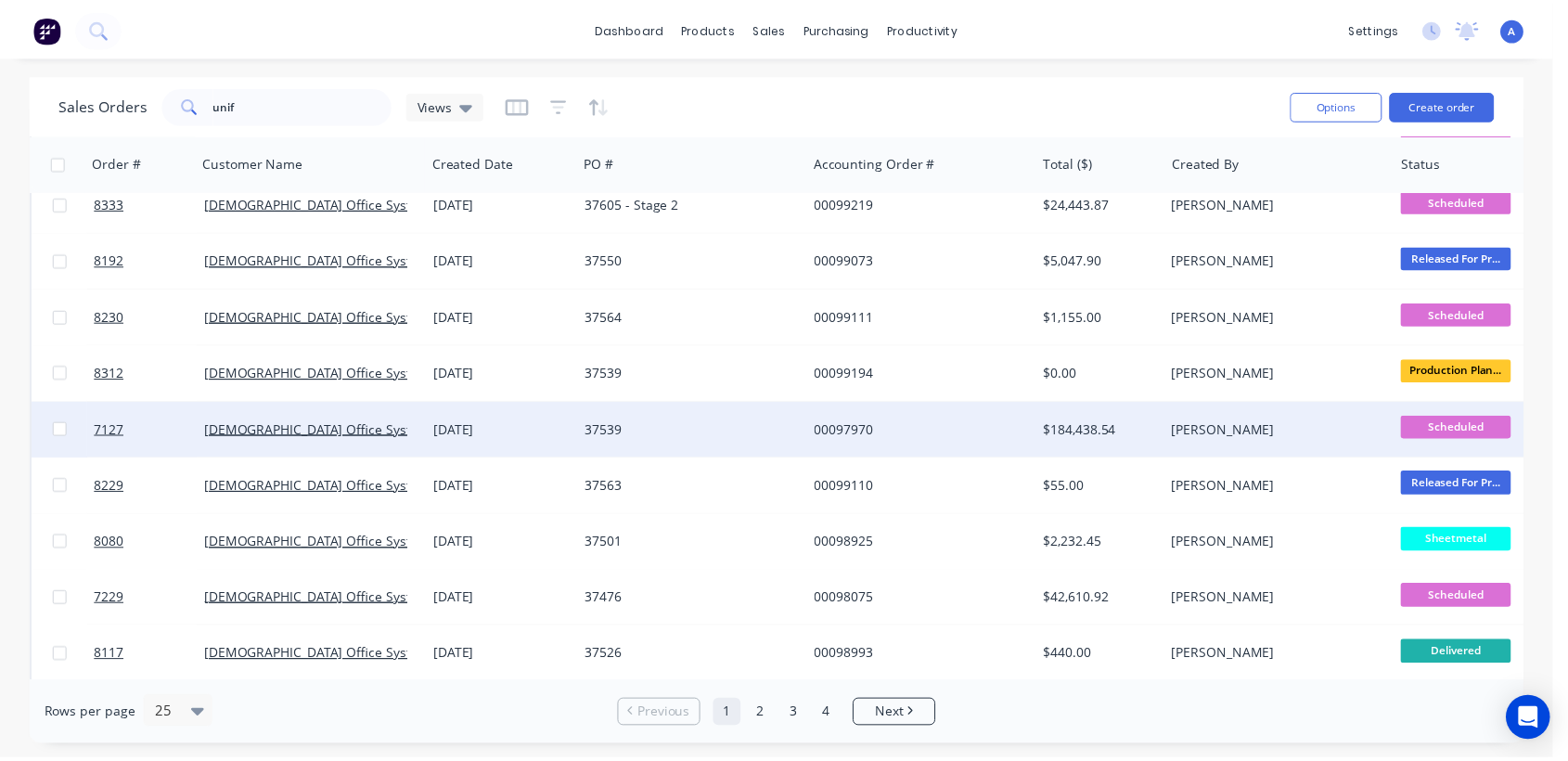
scroll to position [206, 0]
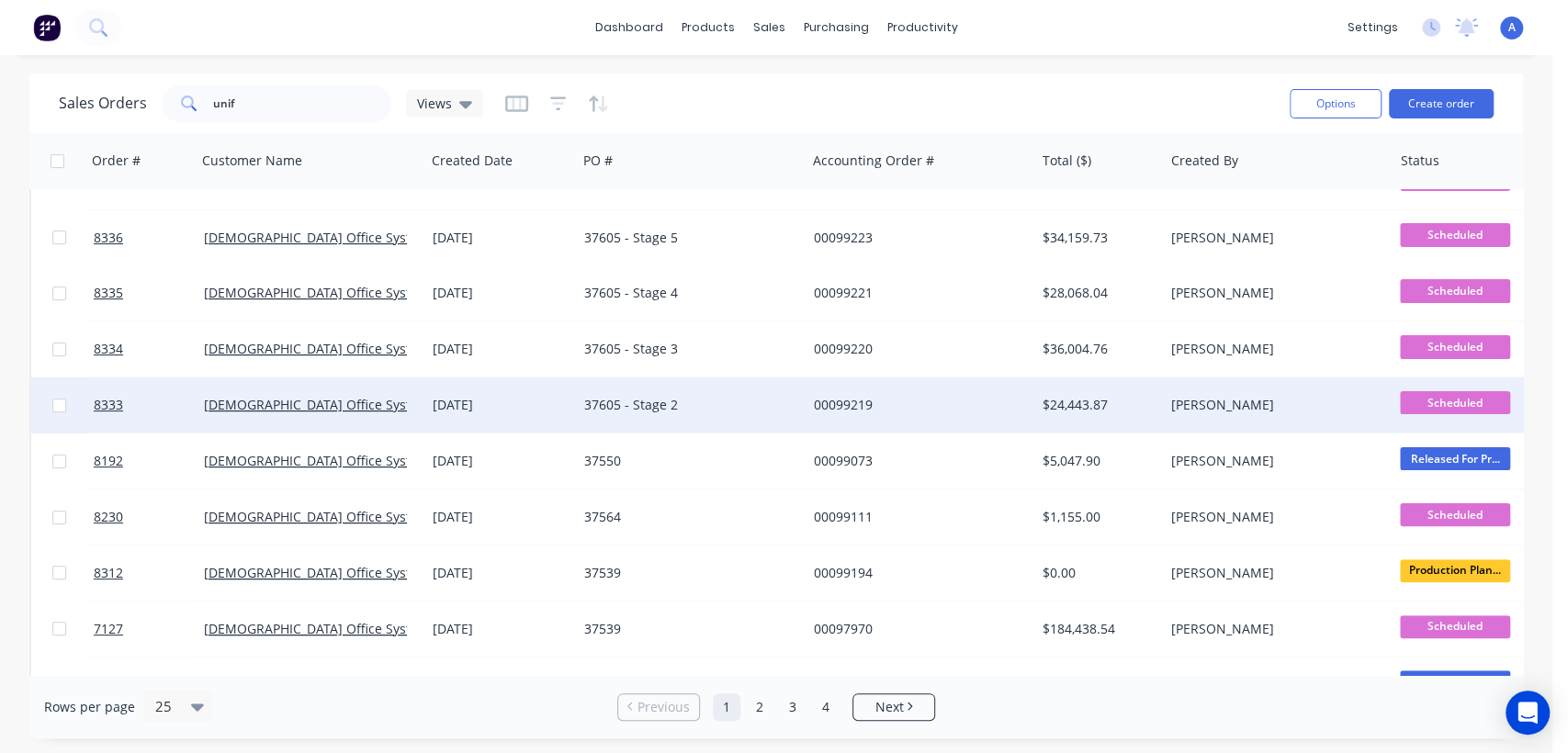
click at [694, 404] on div "37605 - Stage 2" at bounding box center [686, 404] width 204 height 18
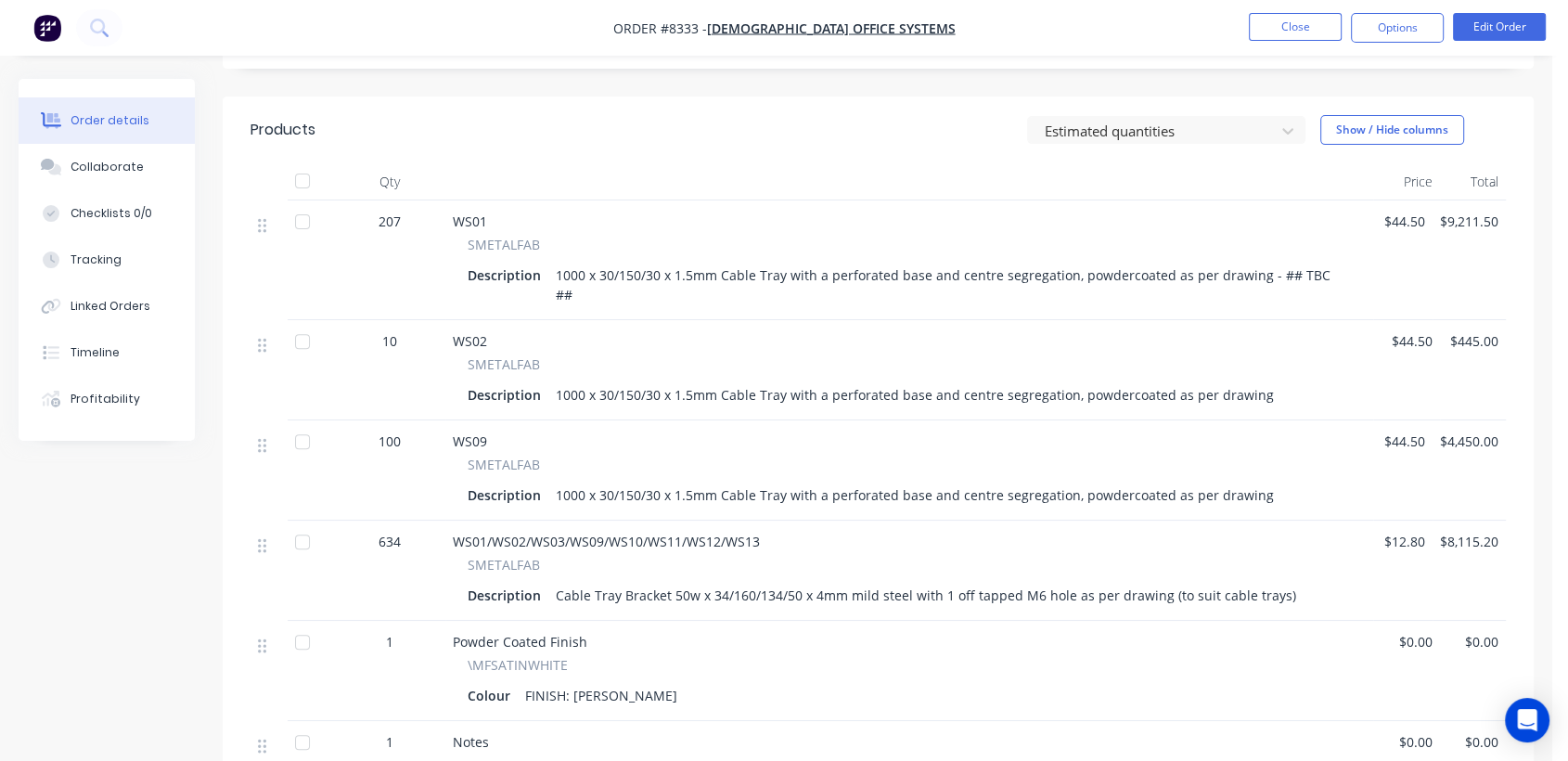
scroll to position [206, 0]
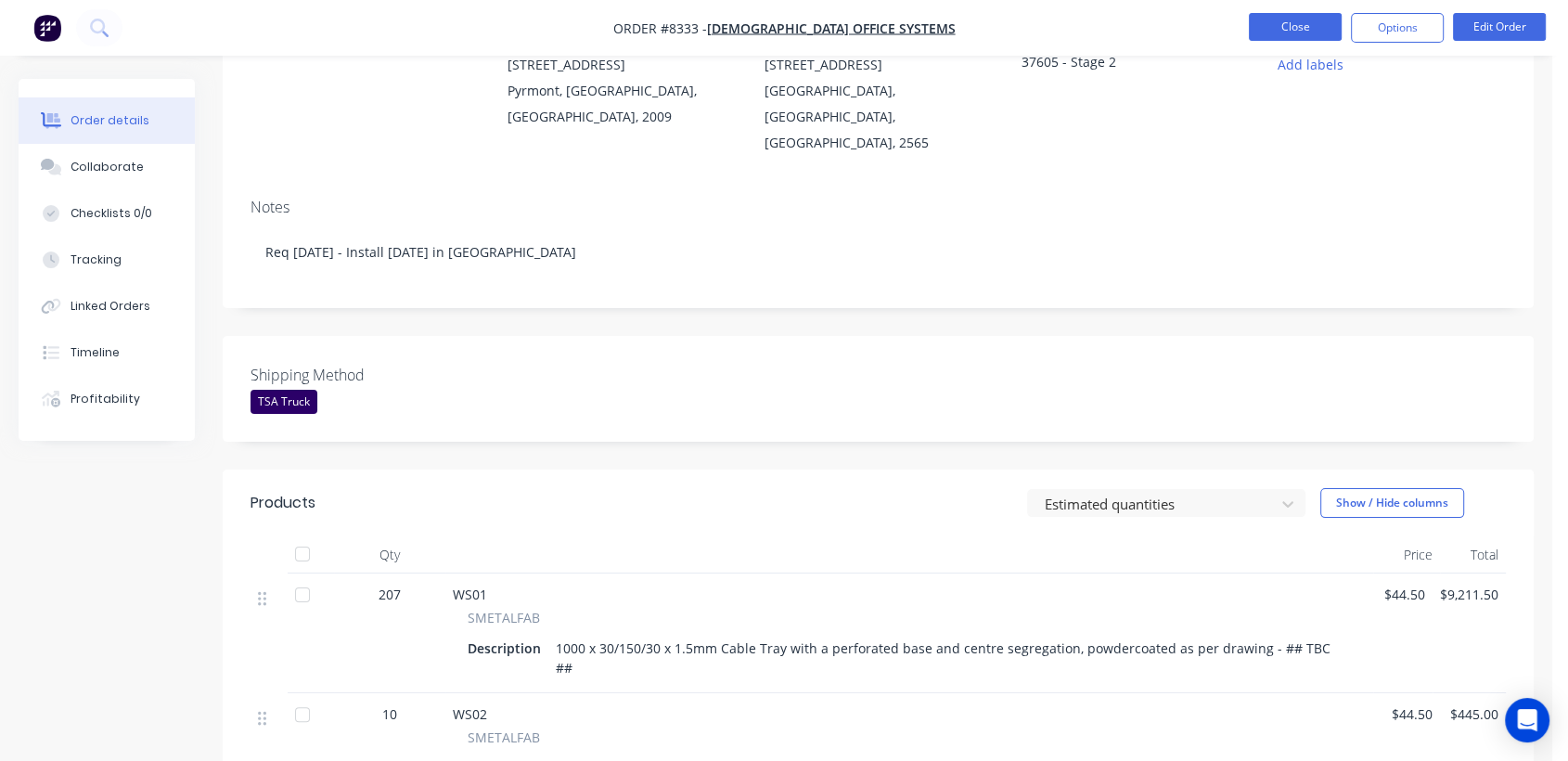
click at [1292, 29] on button "Close" at bounding box center [1295, 26] width 92 height 28
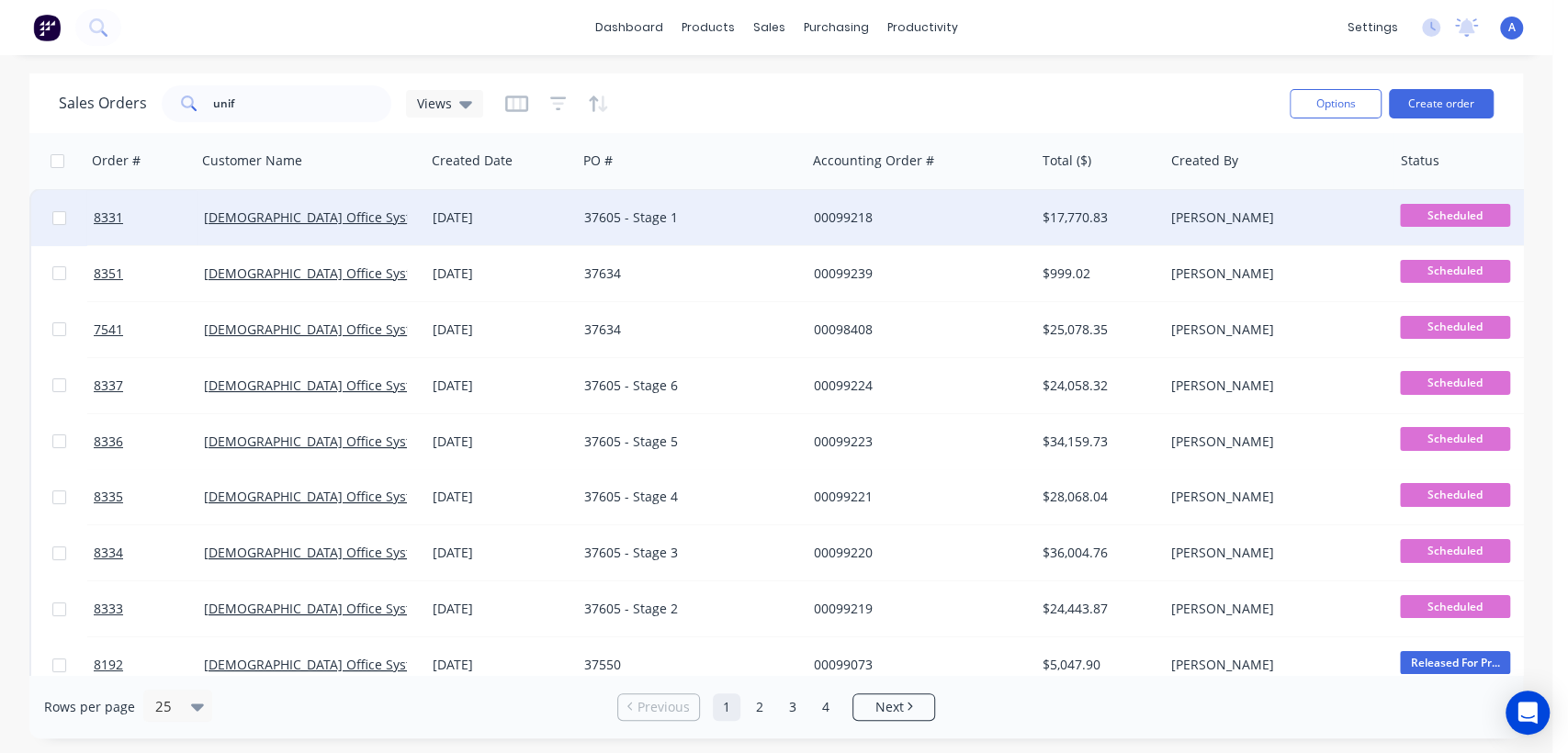
click at [696, 214] on div "37605 - Stage 1" at bounding box center [686, 217] width 204 height 18
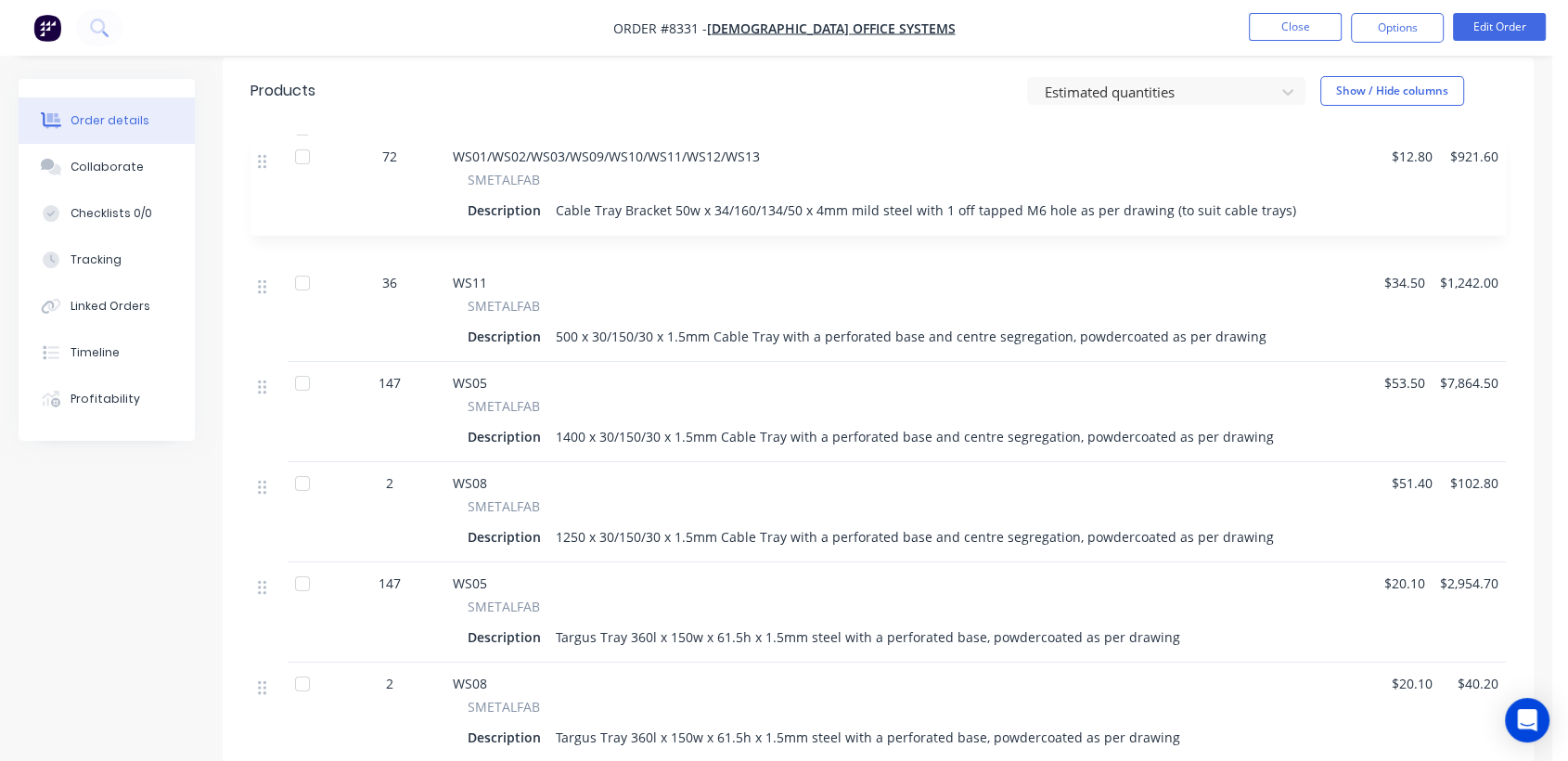
scroll to position [617, 0]
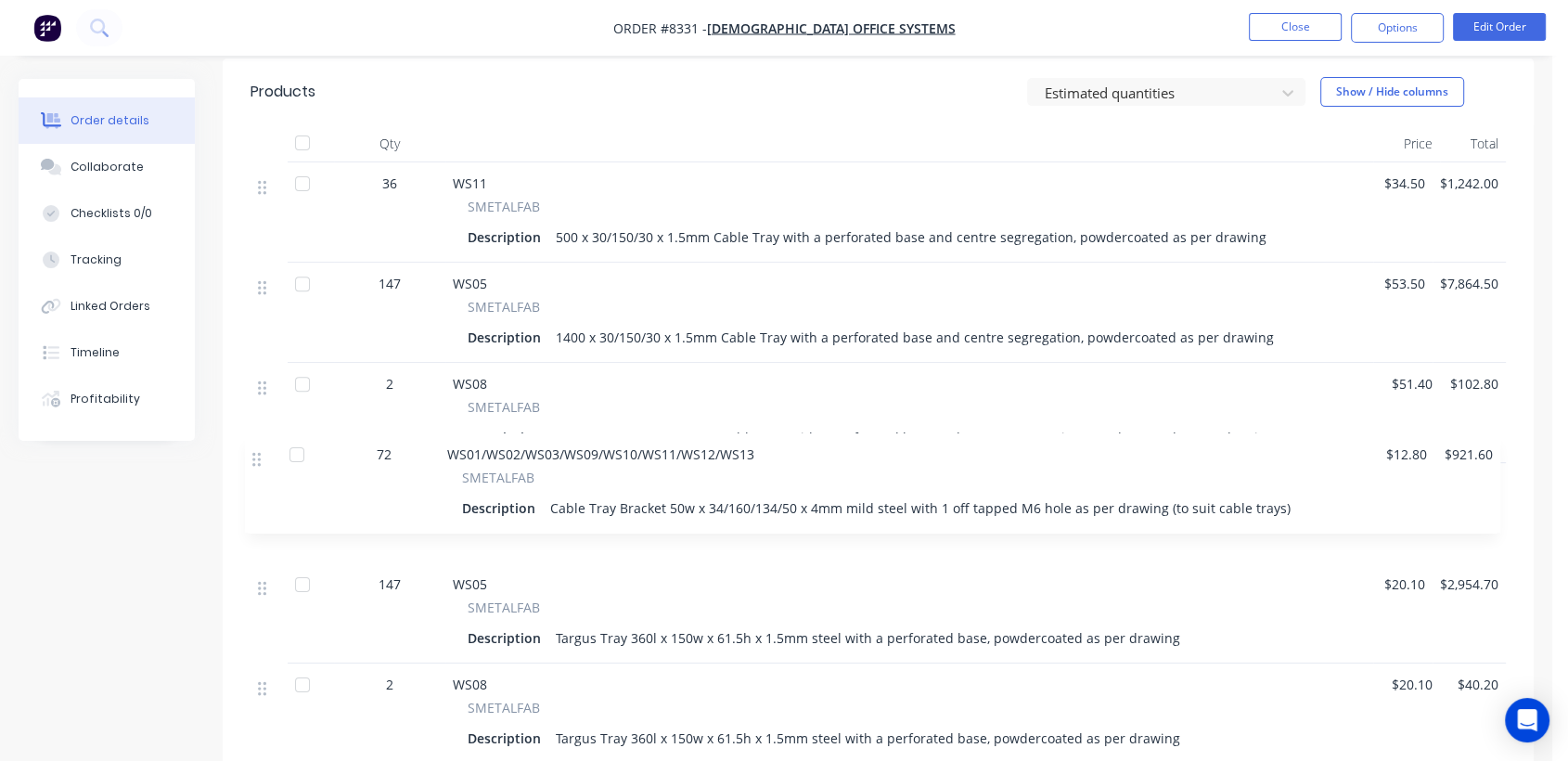
drag, startPoint x: 261, startPoint y: 159, endPoint x: 261, endPoint y: 464, distance: 305.0
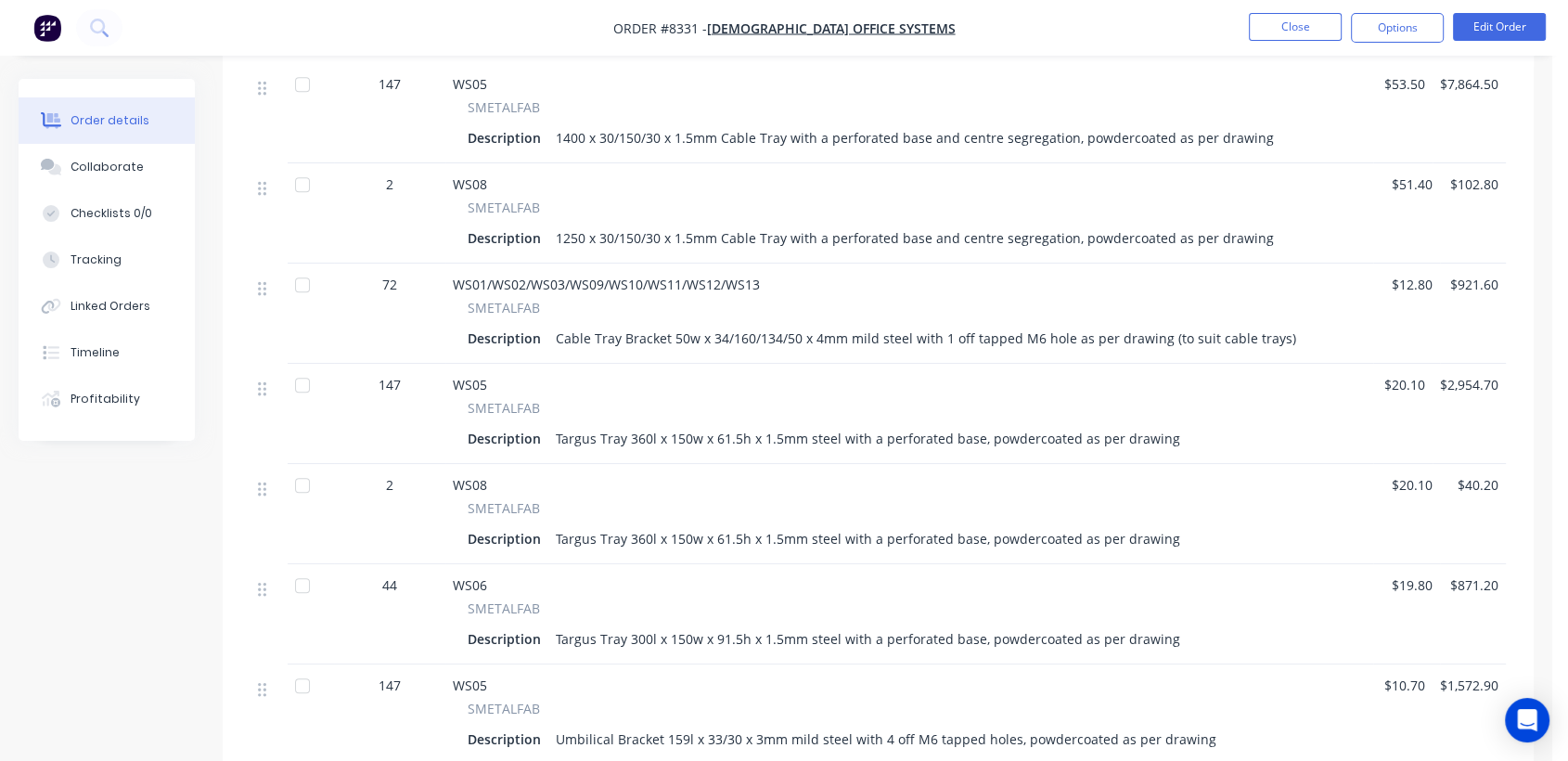
scroll to position [308, 0]
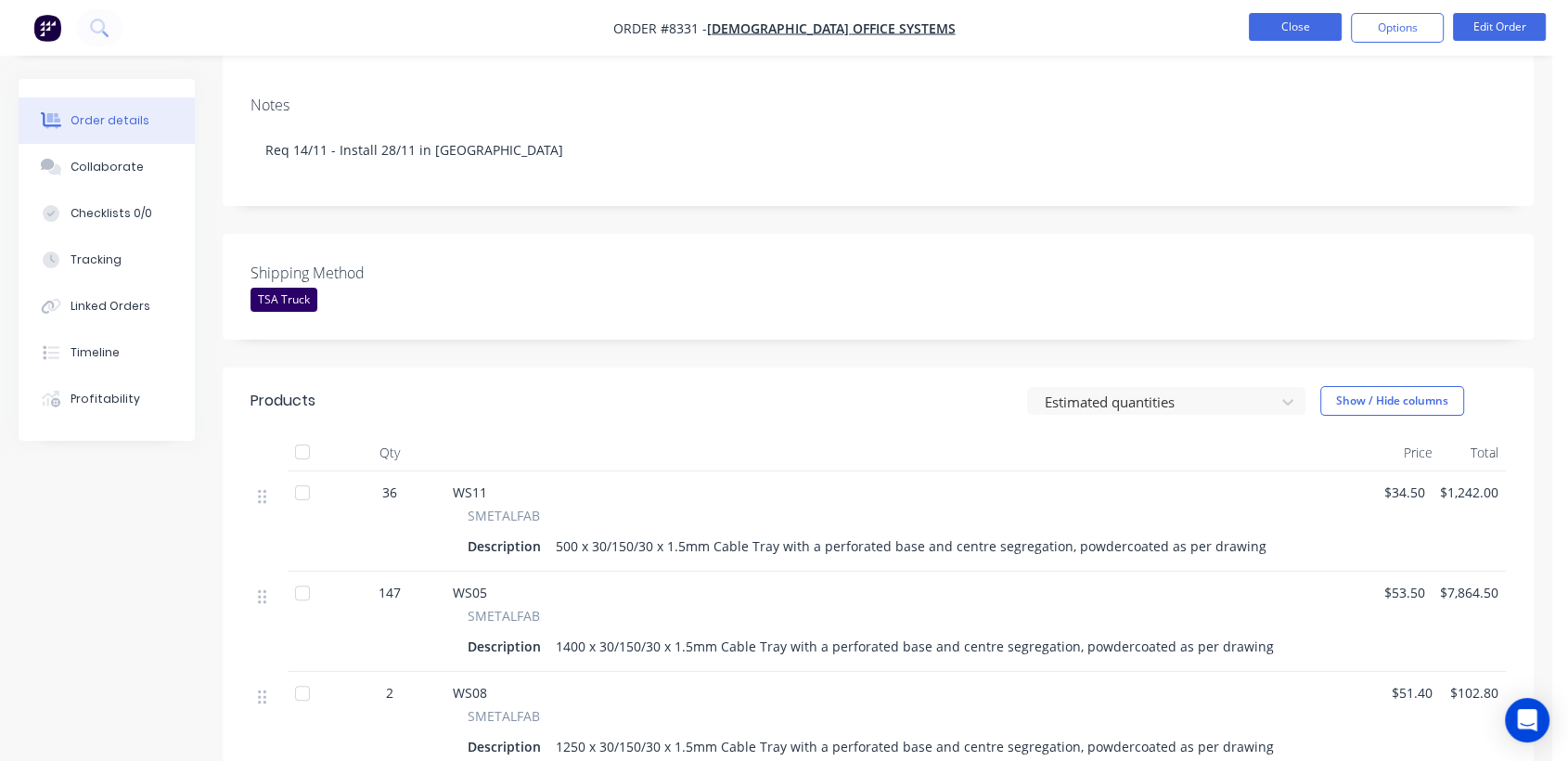
click at [1285, 24] on button "Close" at bounding box center [1295, 26] width 92 height 28
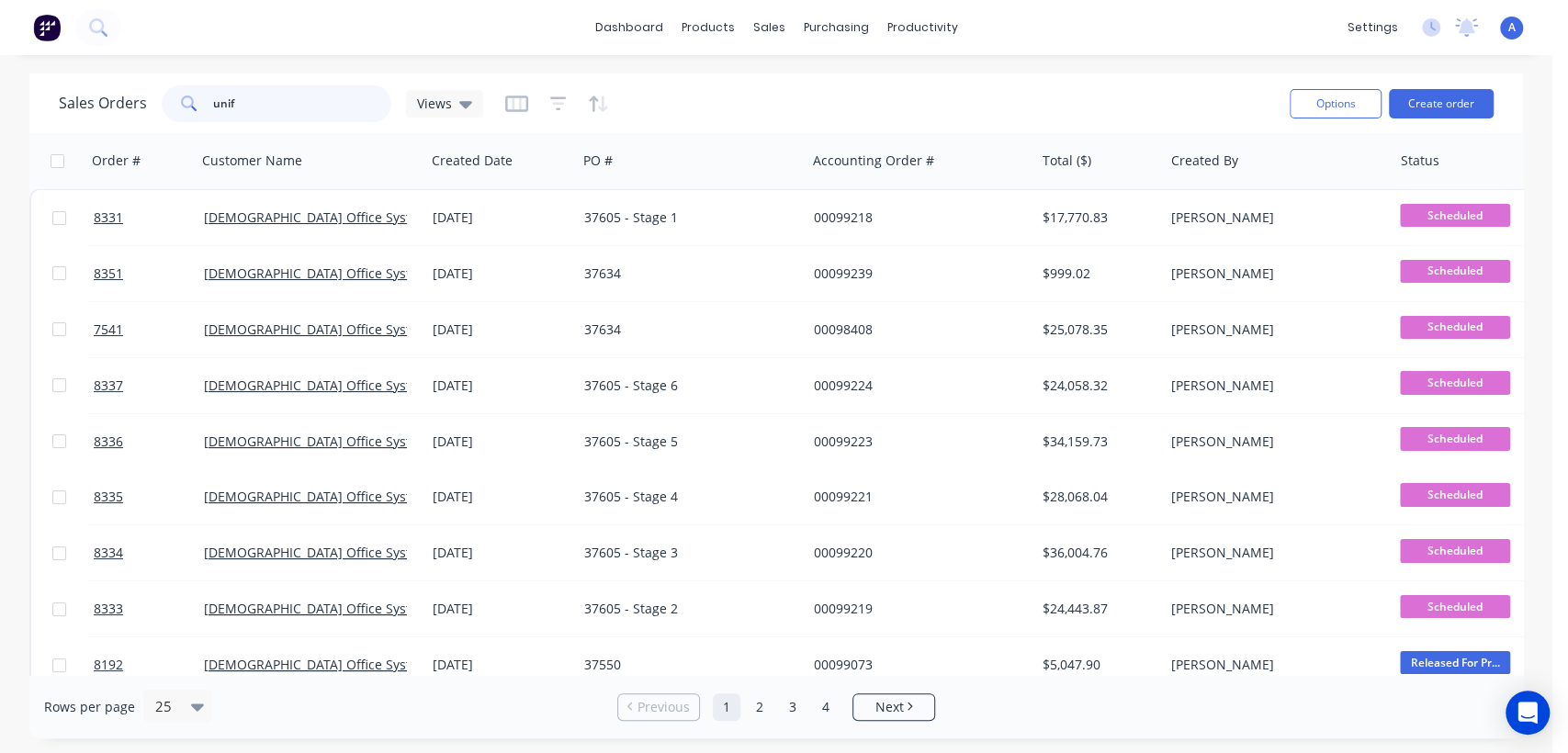
drag, startPoint x: 257, startPoint y: 92, endPoint x: 189, endPoint y: 97, distance: 68.2
click at [190, 94] on div "unif" at bounding box center [276, 104] width 230 height 37
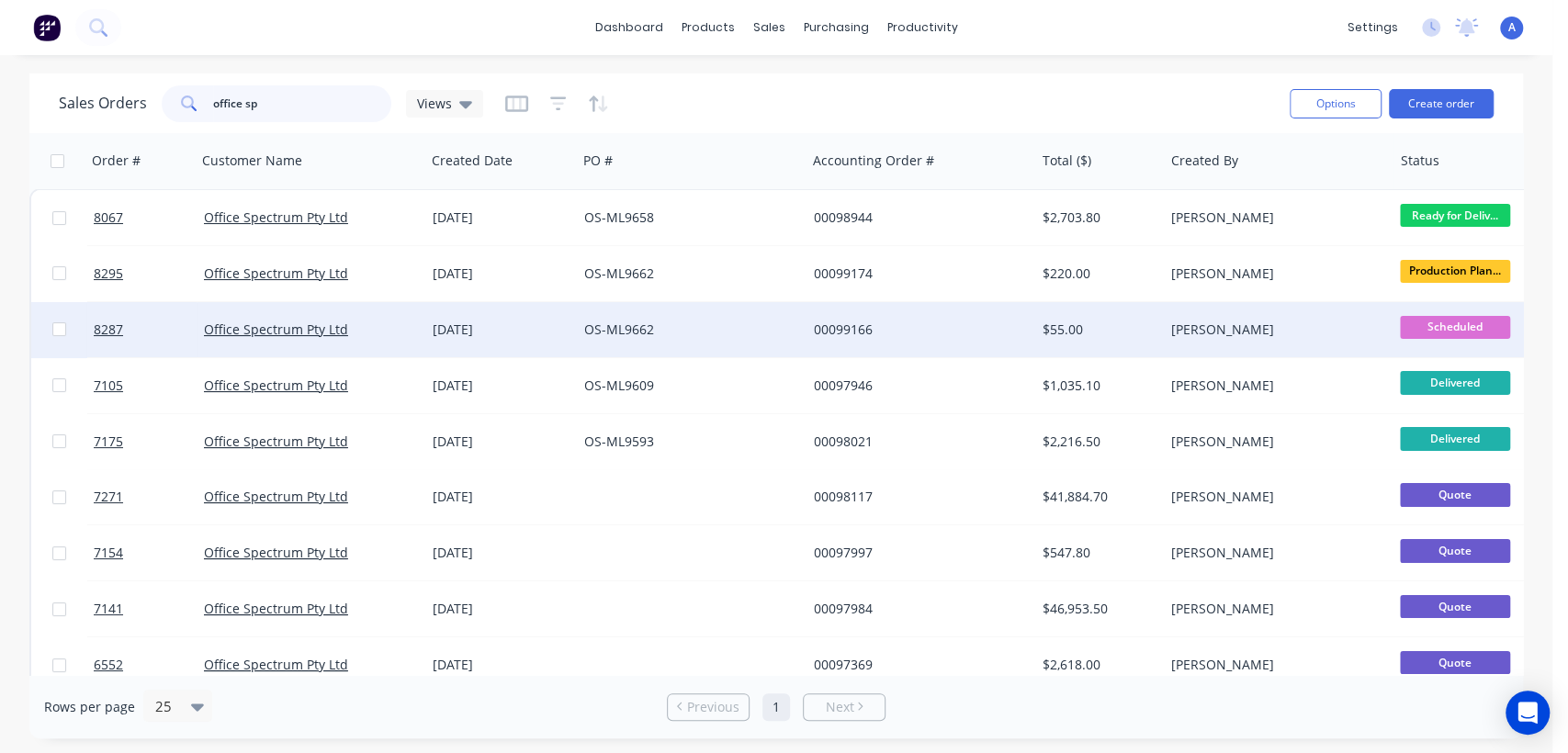
type input "office sp"
click at [679, 321] on div "OS-ML9662" at bounding box center [686, 329] width 204 height 18
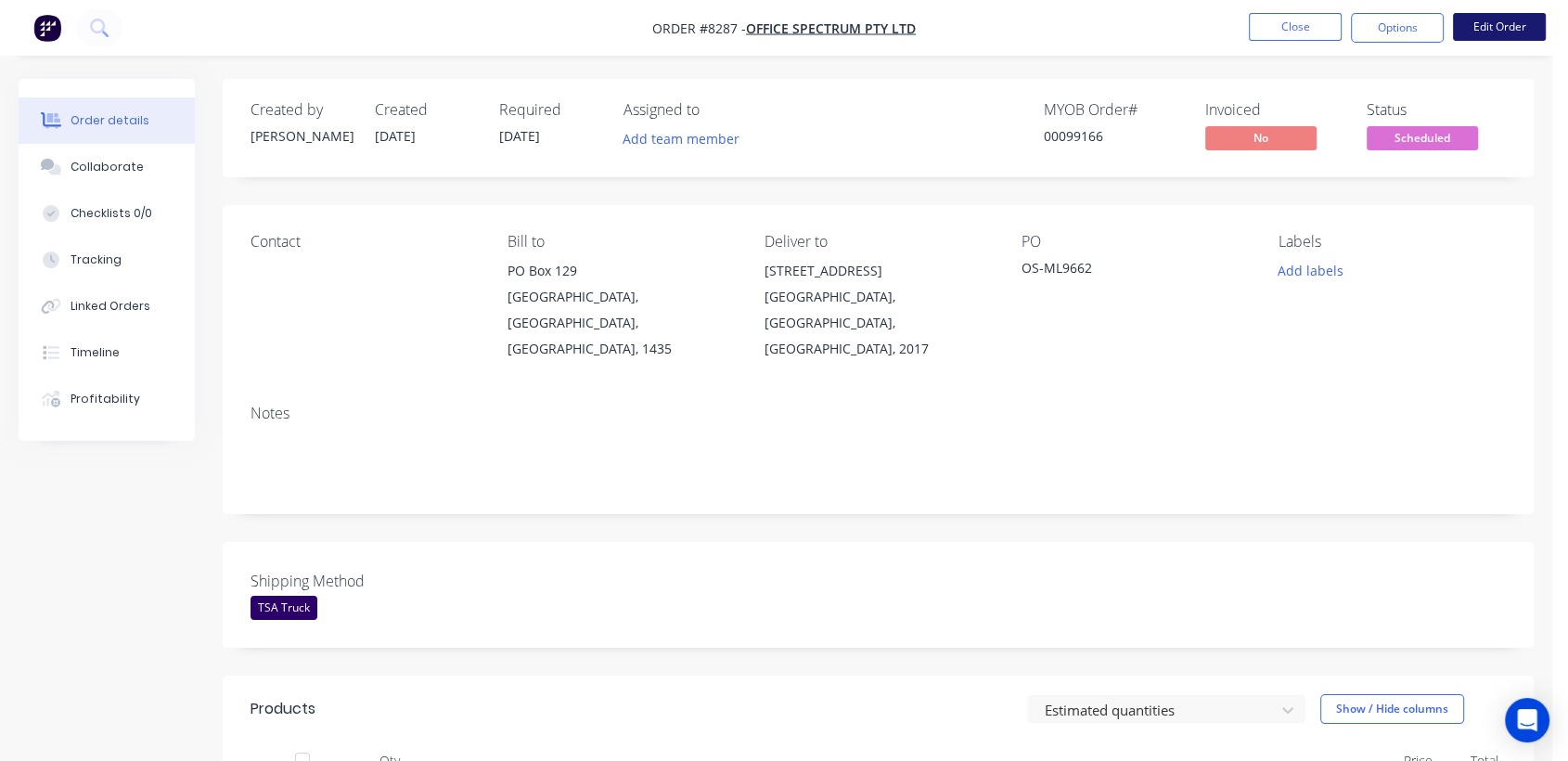
click at [1499, 22] on button "Edit Order" at bounding box center [1499, 26] width 92 height 28
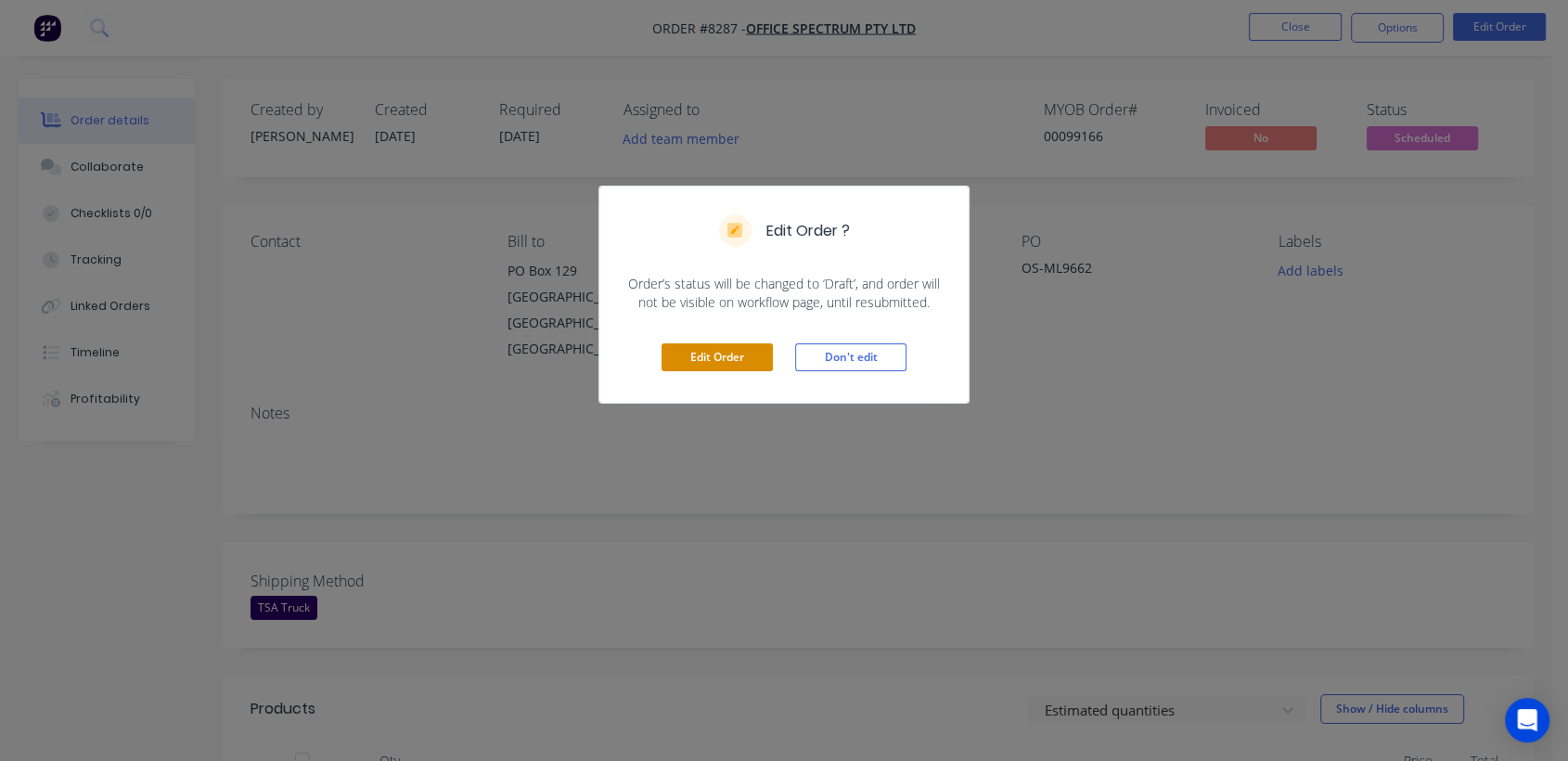
click at [742, 353] on button "Edit Order" at bounding box center [717, 357] width 112 height 28
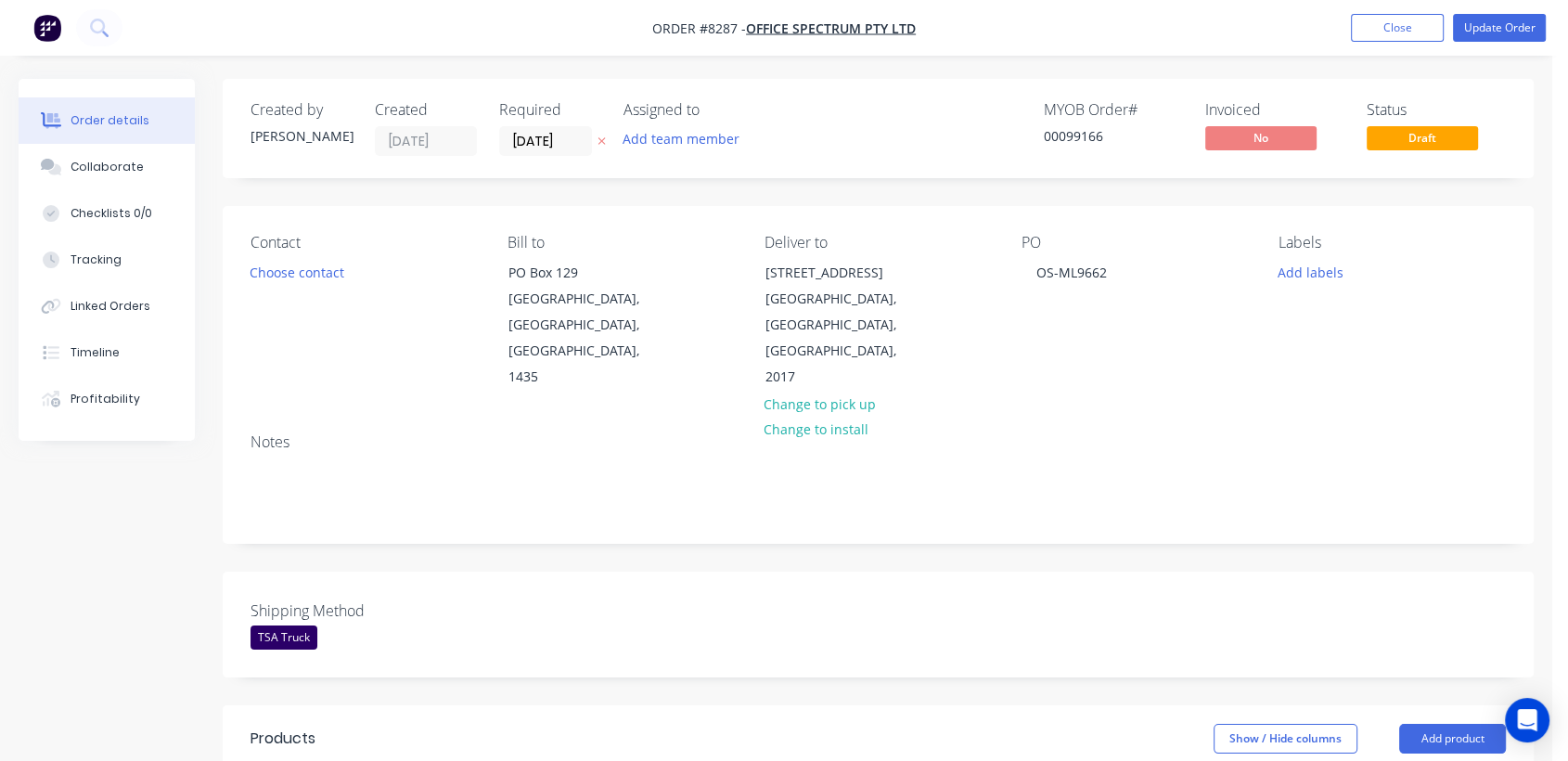
click at [1122, 276] on div "PO OS-ML9662" at bounding box center [1135, 312] width 227 height 156
click at [1114, 272] on div "OS-ML9662" at bounding box center [1071, 272] width 100 height 27
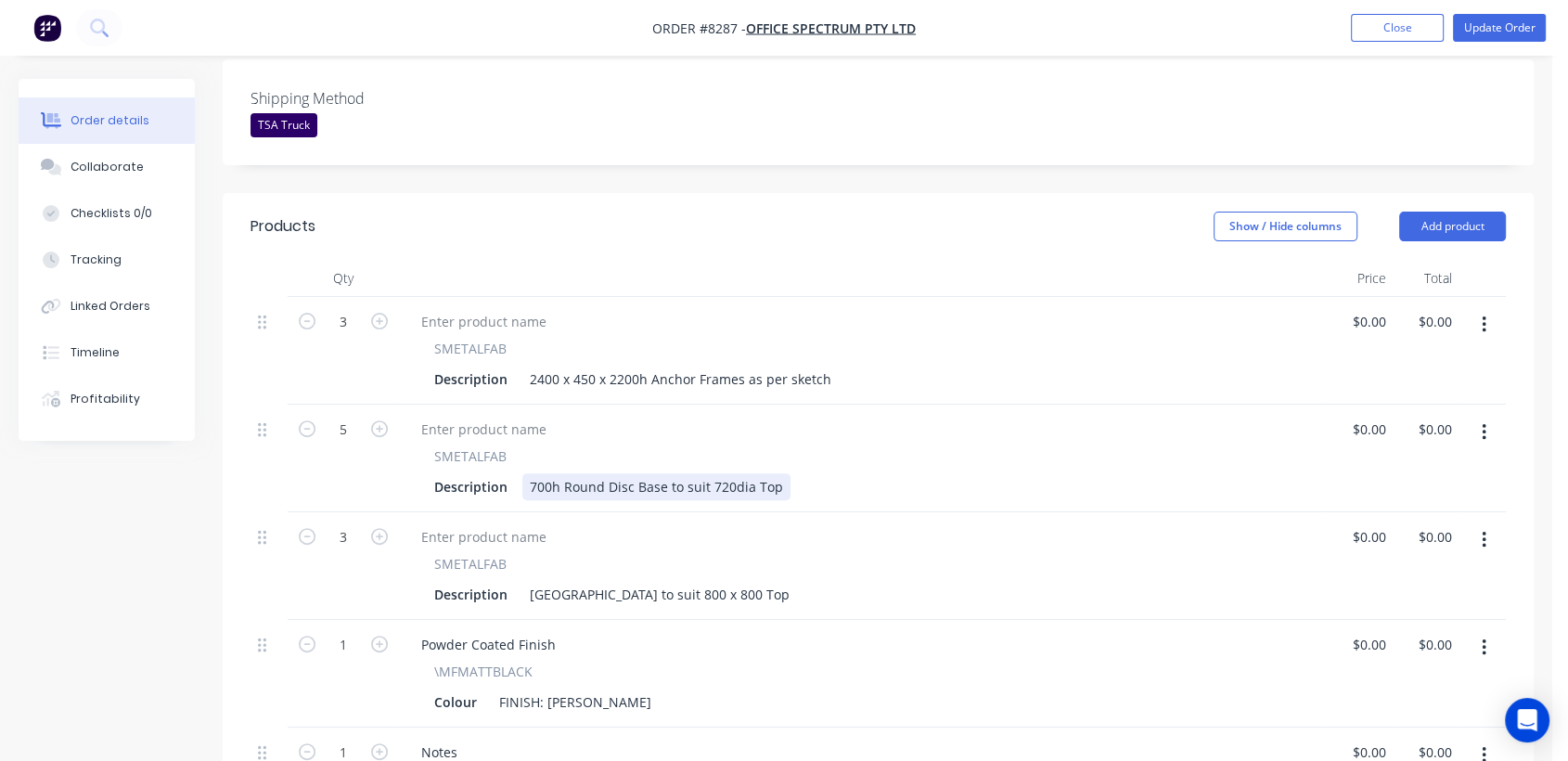
scroll to position [515, 0]
click at [722, 470] on div "700h Round Disc Base to suit 720dia Top" at bounding box center [656, 484] width 268 height 27
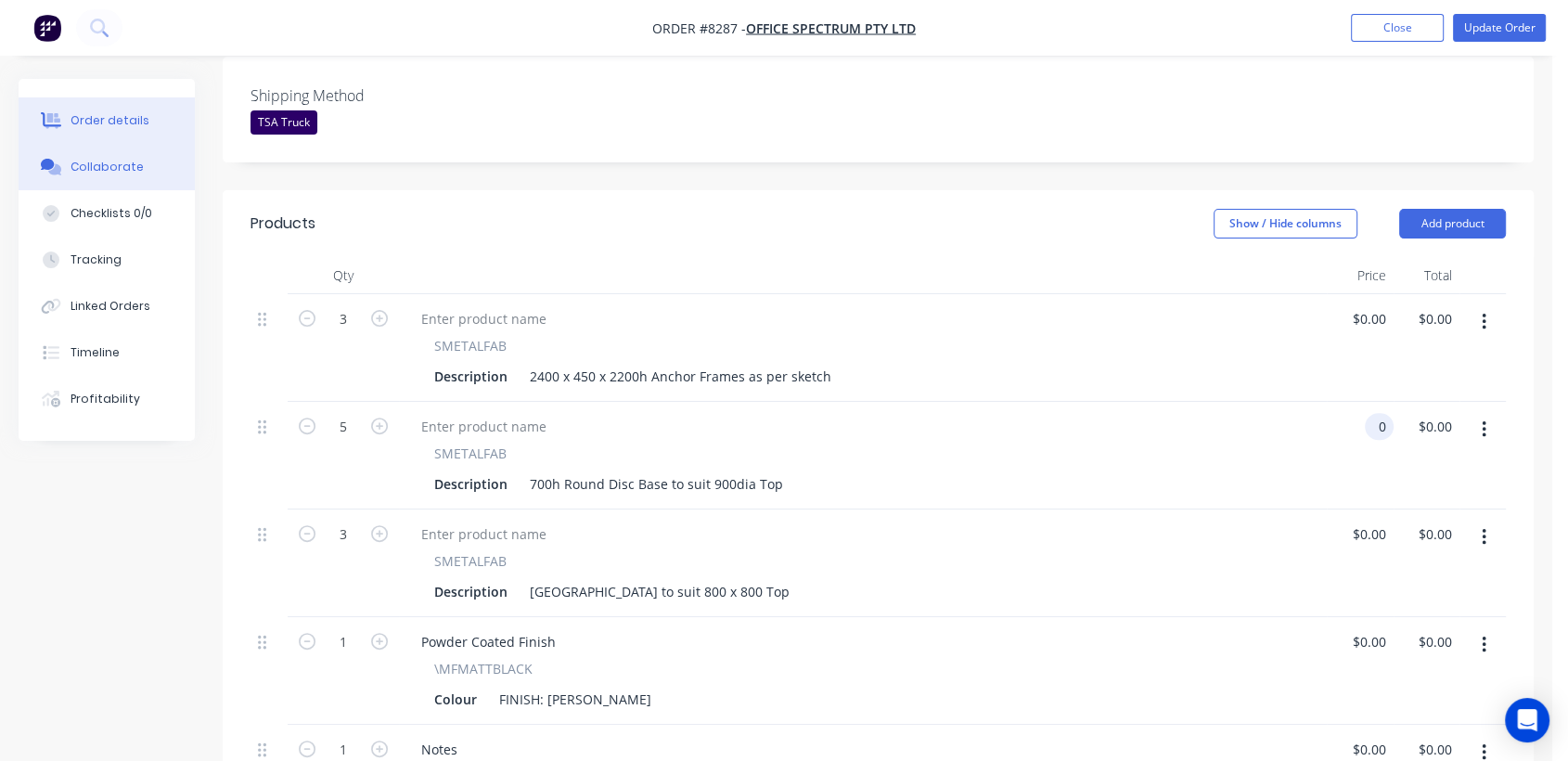
type input "$0.00"
click at [112, 154] on button "Collaborate" at bounding box center [106, 167] width 176 height 47
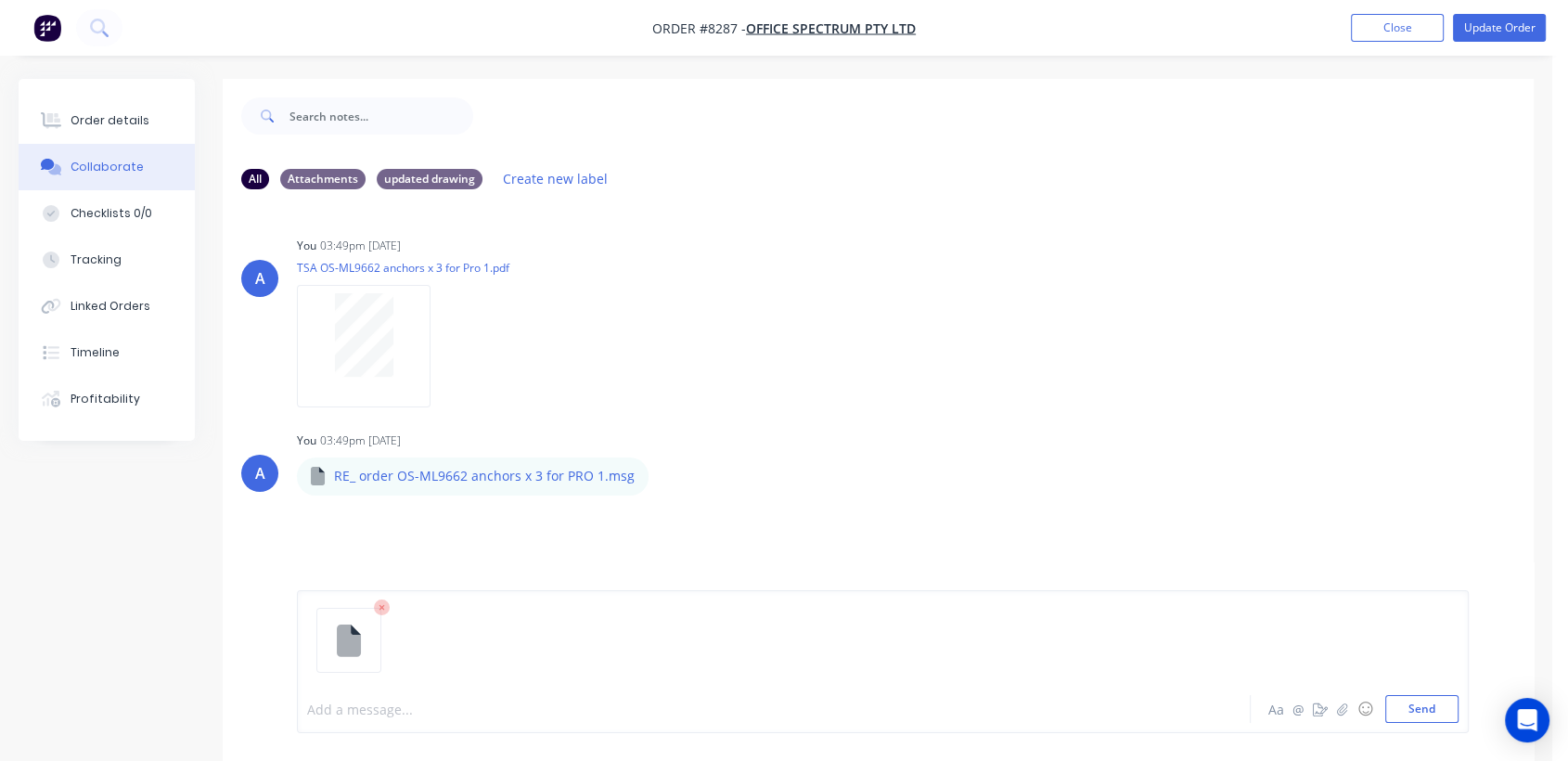
click at [377, 707] on div at bounding box center [740, 709] width 863 height 19
click at [1443, 705] on button "Send" at bounding box center [1421, 709] width 73 height 28
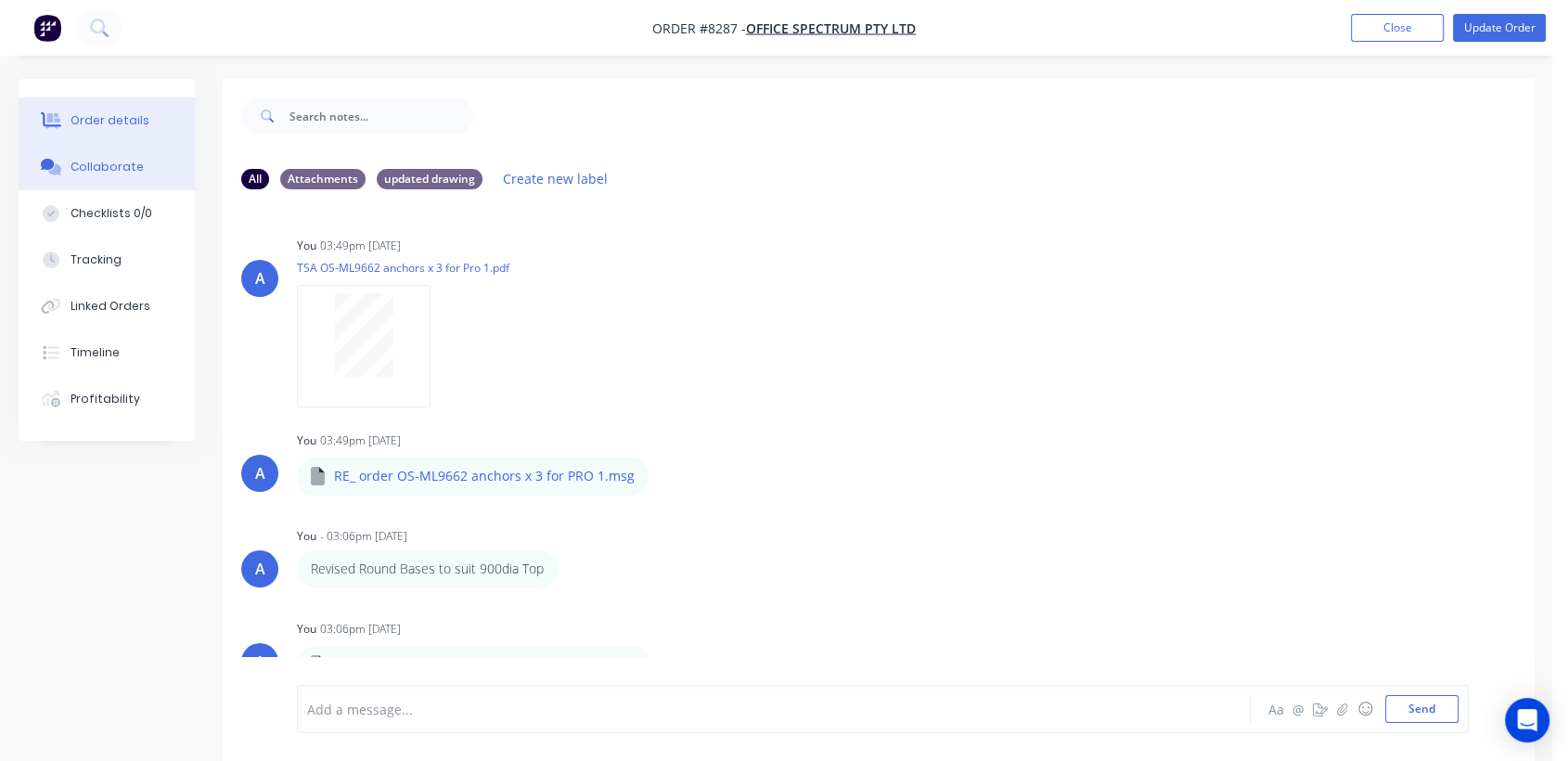
click at [141, 115] on div "Order details" at bounding box center [110, 121] width 79 height 17
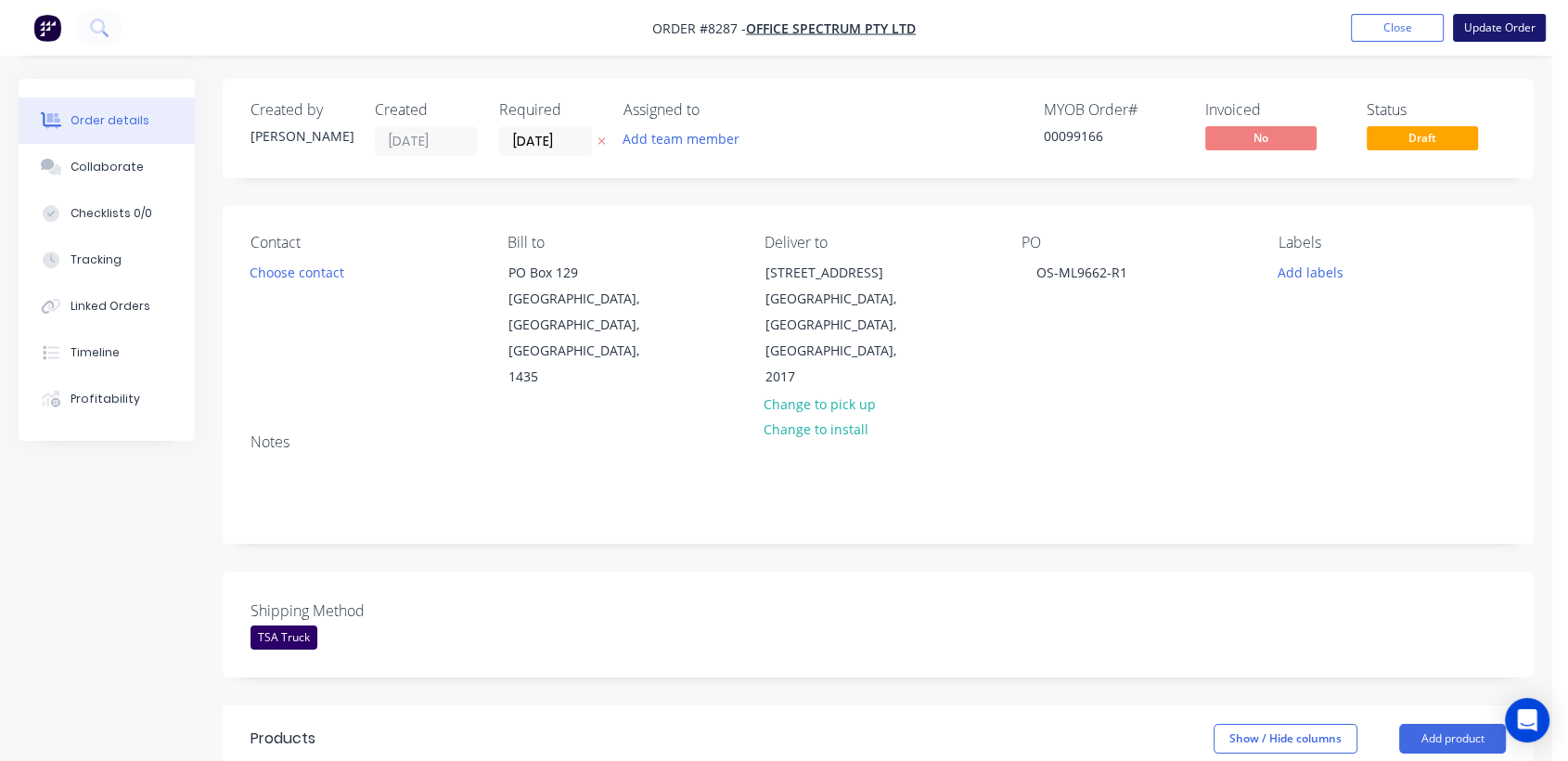
click at [1487, 31] on button "Update Order" at bounding box center [1499, 27] width 92 height 28
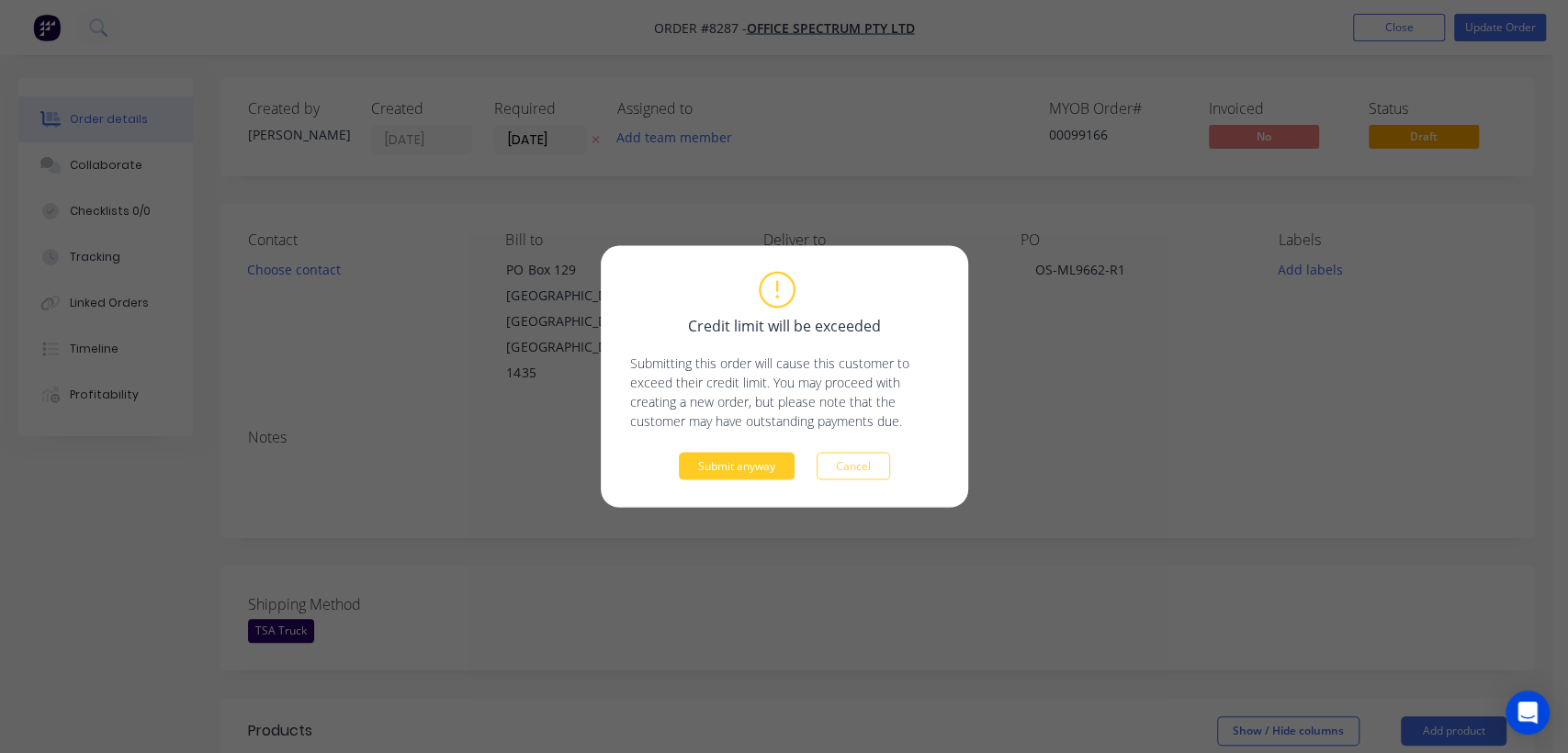
click at [740, 458] on button "Submit anyway" at bounding box center [736, 466] width 115 height 28
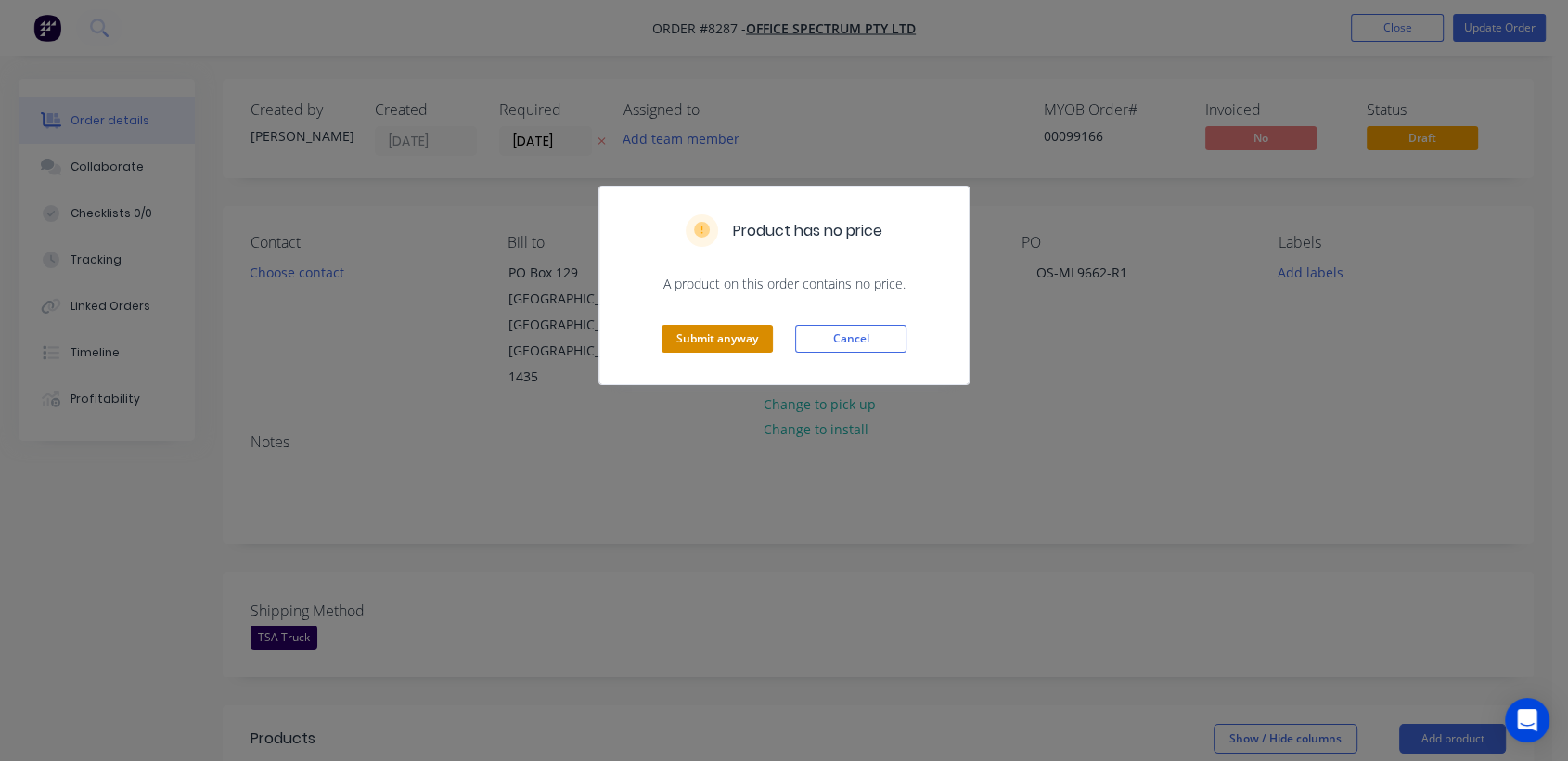
click at [739, 336] on button "Submit anyway" at bounding box center [717, 338] width 112 height 28
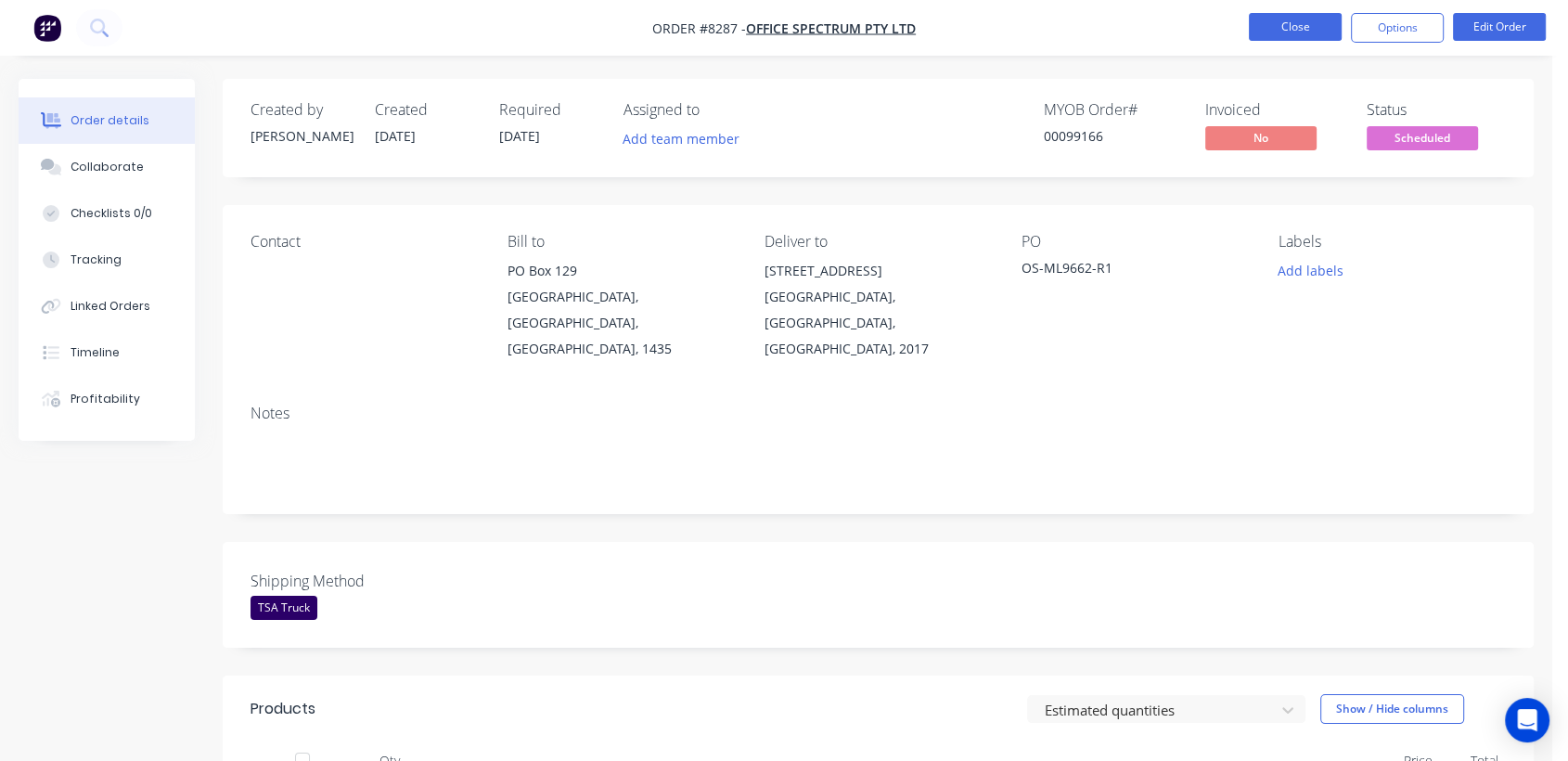
click at [1298, 24] on button "Close" at bounding box center [1295, 26] width 92 height 28
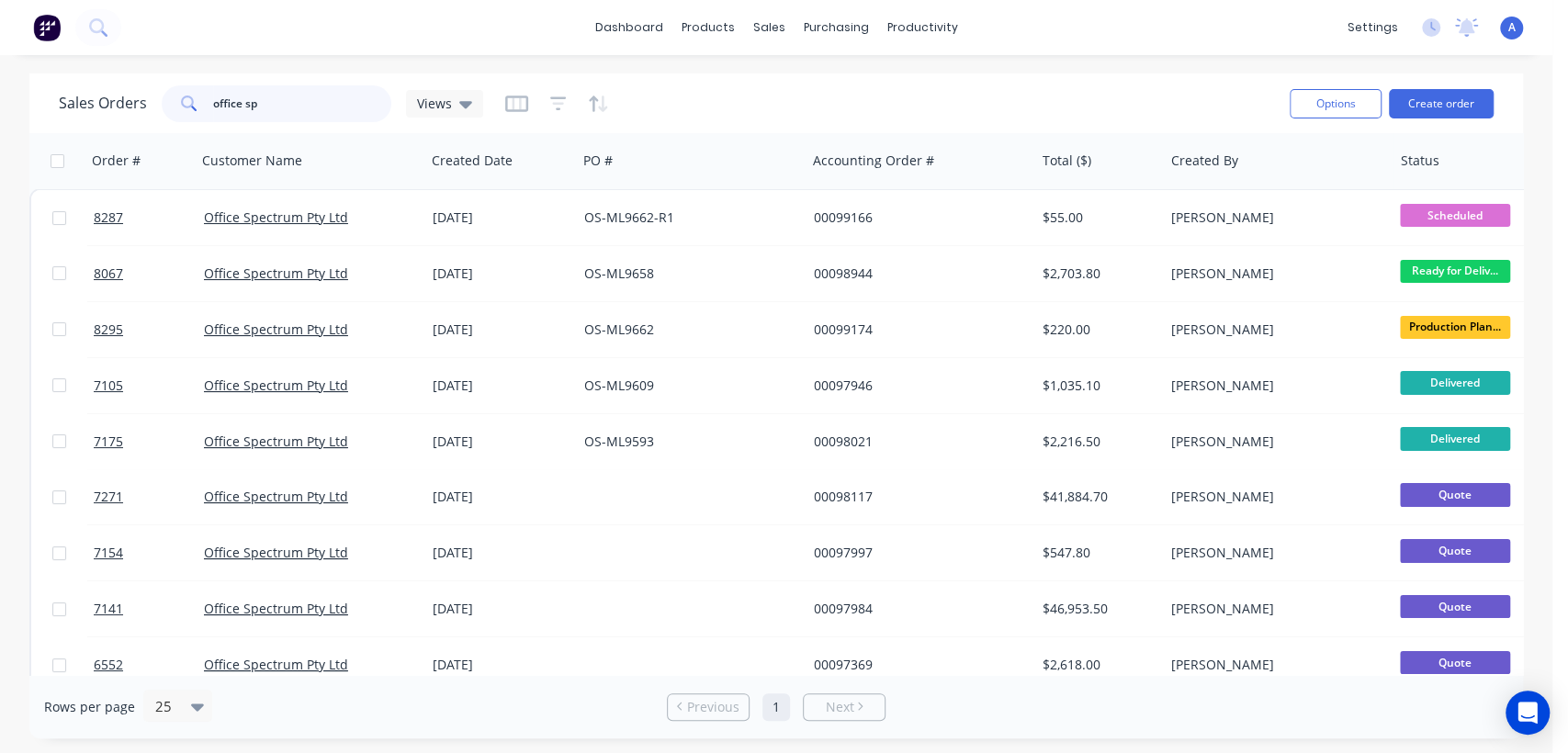
drag, startPoint x: 274, startPoint y: 98, endPoint x: 161, endPoint y: 105, distance: 113.2
click at [162, 105] on div "office sp" at bounding box center [276, 104] width 230 height 37
type input "37634"
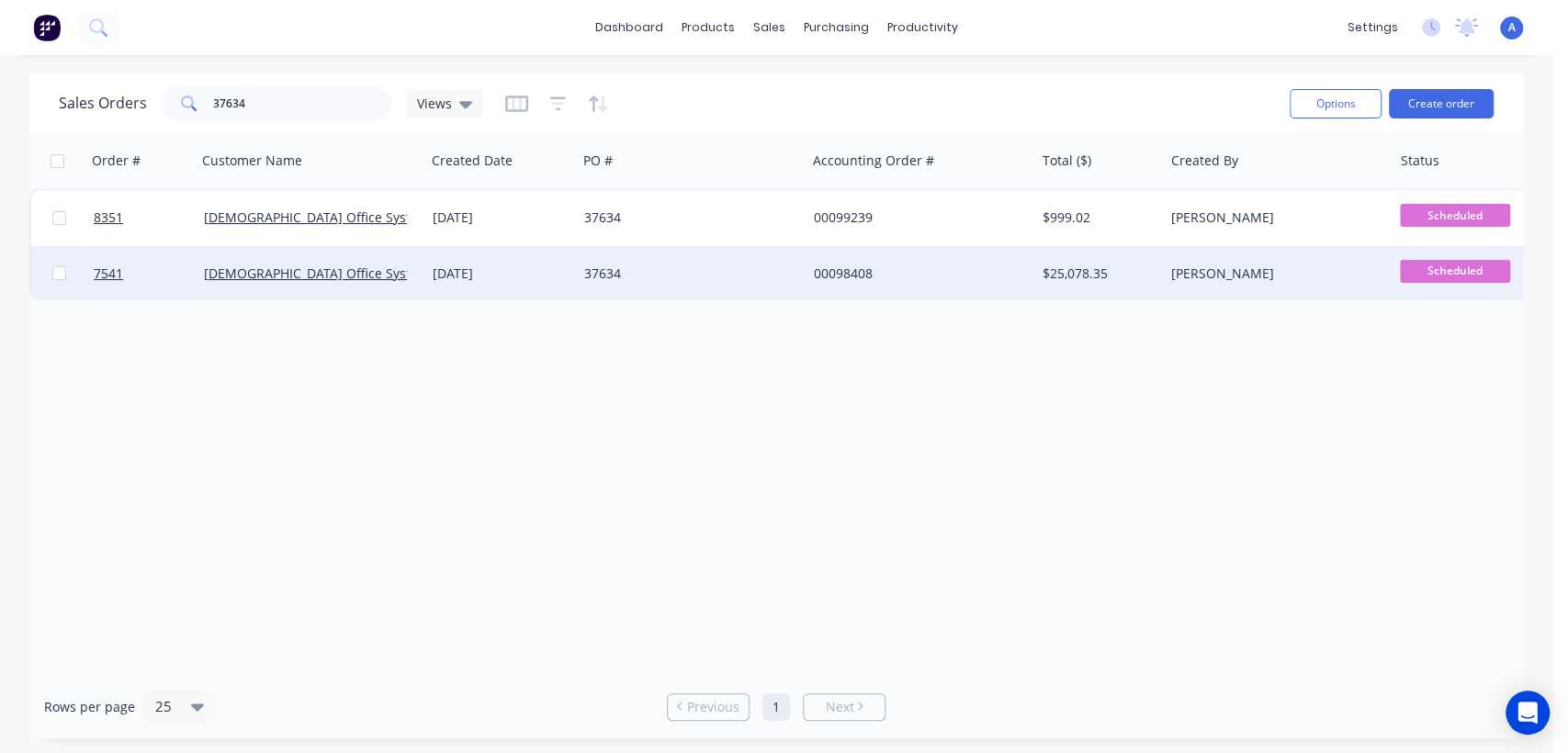
click at [503, 281] on div "[DATE]" at bounding box center [501, 273] width 137 height 18
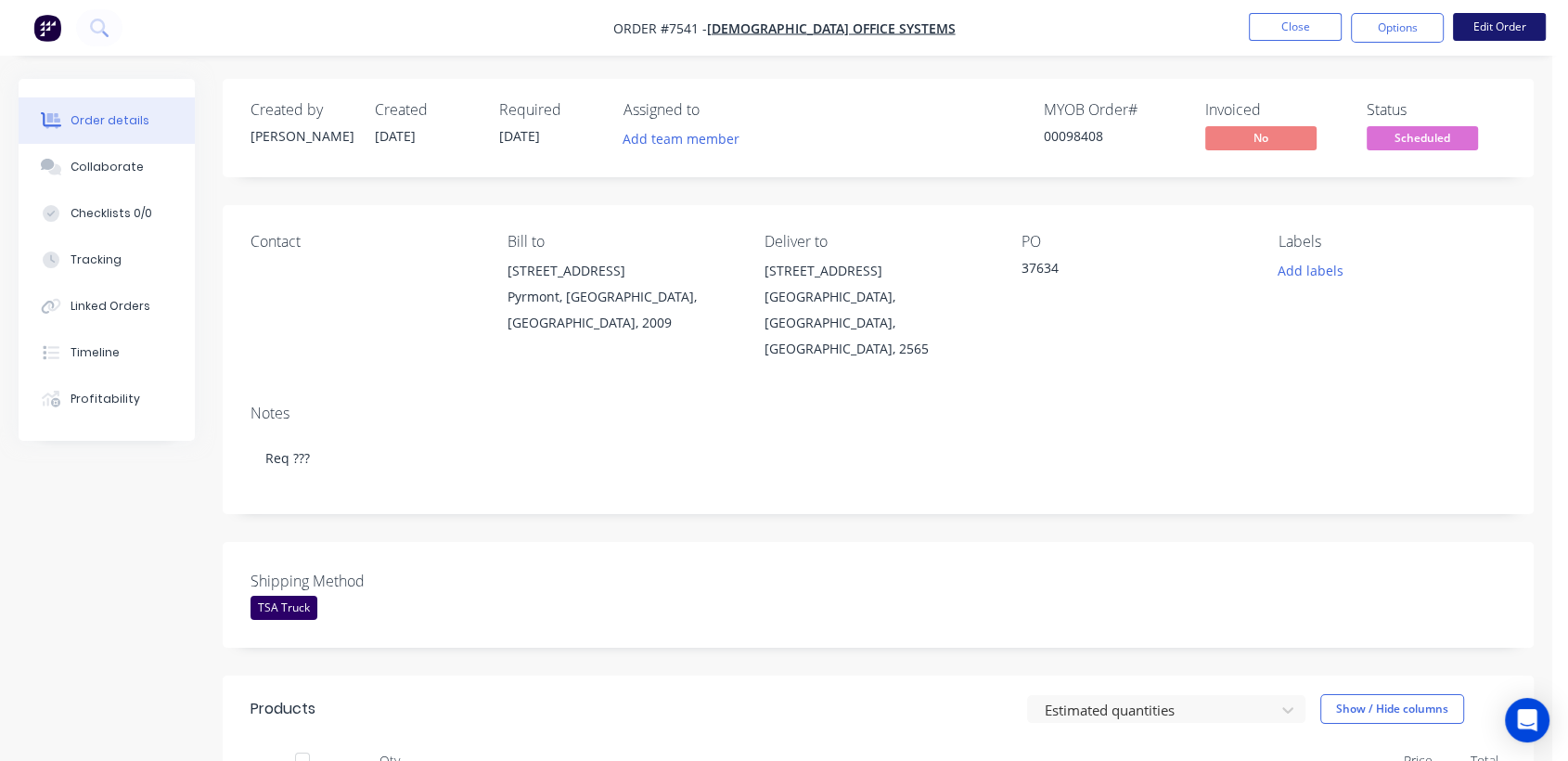
click at [1481, 25] on button "Edit Order" at bounding box center [1499, 26] width 92 height 28
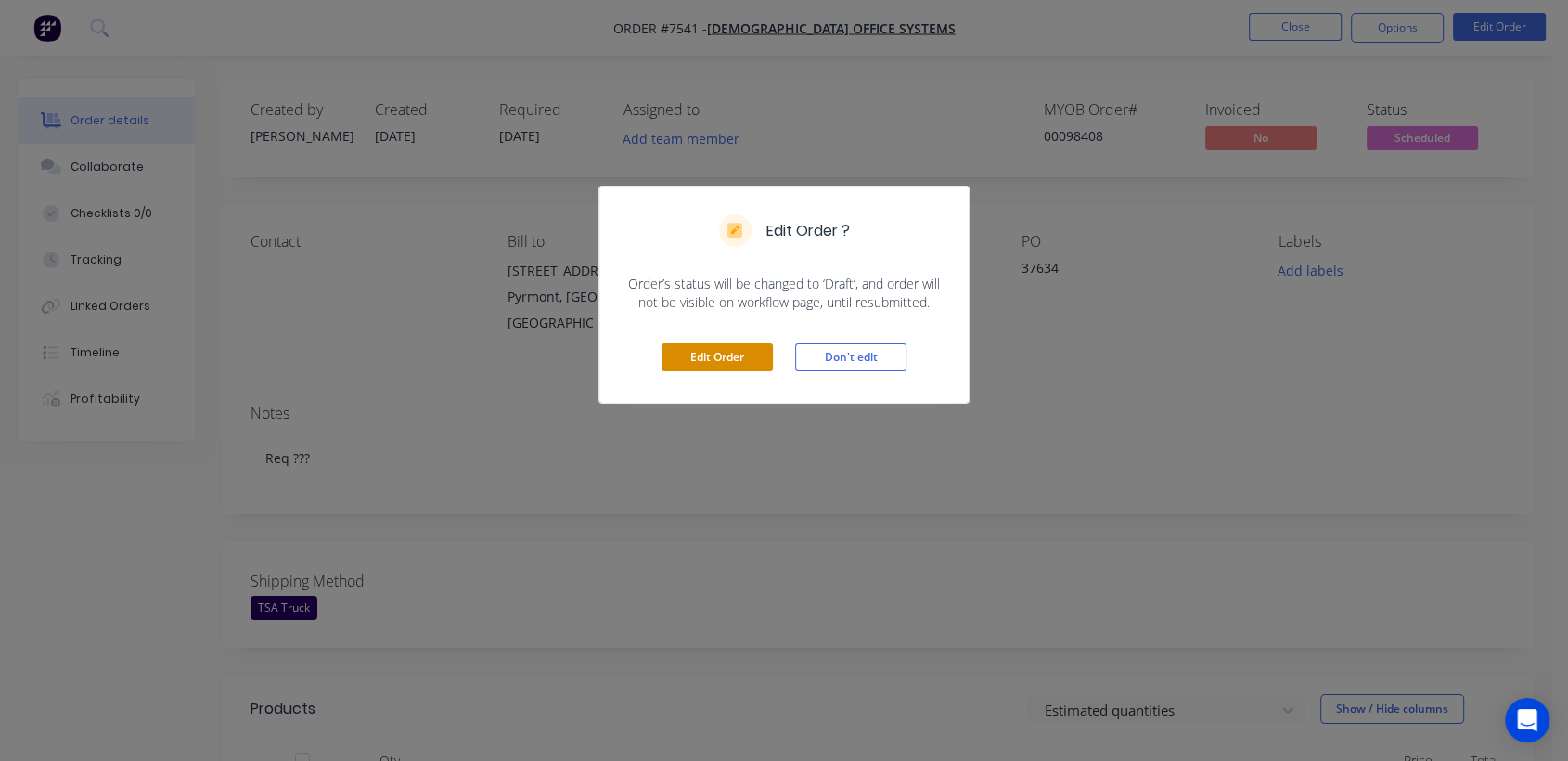
click at [692, 347] on button "Edit Order" at bounding box center [717, 357] width 112 height 28
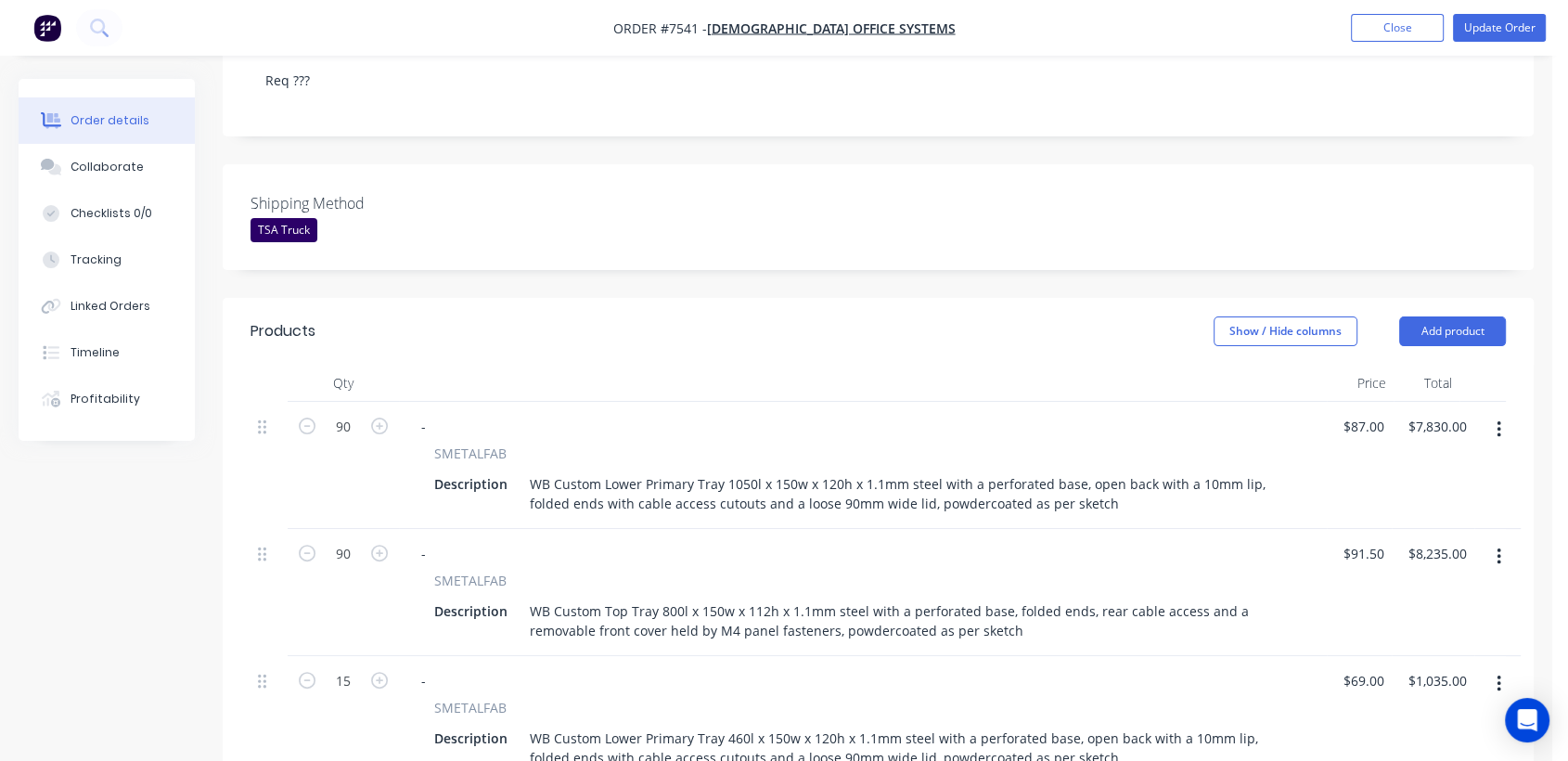
scroll to position [412, 0]
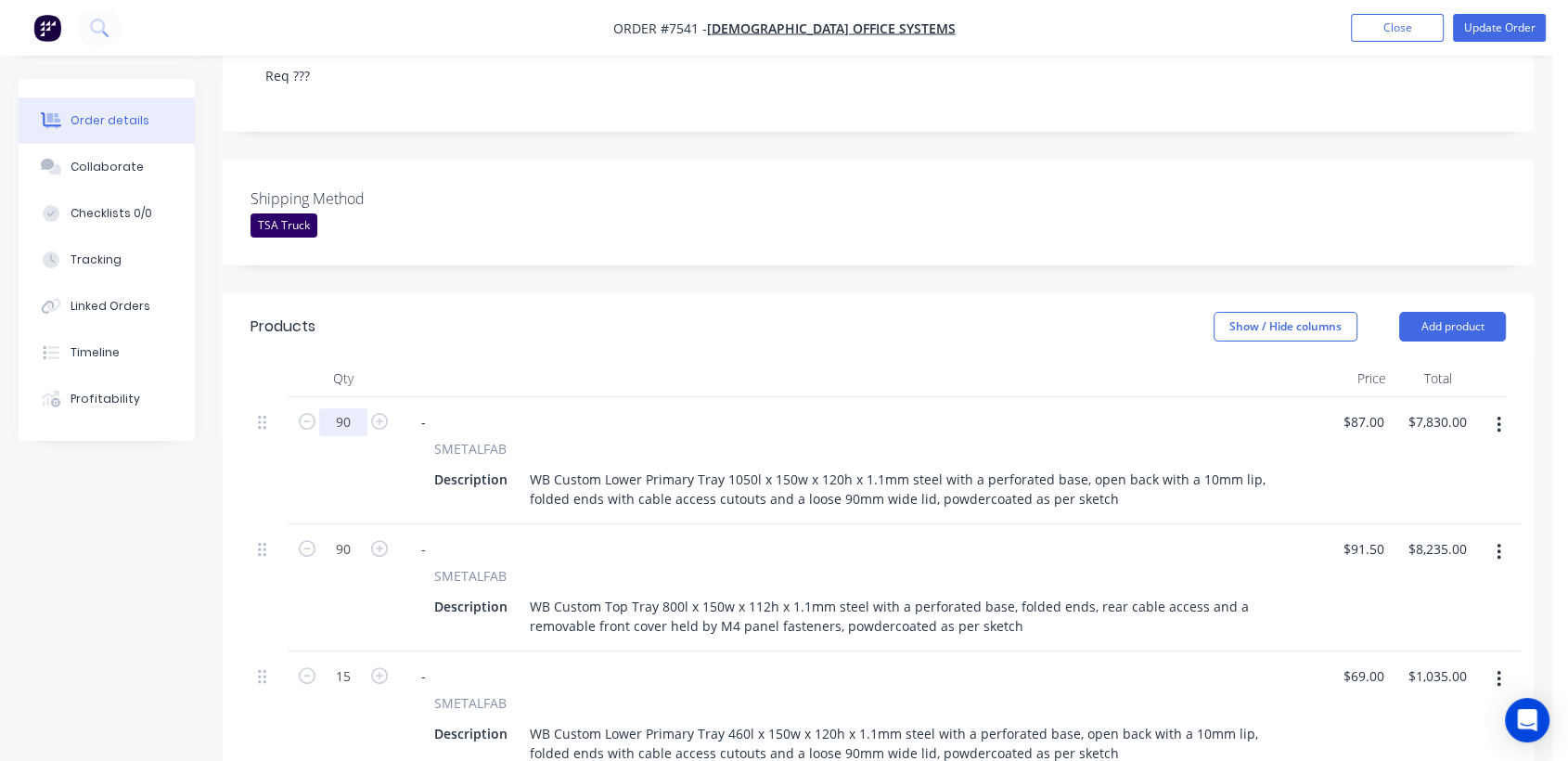
click at [358, 408] on input "90" at bounding box center [343, 422] width 49 height 28
type input "86"
type input "$7,482.00"
click at [364, 401] on div "86" at bounding box center [343, 461] width 112 height 127
click at [358, 536] on input "90" at bounding box center [343, 549] width 49 height 28
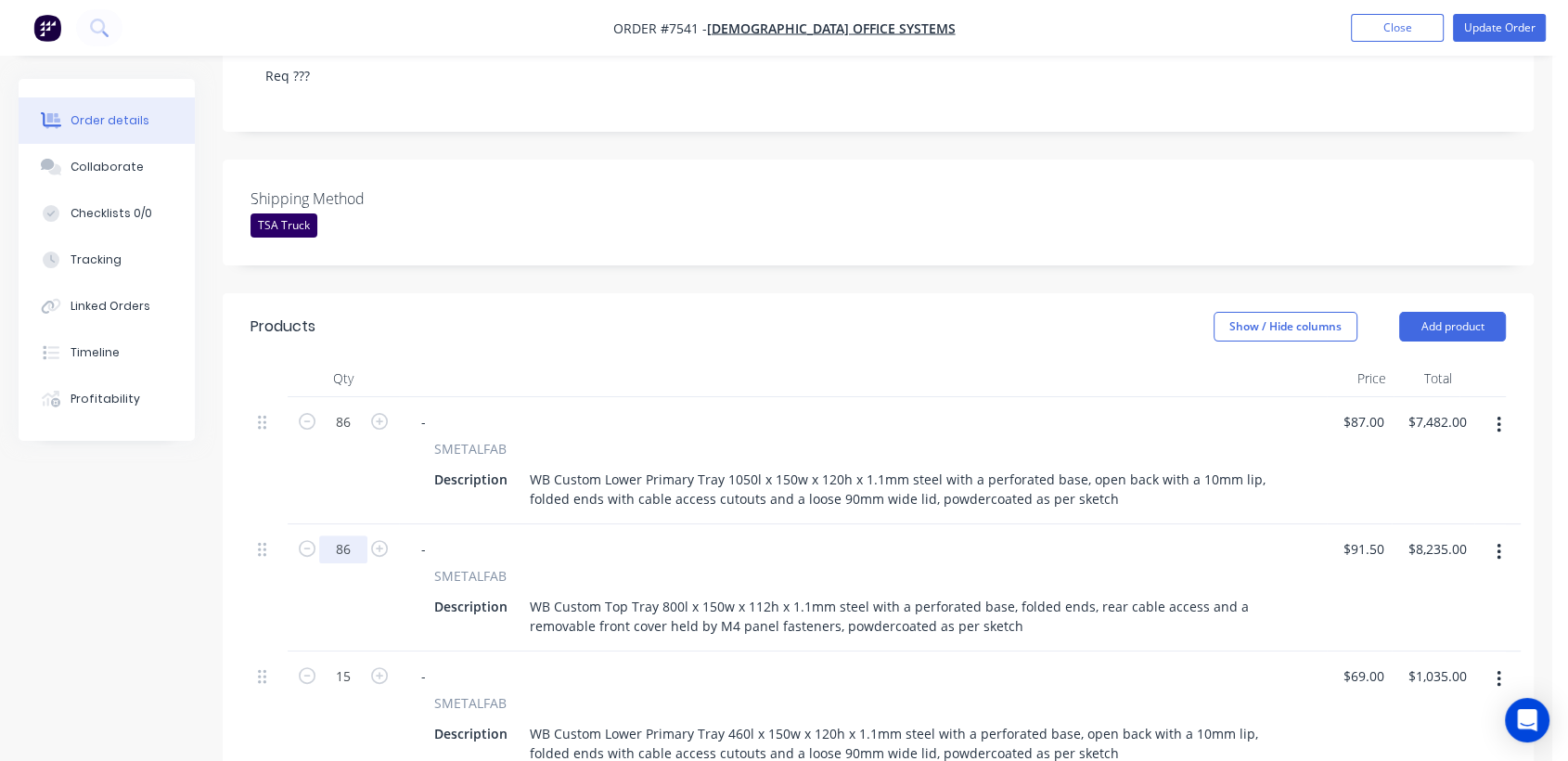
type input "86"
type input "$7,869.00"
click at [352, 559] on div "86" at bounding box center [343, 587] width 112 height 127
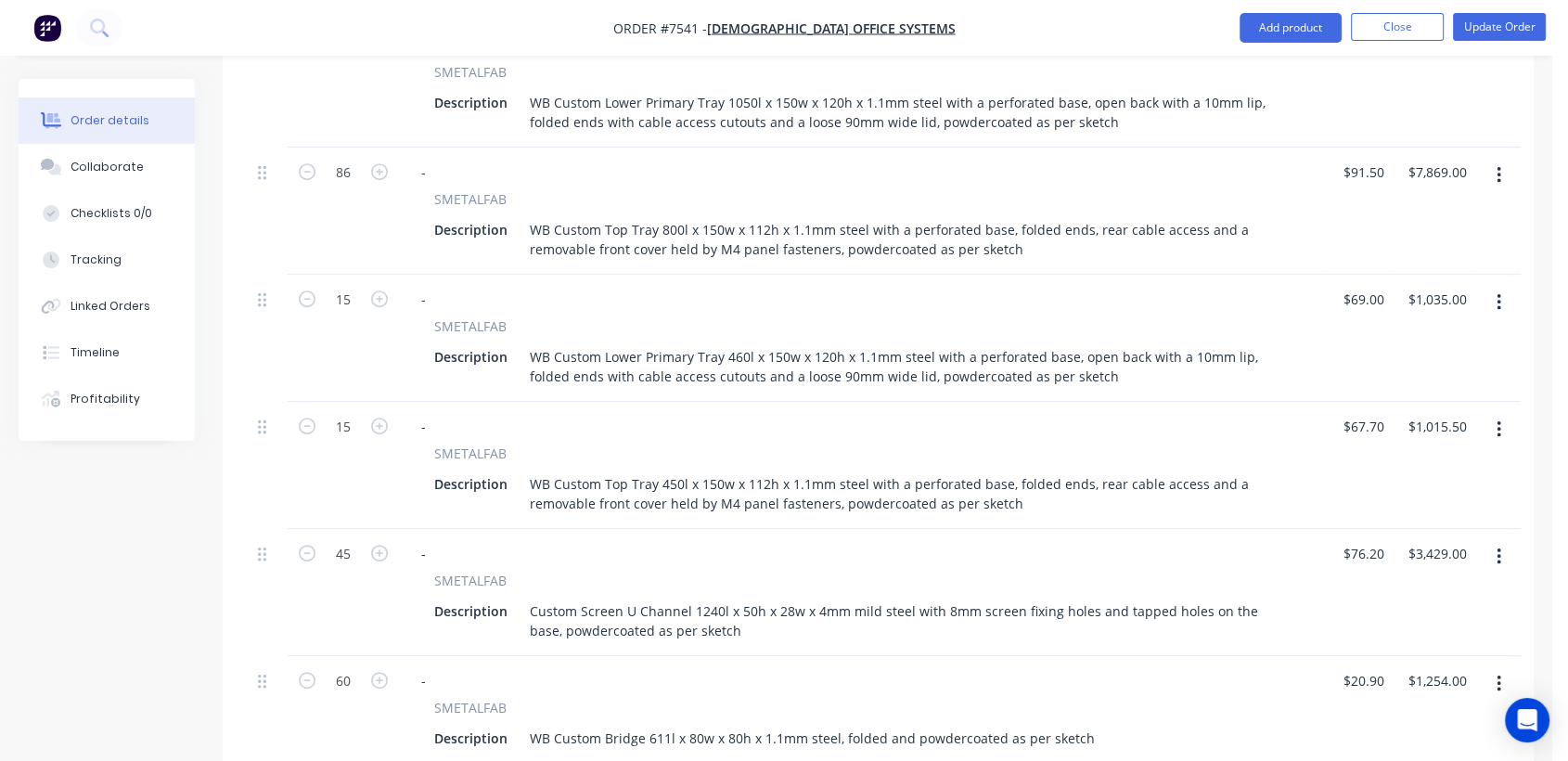
scroll to position [824, 0]
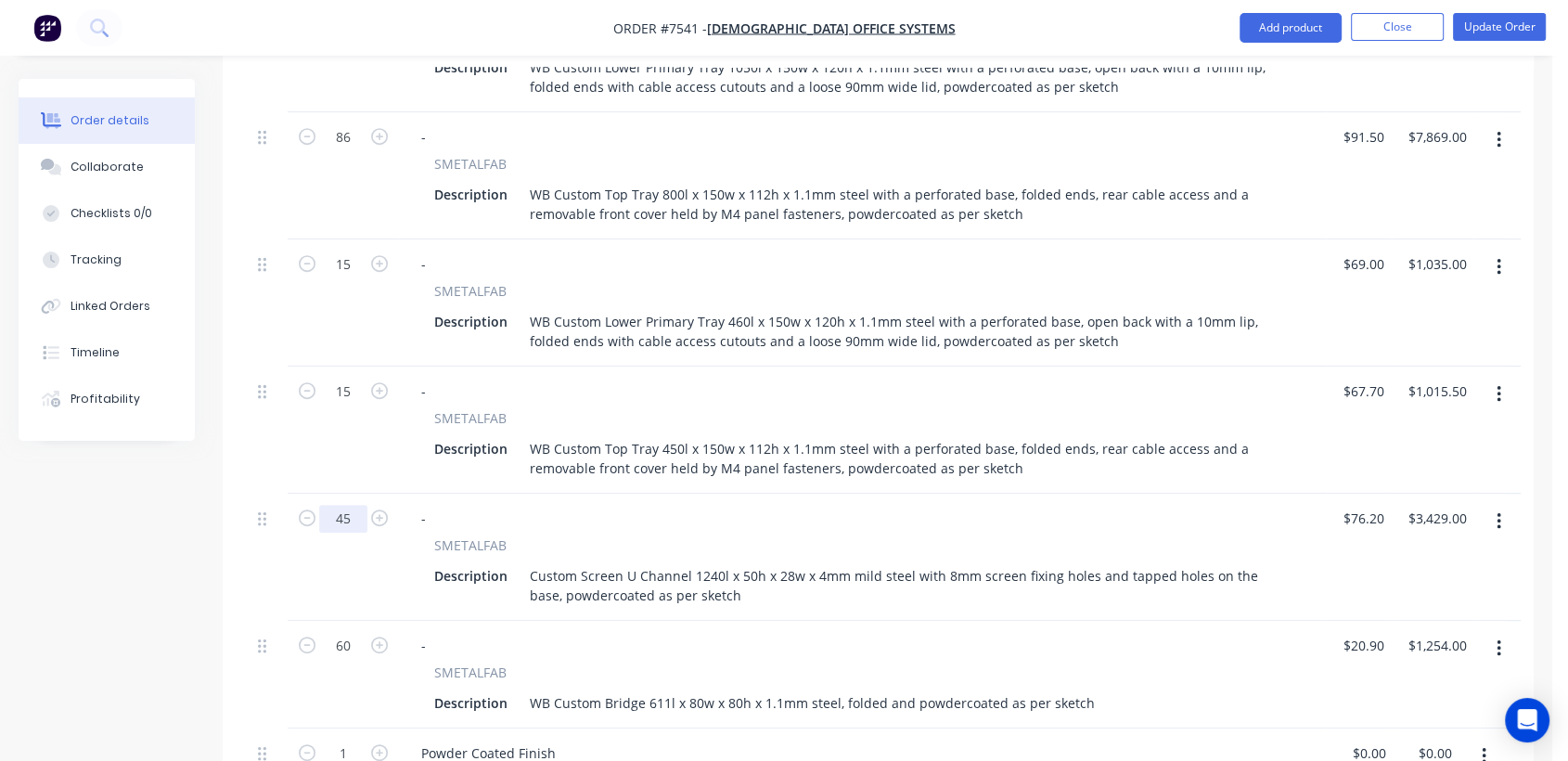
click at [352, 504] on input "45" at bounding box center [343, 518] width 49 height 28
type input "43"
type input "$3,276.60"
click at [272, 494] on div at bounding box center [269, 557] width 37 height 127
click at [358, 632] on input "60" at bounding box center [343, 645] width 49 height 28
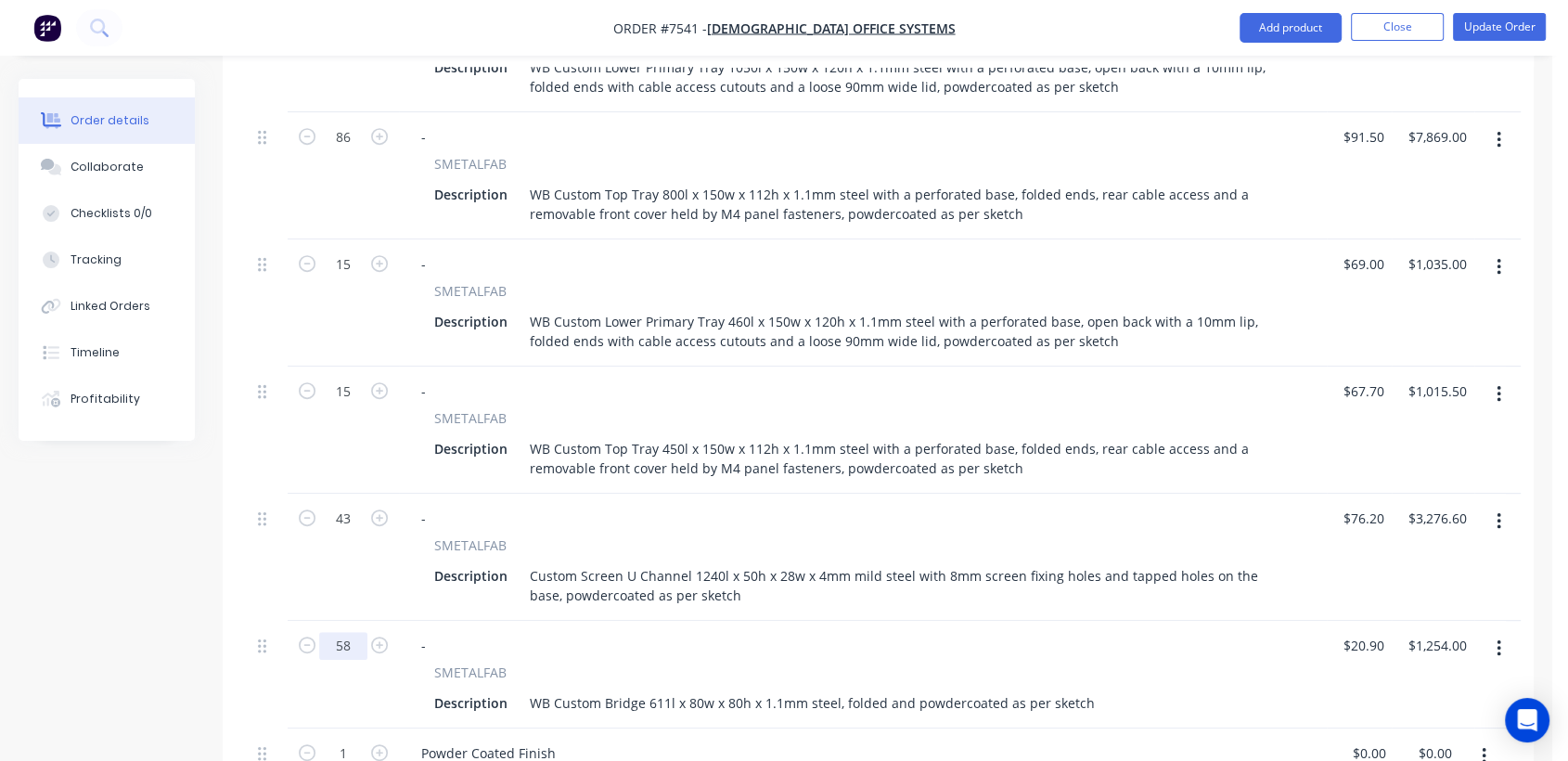
type input "58"
type input "$1,212.20"
click at [128, 167] on div "Collaborate" at bounding box center [107, 166] width 73 height 17
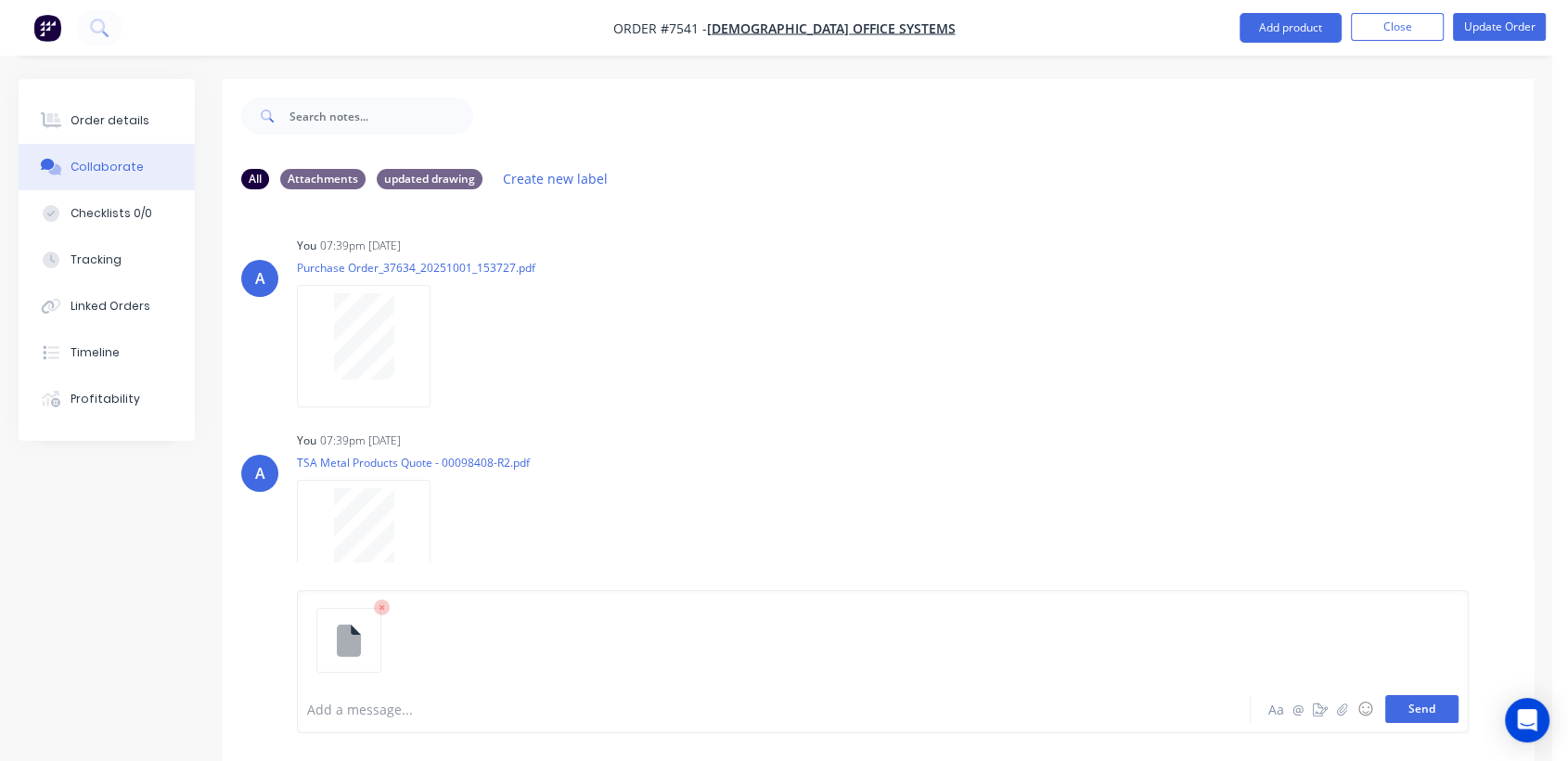
click at [1425, 707] on button "Send" at bounding box center [1421, 709] width 73 height 28
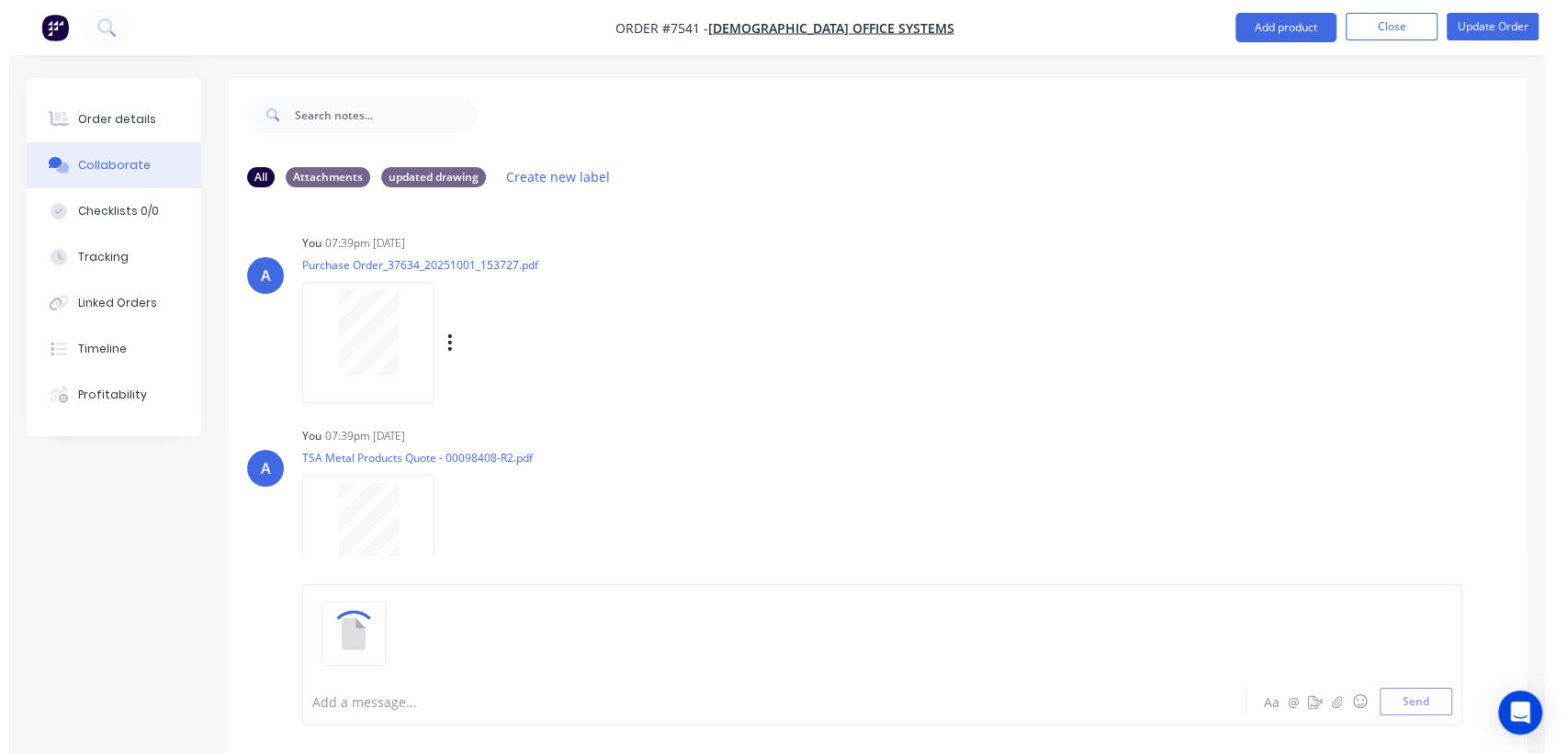
scroll to position [7, 0]
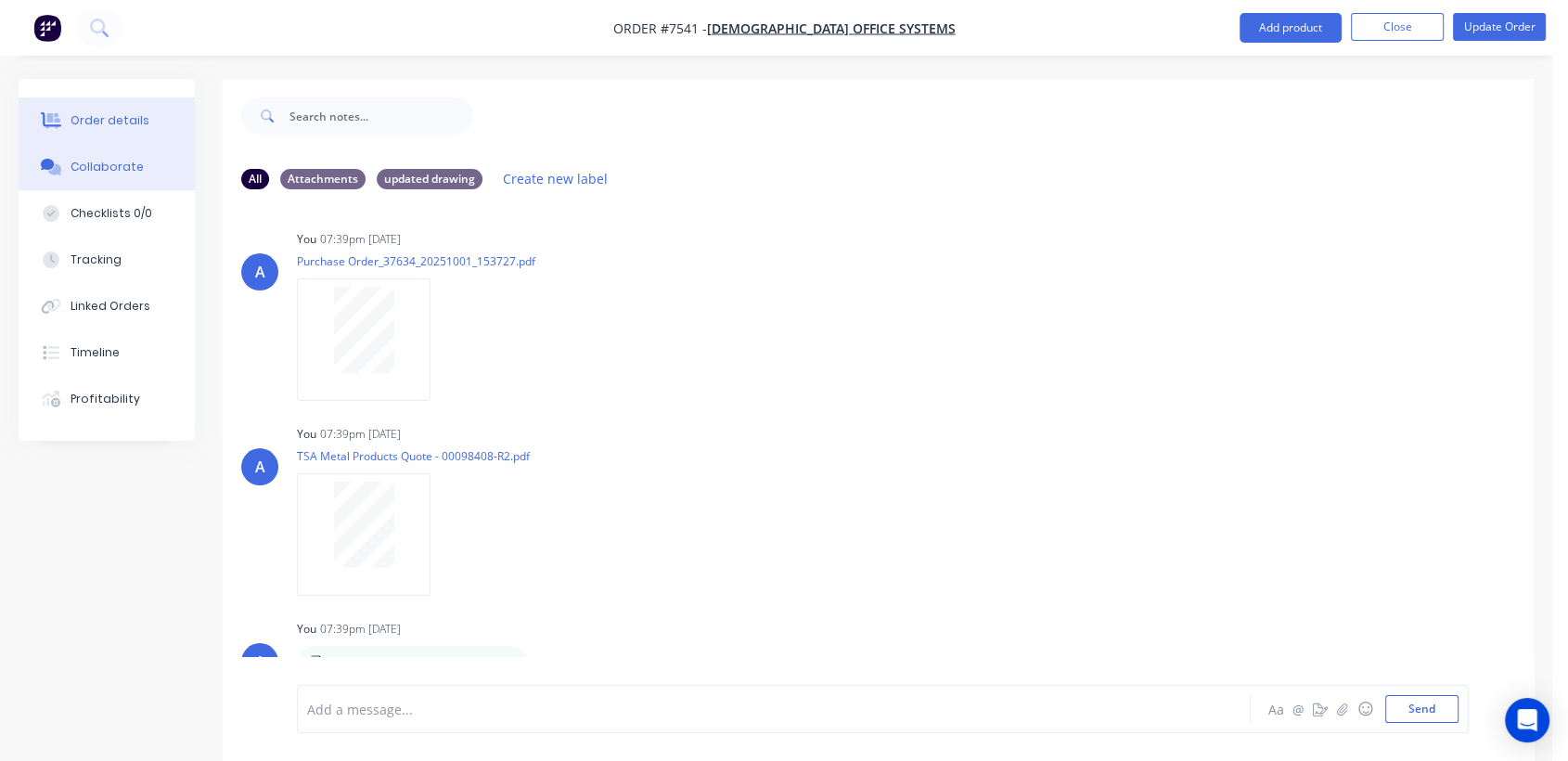
click at [144, 113] on button "Order details" at bounding box center [106, 121] width 176 height 47
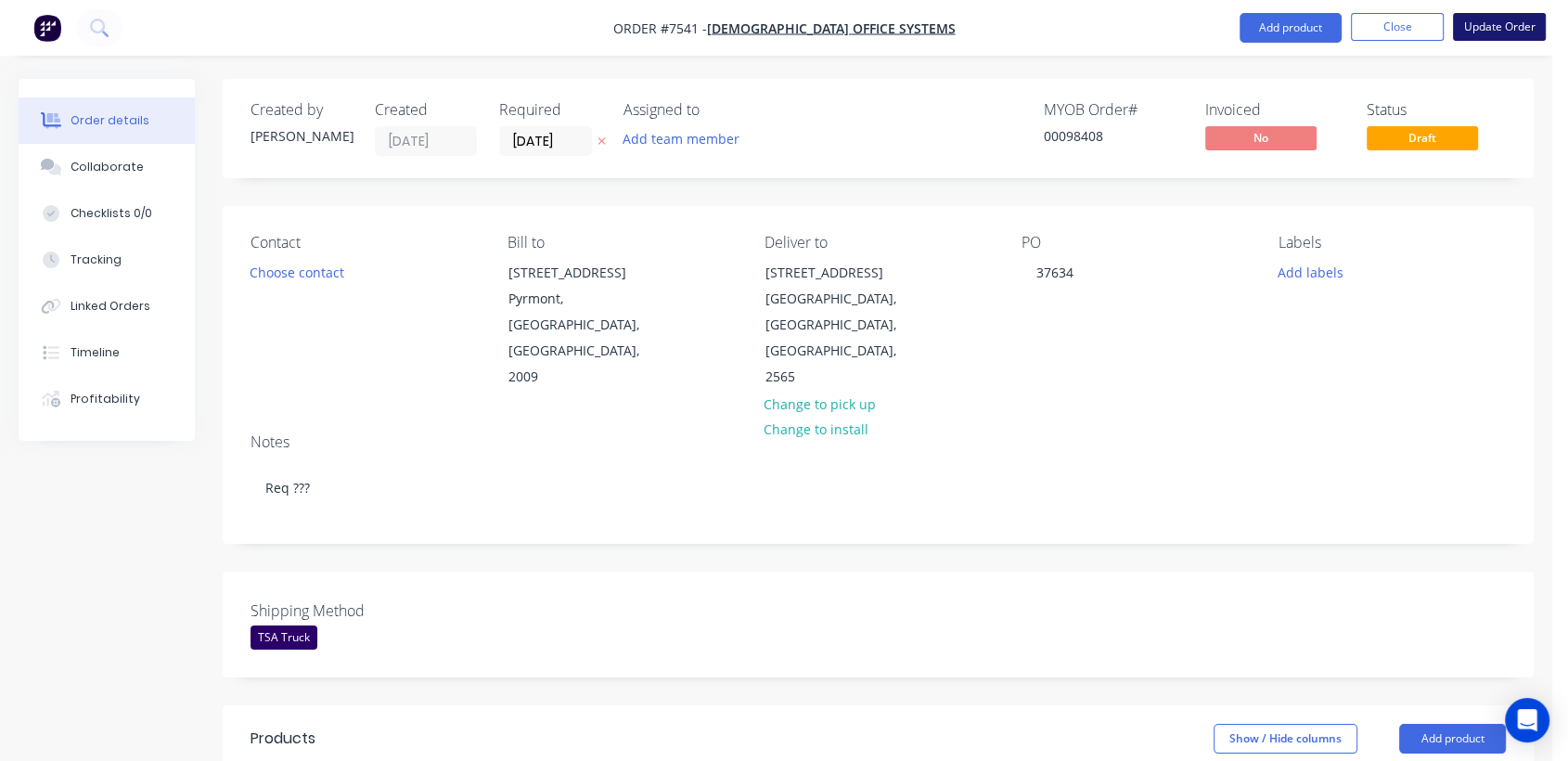
click at [1492, 33] on button "Update Order" at bounding box center [1499, 26] width 92 height 28
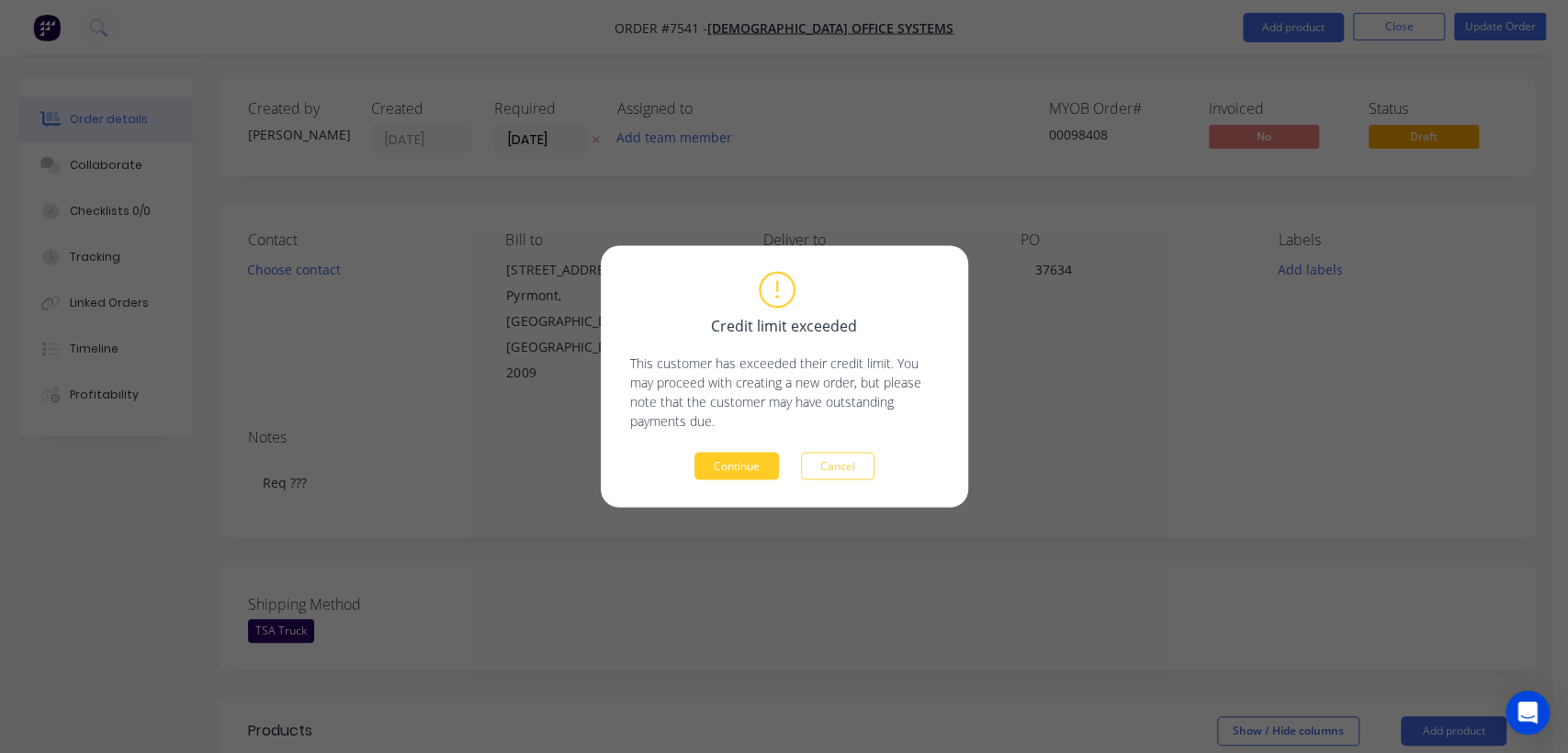
click at [737, 464] on button "Continue" at bounding box center [737, 466] width 85 height 28
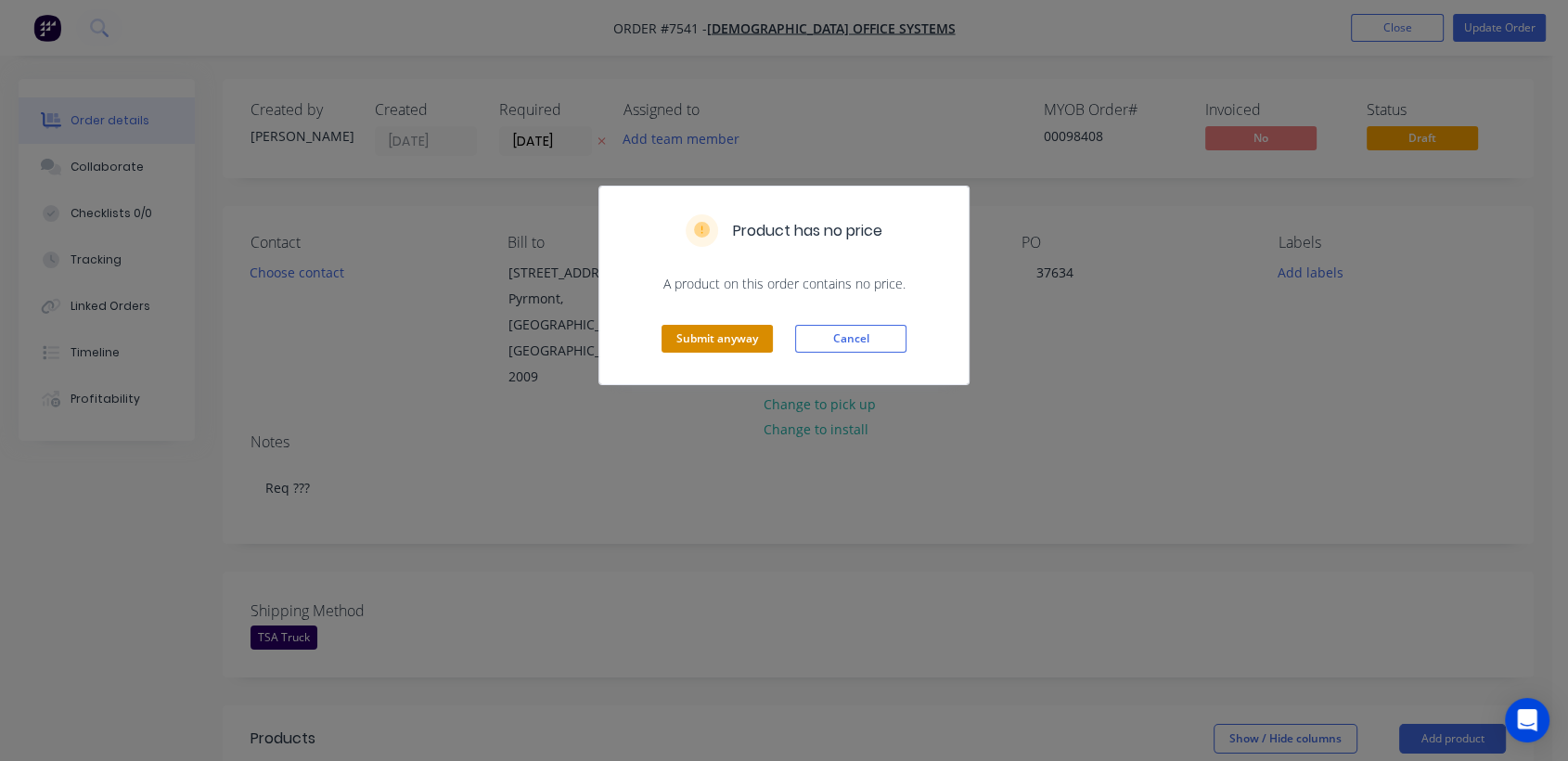
click at [711, 337] on button "Submit anyway" at bounding box center [717, 338] width 112 height 28
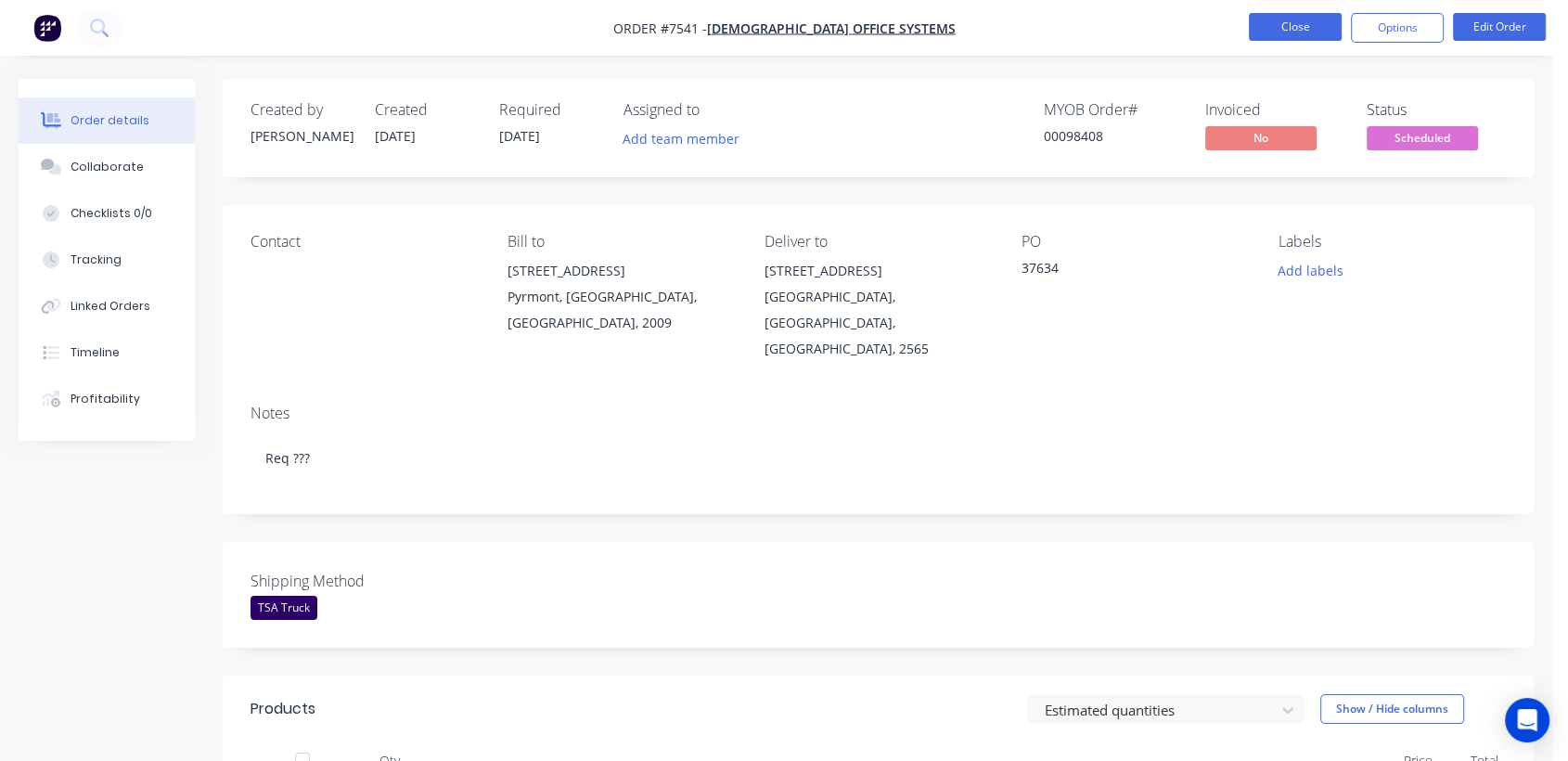
click at [1298, 19] on button "Close" at bounding box center [1295, 26] width 92 height 28
